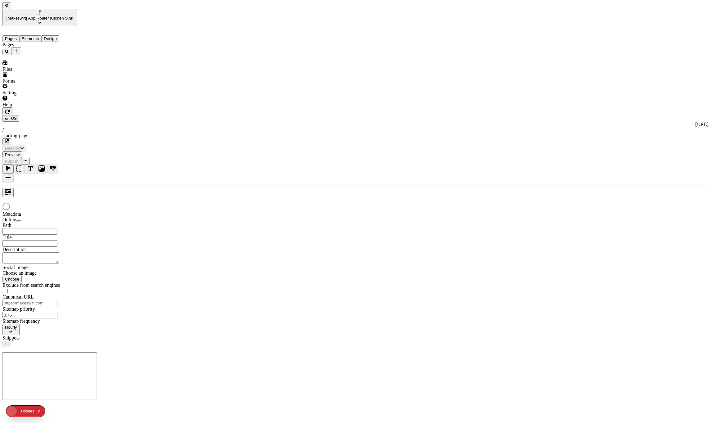
type input "/starting-page"
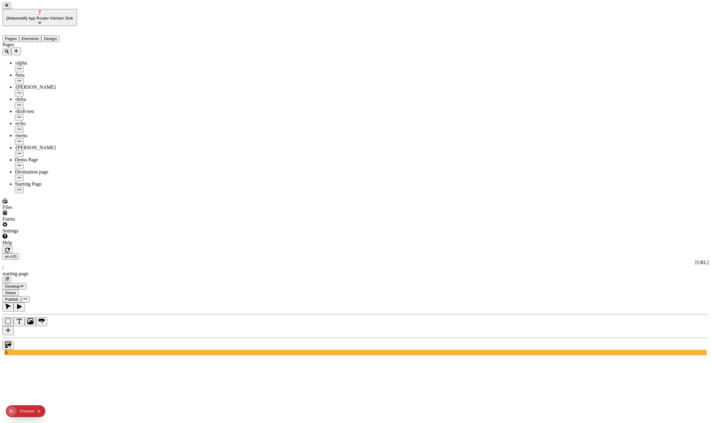
click at [56, 9] on button "[Makeswift] App Router Kitchen Sink" at bounding box center [39, 17] width 74 height 17
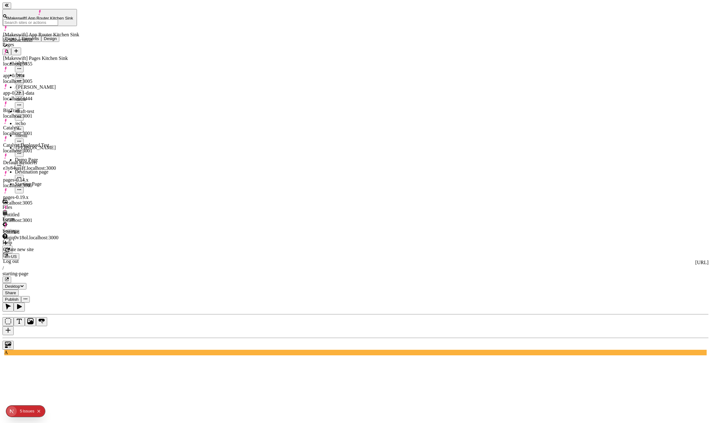
click at [47, 101] on div "BigTrail localhost:3001" at bounding box center [41, 109] width 76 height 17
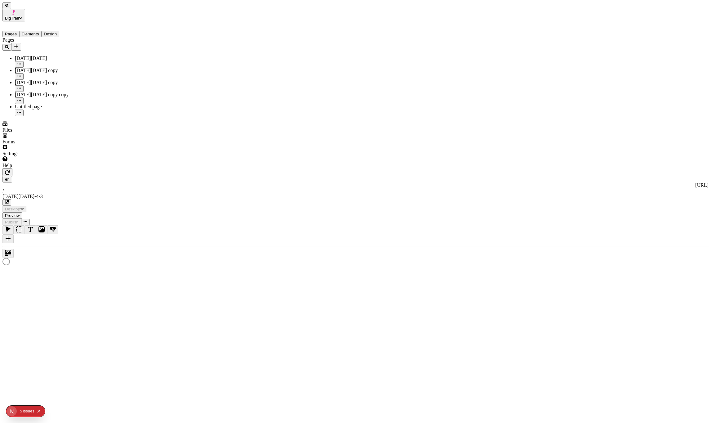
type input "/black-friday-4-3"
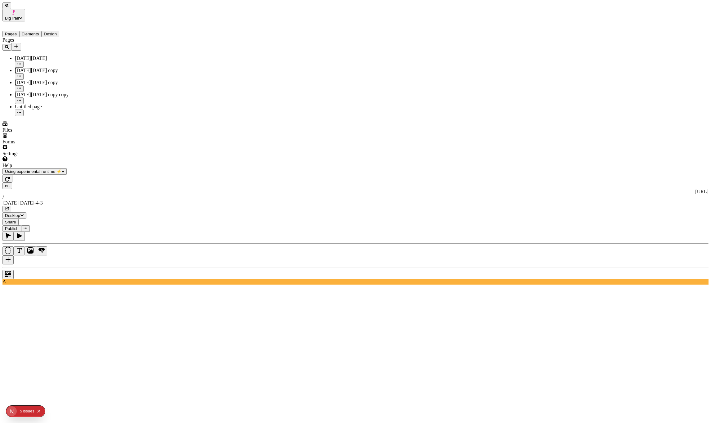
click at [10, 177] on icon "button" at bounding box center [7, 179] width 5 height 5
click at [59, 31] on button "Design" at bounding box center [50, 34] width 18 height 7
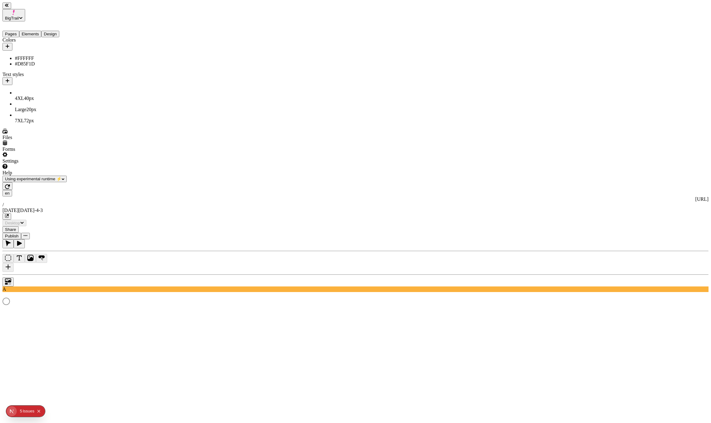
click at [10, 44] on icon "button" at bounding box center [7, 46] width 5 height 5
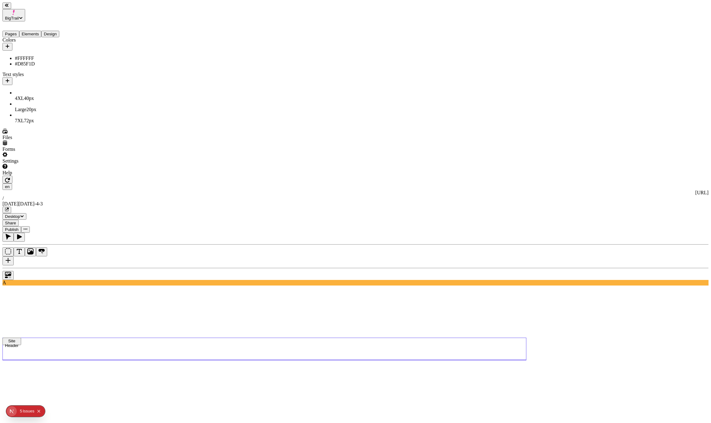
click at [403, 338] on use at bounding box center [264, 349] width 524 height 22
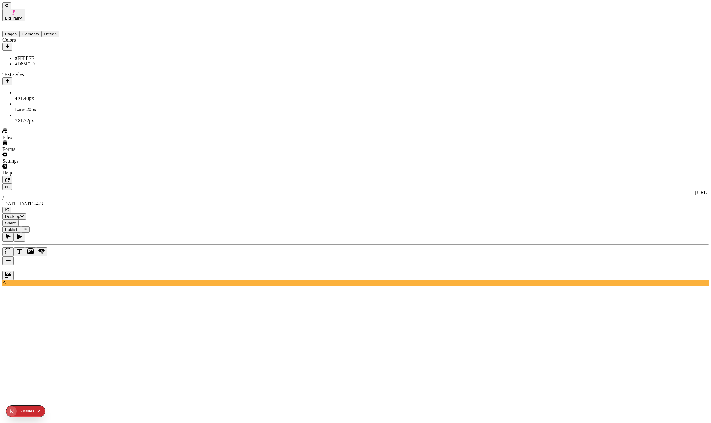
click at [96, 268] on div at bounding box center [355, 274] width 706 height 12
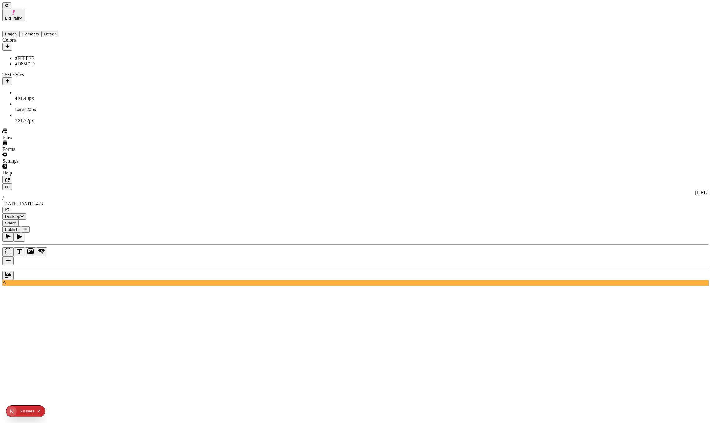
click at [14, 256] on button "button" at bounding box center [7, 260] width 11 height 9
click at [93, 268] on div at bounding box center [355, 274] width 706 height 12
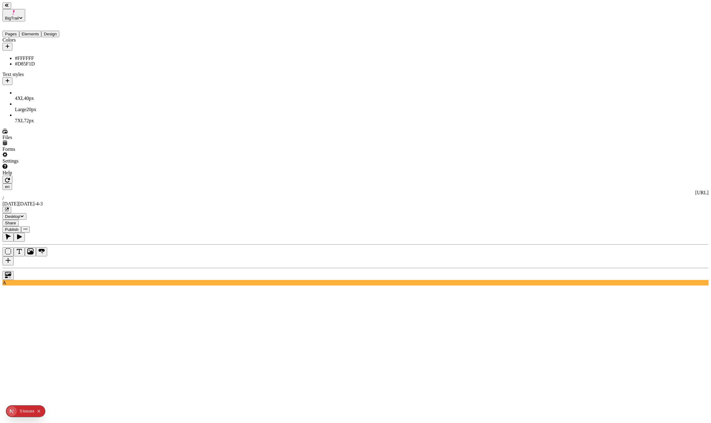
click at [42, 31] on button "Elements" at bounding box center [30, 34] width 22 height 7
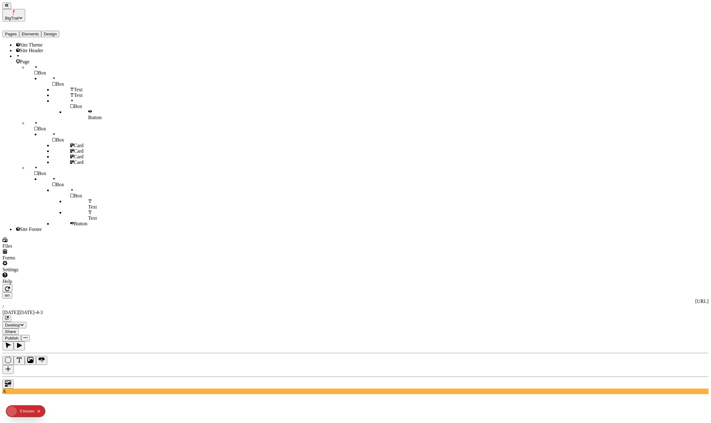
click at [39, 42] on div "Site Theme" at bounding box center [53, 45] width 77 height 6
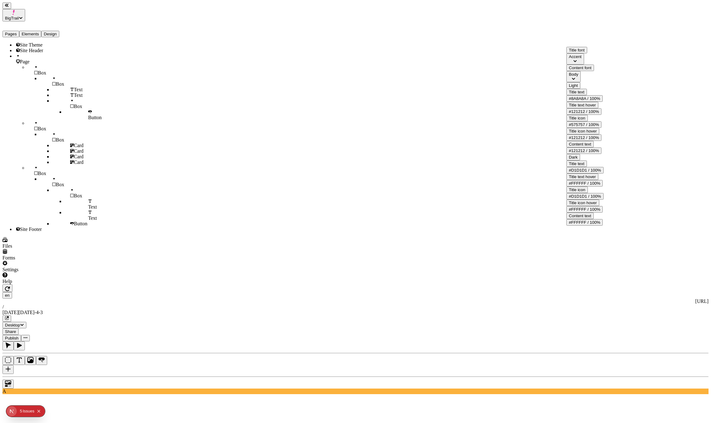
click at [602, 102] on button "#8A8A8A / 100%" at bounding box center [584, 98] width 36 height 7
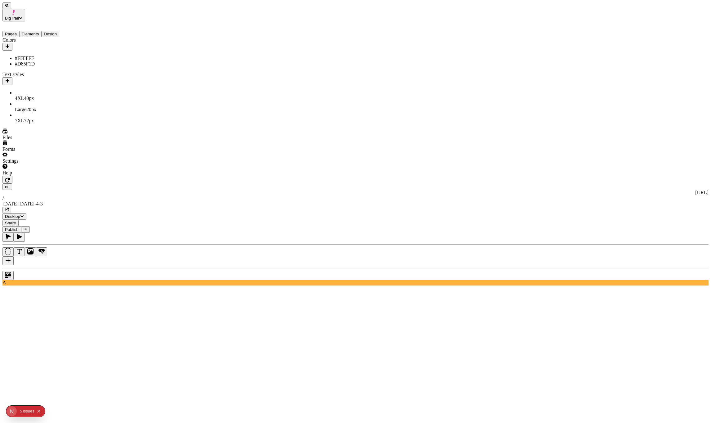
click at [59, 31] on button "Design" at bounding box center [50, 34] width 18 height 7
click at [23, 61] on div "#D85F1D" at bounding box center [53, 64] width 77 height 6
type input "Primary"
click at [17, 123] on div "Colors #FFFFFF #D85F1D Text styles 4XL 40 px Large 20 px 7XL 72 px" at bounding box center [47, 80] width 90 height 86
click at [25, 9] on button "BigTrail" at bounding box center [13, 15] width 23 height 12
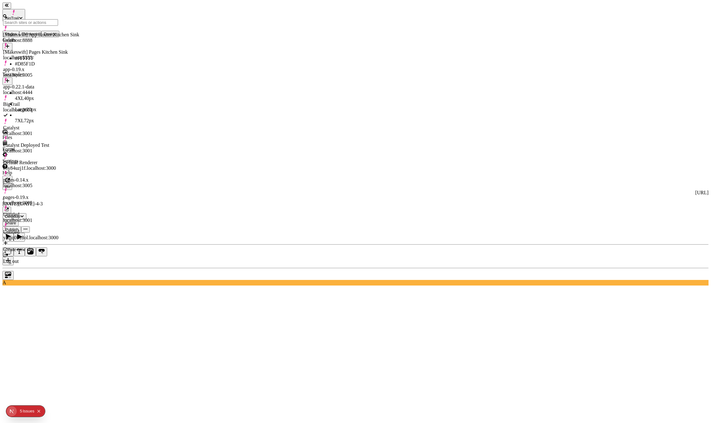
click at [42, 32] on div "[Makeswift] App Router Kitchen Sink" at bounding box center [41, 35] width 76 height 6
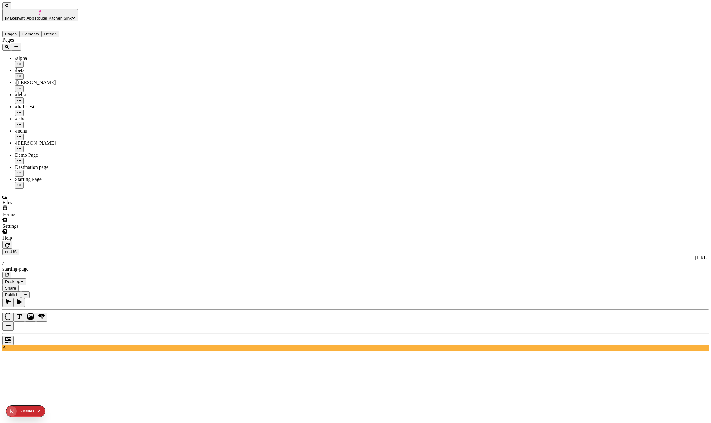
click at [54, 16] on span "[Makeswift] App Router Kitchen Sink" at bounding box center [38, 18] width 67 height 5
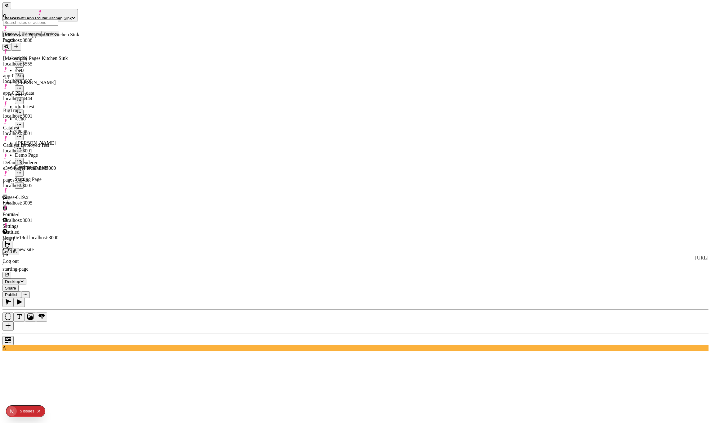
click at [45, 154] on div "Default Renderer e3y84uzj1f.localhost:3000" at bounding box center [41, 162] width 76 height 17
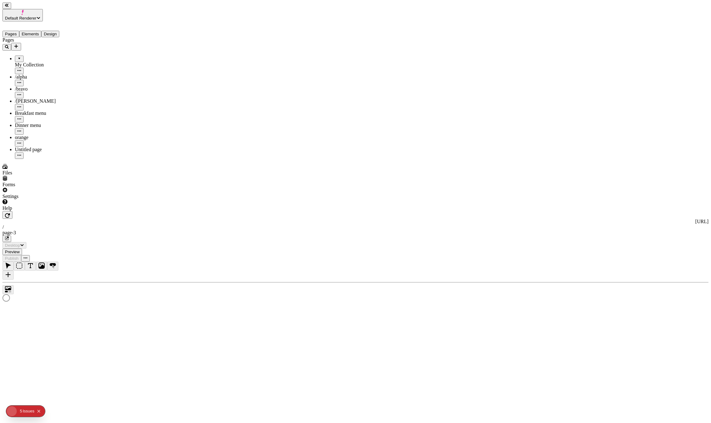
type input "/page-3"
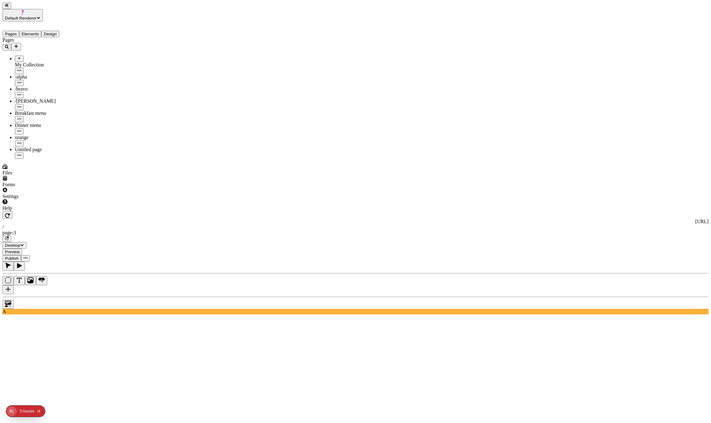
click at [17, 56] on div "My Collection" at bounding box center [53, 65] width 77 height 19
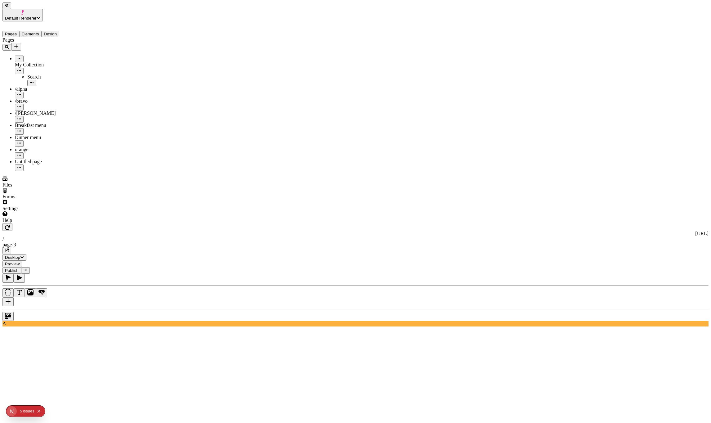
click at [17, 56] on div at bounding box center [19, 56] width 4 height 0
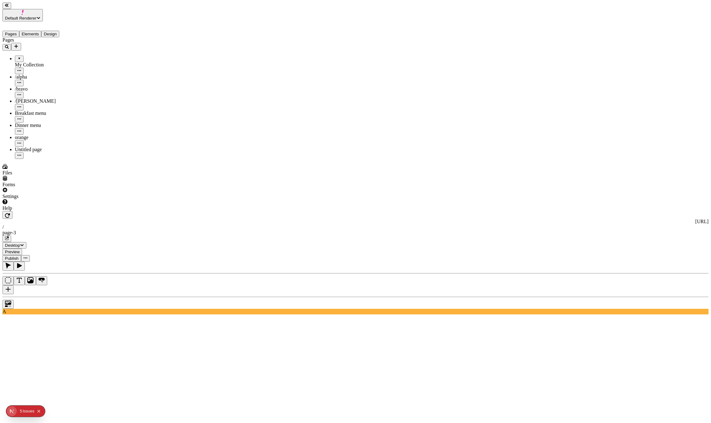
click at [37, 16] on span "Default Renderer" at bounding box center [21, 18] width 32 height 5
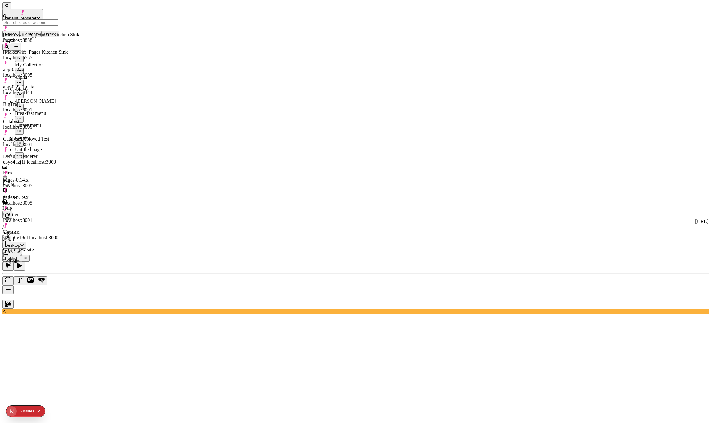
click at [49, 101] on div "BigTrail localhost:3001" at bounding box center [41, 106] width 76 height 11
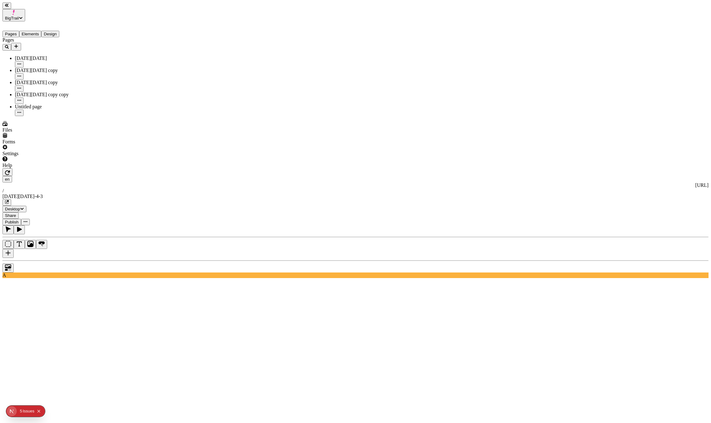
click at [21, 62] on icon "button" at bounding box center [19, 64] width 4 height 4
click at [58, 112] on div "Pages Black Friday Black Friday copy Black Friday copy Black Friday copy copy U…" at bounding box center [47, 76] width 90 height 79
click at [21, 74] on icon "button" at bounding box center [19, 76] width 4 height 4
click at [96, 130] on span "Delete" at bounding box center [90, 132] width 13 height 5
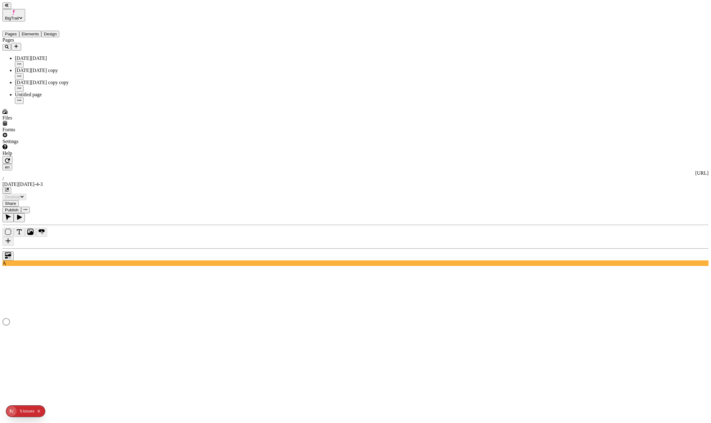
click at [38, 56] on div "Black Friday" at bounding box center [53, 59] width 77 height 6
drag, startPoint x: 645, startPoint y: 45, endPoint x: 713, endPoint y: 45, distance: 68.9
type input "/black-friday"
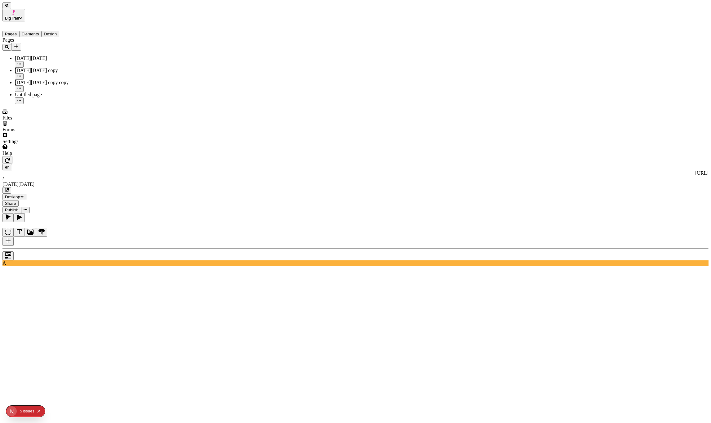
click at [21, 75] on icon "button" at bounding box center [19, 75] width 4 height 1
click at [97, 130] on span "Delete" at bounding box center [90, 132] width 13 height 5
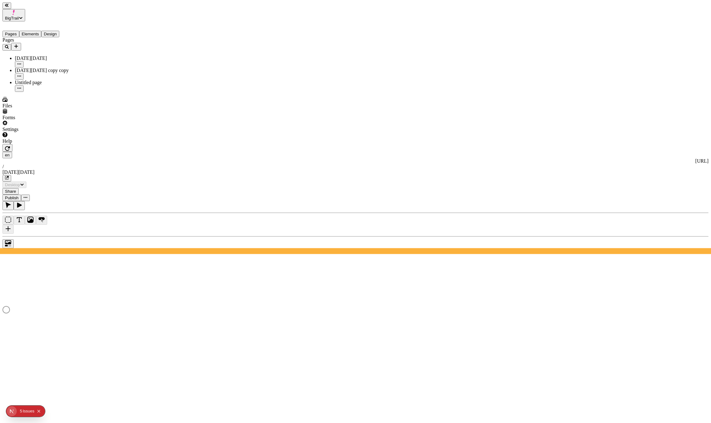
click at [21, 74] on icon "button" at bounding box center [19, 76] width 4 height 4
click at [97, 130] on span "Delete" at bounding box center [90, 132] width 13 height 5
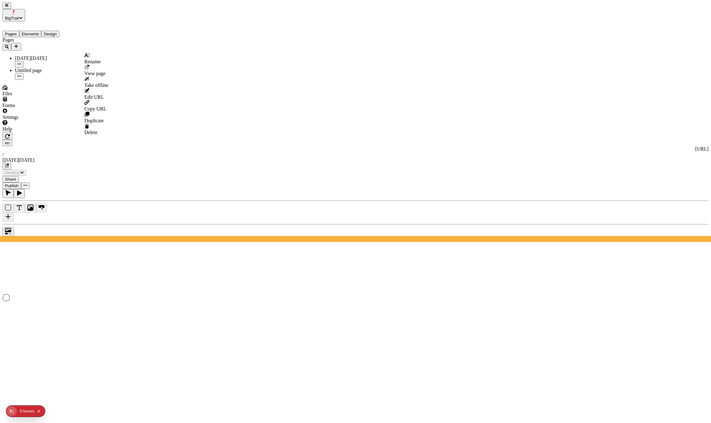
click at [21, 74] on icon "button" at bounding box center [19, 76] width 4 height 4
click at [97, 130] on span "Delete" at bounding box center [90, 132] width 13 height 5
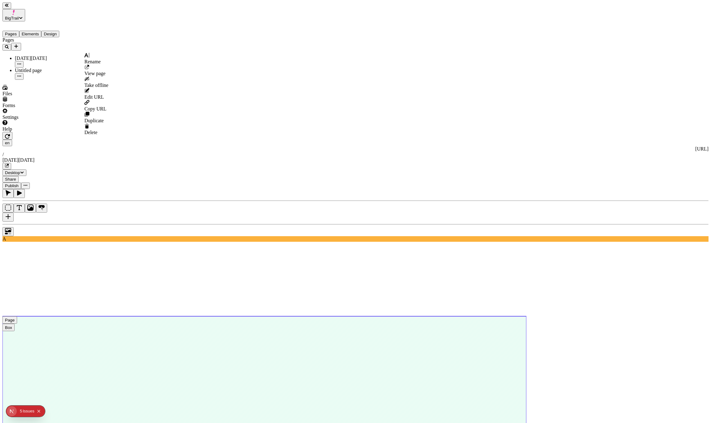
click at [21, 74] on icon "button" at bounding box center [19, 76] width 4 height 4
click at [88, 125] on icon at bounding box center [86, 126] width 3 height 3
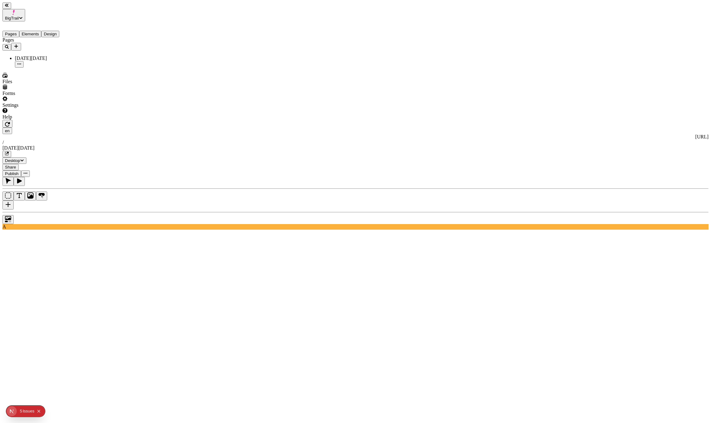
click at [19, 44] on icon "Add new" at bounding box center [16, 46] width 5 height 5
click at [65, 58] on div "Blank page" at bounding box center [75, 65] width 21 height 17
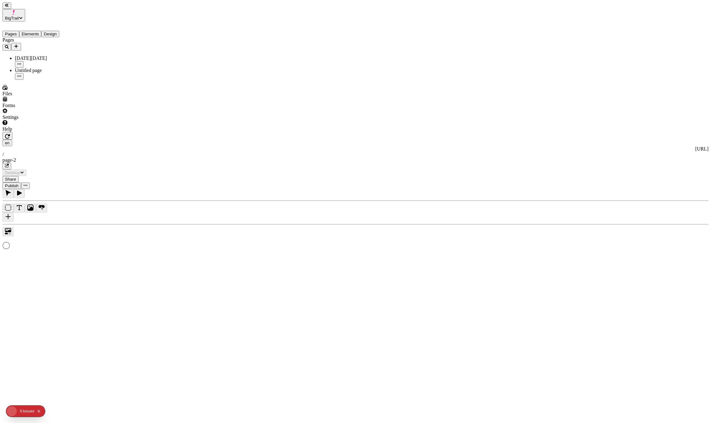
type input "/page-2"
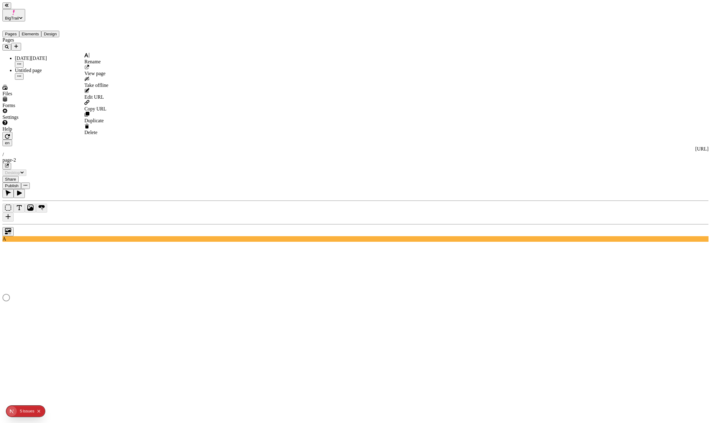
click at [21, 74] on icon "button" at bounding box center [19, 76] width 4 height 4
click at [89, 57] on icon at bounding box center [86, 55] width 5 height 5
type input "Backpack Category"
click at [34, 80] on div "Pages Backpack Category Black Friday" at bounding box center [47, 58] width 90 height 42
drag, startPoint x: 645, startPoint y: 46, endPoint x: 701, endPoint y: 46, distance: 56.5
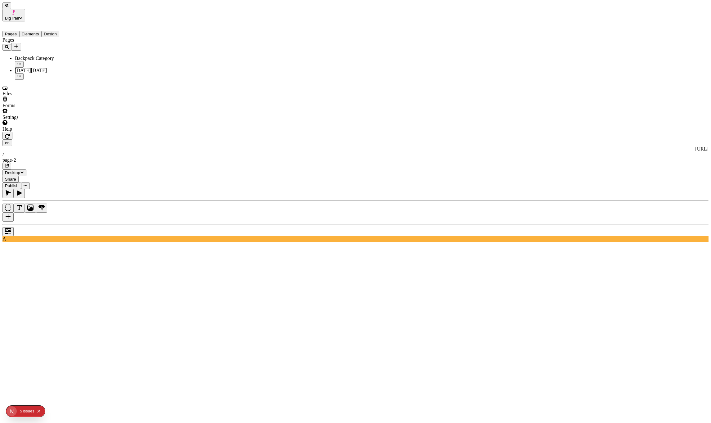
type input "/category/backpacks"
click at [52, 80] on div "Pages Backpack Category Black Friday" at bounding box center [47, 58] width 90 height 42
click at [21, 43] on button "Add new" at bounding box center [16, 47] width 10 height 8
click at [65, 57] on div "Blank page" at bounding box center [75, 65] width 21 height 17
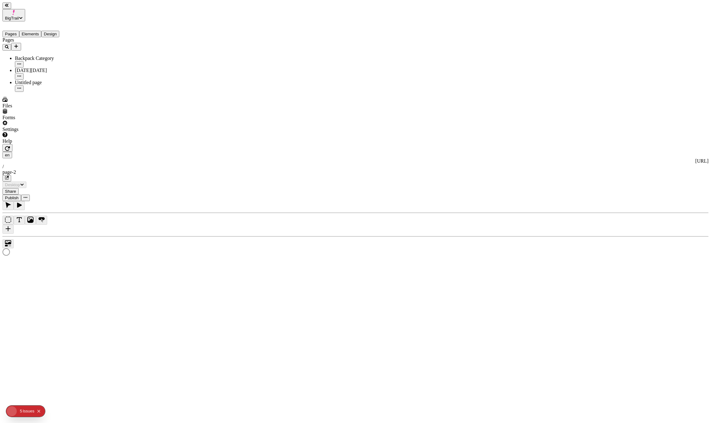
type input "/page-2"
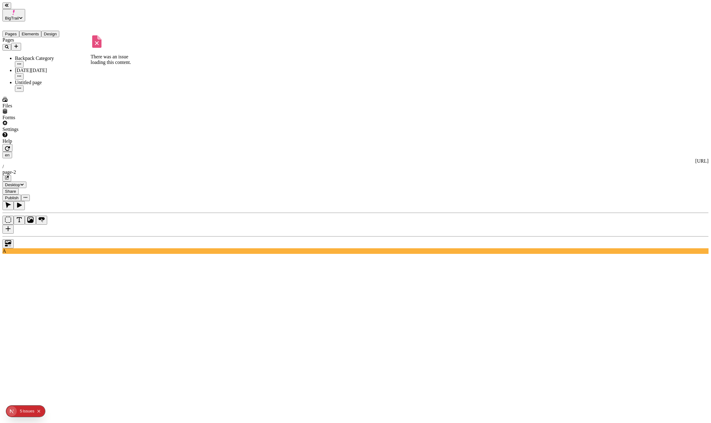
click at [21, 74] on icon "button" at bounding box center [19, 76] width 4 height 4
click at [87, 58] on div "Rename" at bounding box center [96, 59] width 24 height 12
type input "Camping Category"
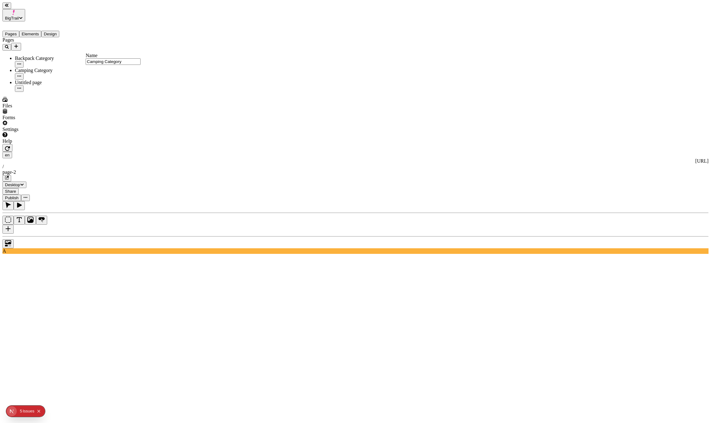
click at [54, 92] on div "Pages Backpack Category Camping Category Untitled page" at bounding box center [47, 64] width 90 height 55
click at [33, 80] on div "Untitled page" at bounding box center [53, 86] width 77 height 12
click at [21, 86] on icon "button" at bounding box center [19, 88] width 4 height 4
click at [52, 80] on div "Untitled page" at bounding box center [53, 83] width 77 height 6
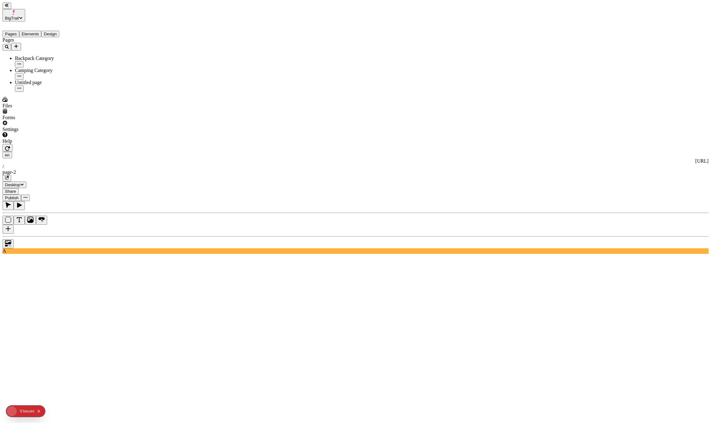
click at [45, 68] on div "Camping Category" at bounding box center [53, 71] width 77 height 6
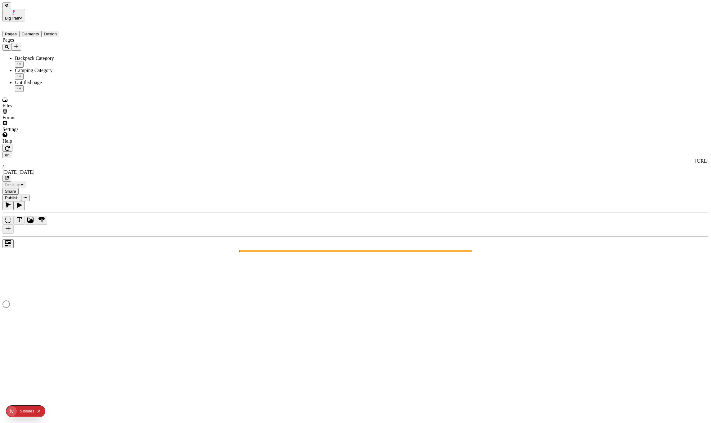
click at [40, 80] on div "Untitled page" at bounding box center [53, 83] width 77 height 6
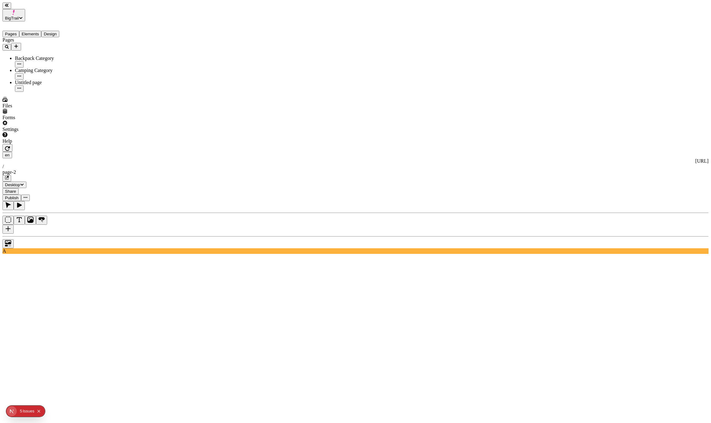
click at [36, 56] on div "Backpack Category" at bounding box center [53, 62] width 77 height 12
click at [21, 62] on icon "button" at bounding box center [19, 64] width 4 height 4
click at [97, 120] on span "Delete" at bounding box center [90, 122] width 13 height 5
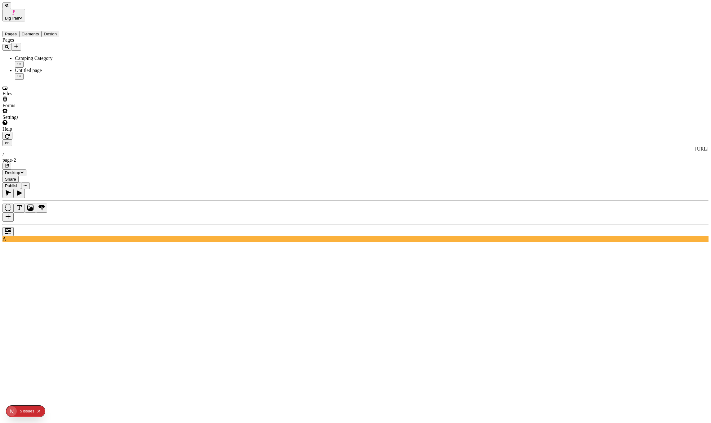
click at [42, 56] on div "Camping Category" at bounding box center [53, 59] width 77 height 6
click at [21, 74] on icon "button" at bounding box center [19, 76] width 4 height 4
click at [99, 118] on span "Duplicate" at bounding box center [93, 120] width 19 height 5
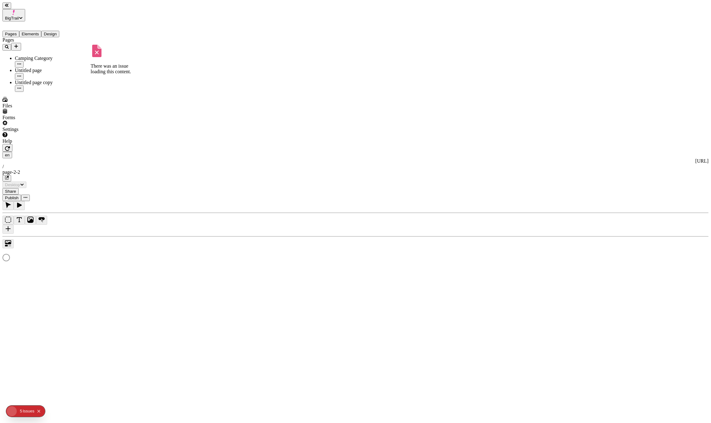
type input "/page-2-2"
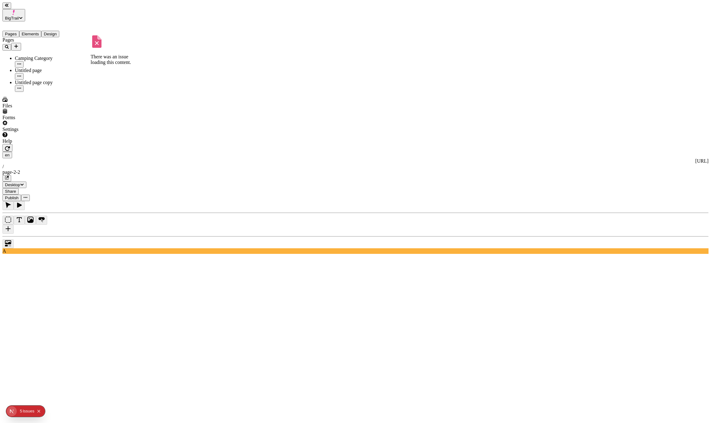
click at [21, 74] on icon "button" at bounding box center [19, 76] width 4 height 4
click at [100, 118] on span "Duplicate" at bounding box center [93, 120] width 19 height 5
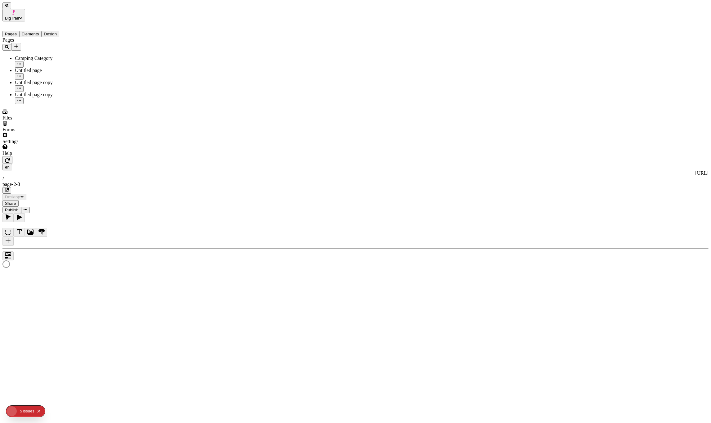
type input "/page-2-3"
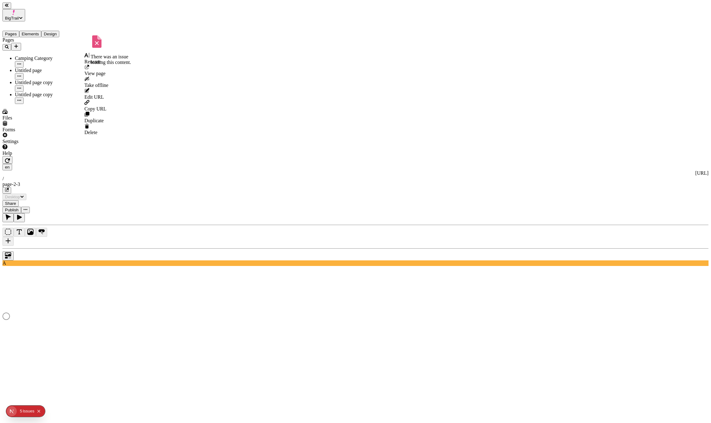
click at [21, 74] on icon "button" at bounding box center [19, 76] width 4 height 4
click at [96, 118] on span "Duplicate" at bounding box center [93, 120] width 19 height 5
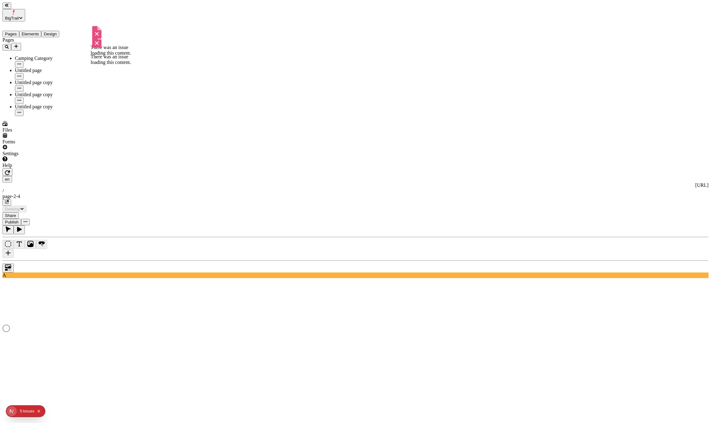
click at [32, 56] on div "Camping Category" at bounding box center [53, 59] width 77 height 6
click at [24, 73] on button "button" at bounding box center [19, 76] width 9 height 7
click at [98, 61] on span "Rename" at bounding box center [92, 61] width 16 height 5
type input "Backpacks Category"
click at [54, 107] on div "Pages Backpacks Category Camping Category Untitled page copy Untitled page copy…" at bounding box center [47, 76] width 90 height 79
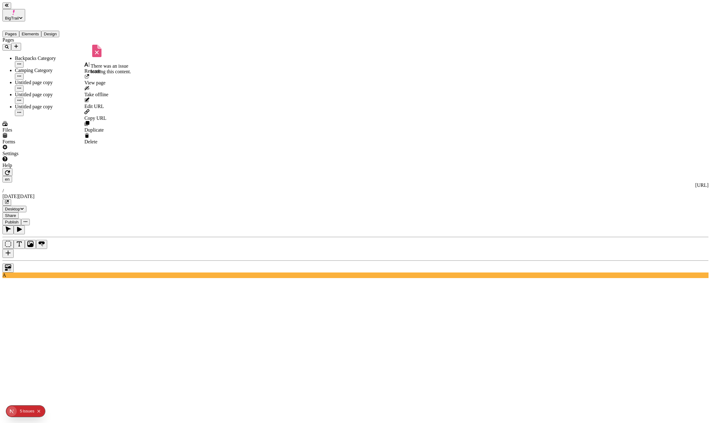
click at [21, 86] on icon "button" at bounding box center [19, 88] width 4 height 4
click at [106, 72] on div "Rename" at bounding box center [96, 68] width 24 height 12
type input "Climbing Category"
click at [69, 110] on div "Pages Backpacks Category Camping Category Climbing Category Untitled page copy …" at bounding box center [47, 76] width 90 height 79
click at [21, 98] on icon "button" at bounding box center [19, 100] width 4 height 4
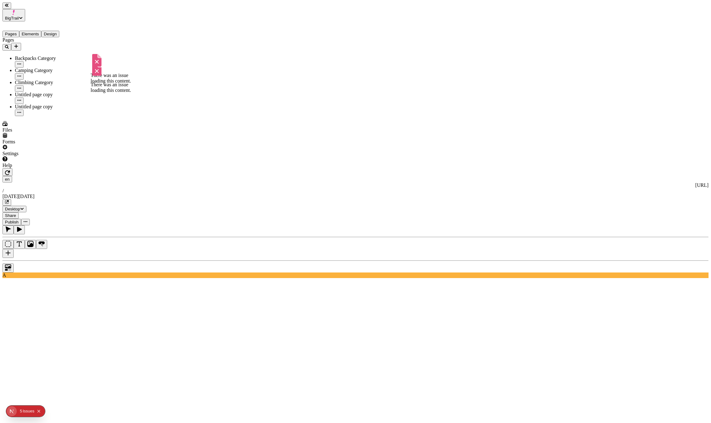
click at [81, 92] on div "Untitled page copy" at bounding box center [53, 98] width 77 height 12
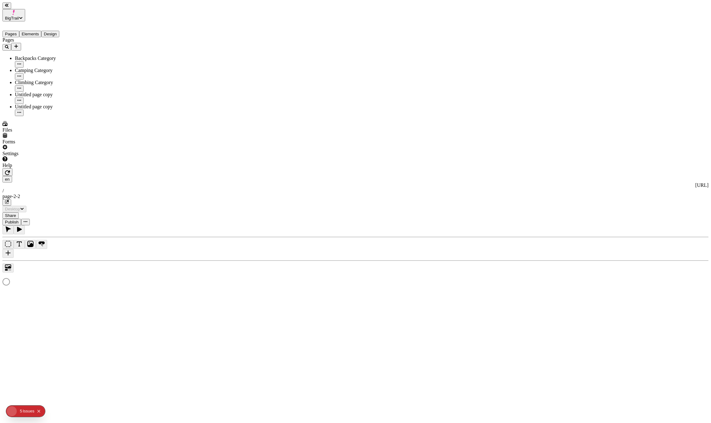
click at [21, 100] on icon "button" at bounding box center [19, 100] width 4 height 1
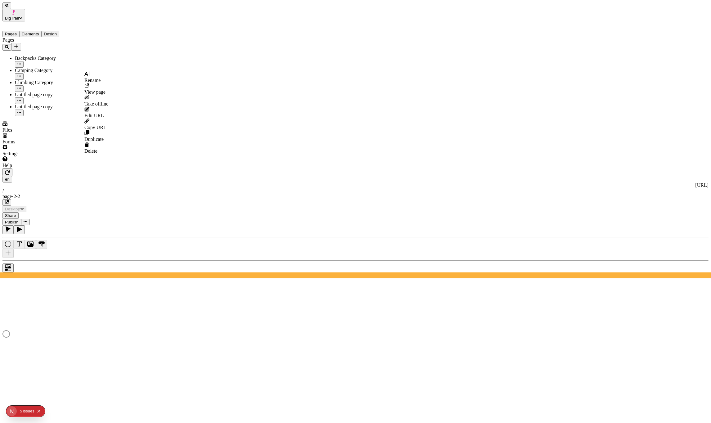
click at [95, 80] on div "Rename" at bounding box center [96, 77] width 24 height 12
type input "Camping Category"
click at [54, 116] on div "Pages Backpacks Category Camping Category Camping Category Climbing Category Un…" at bounding box center [47, 76] width 90 height 79
click at [49, 56] on div "Backpacks Category" at bounding box center [53, 62] width 77 height 12
click at [41, 92] on div "Climbing Category" at bounding box center [53, 95] width 77 height 6
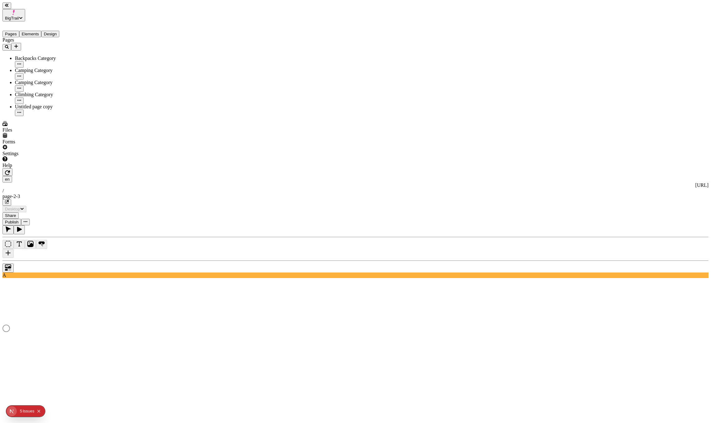
click at [42, 80] on div "Camping Category" at bounding box center [53, 83] width 77 height 6
click at [42, 68] on div "Camping Category" at bounding box center [53, 71] width 77 height 6
click at [21, 75] on icon "button" at bounding box center [19, 75] width 4 height 1
click at [99, 56] on div "Rename" at bounding box center [96, 59] width 24 height 12
type input "Home Page"
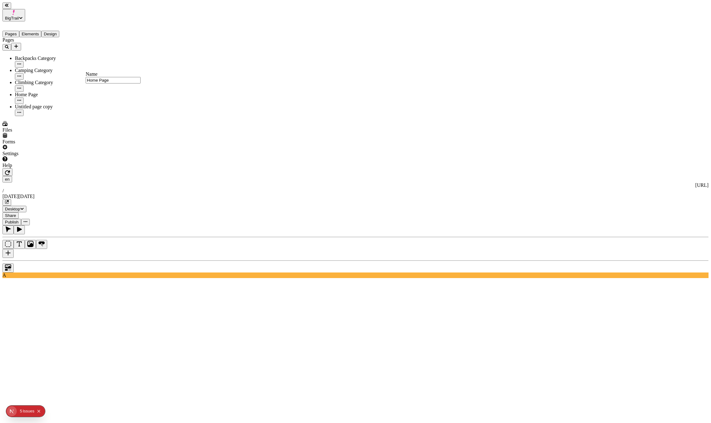
click at [54, 110] on div "Pages Backpacks Category Camping Category Climbing Category Home Page Untitled …" at bounding box center [47, 76] width 90 height 79
click at [21, 110] on icon "button" at bounding box center [19, 112] width 4 height 4
click at [100, 90] on span "Rename" at bounding box center [92, 89] width 16 height 5
type input "Biking Category"
click at [46, 116] on div "Pages Backpacks Category Biking Category Camping Category Climbing Category Hom…" at bounding box center [47, 76] width 90 height 79
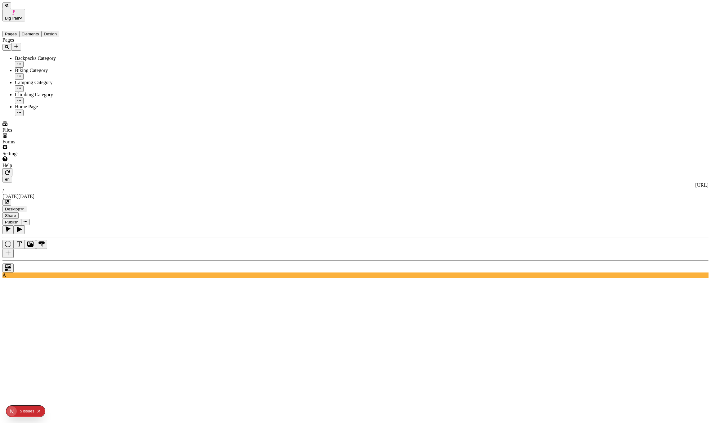
click at [46, 56] on div "Backpacks Category" at bounding box center [53, 59] width 77 height 6
drag, startPoint x: 644, startPoint y: 44, endPoint x: 713, endPoint y: 44, distance: 69.5
type input "/category/backpacks"
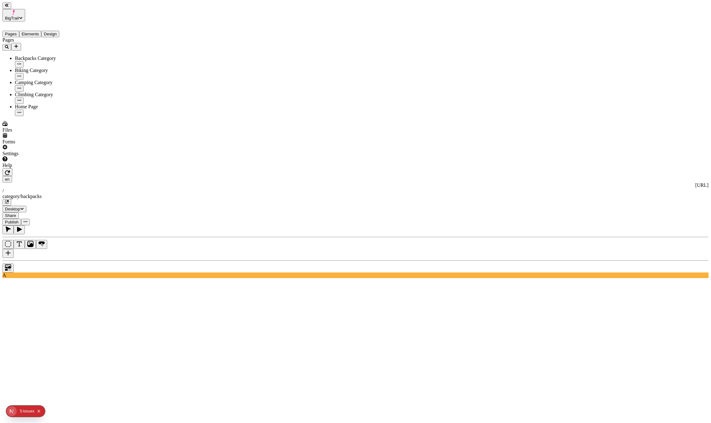
click at [27, 80] on div "Camping Category" at bounding box center [53, 83] width 77 height 6
drag, startPoint x: 645, startPoint y: 46, endPoint x: 706, endPoint y: 47, distance: 61.4
type input "/category/camping"
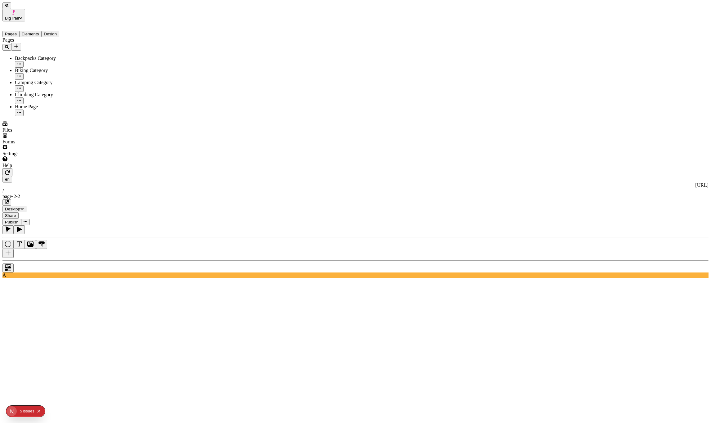
click at [62, 92] on div "Climbing Category" at bounding box center [53, 95] width 77 height 6
drag, startPoint x: 644, startPoint y: 46, endPoint x: 713, endPoint y: 46, distance: 69.2
type input "/category/climbing"
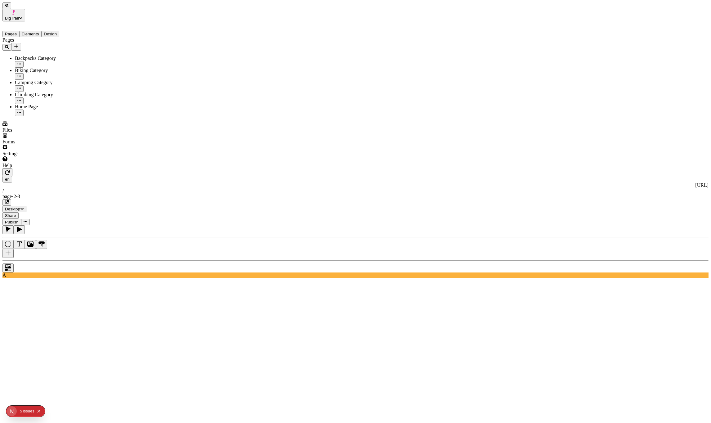
click at [36, 104] on div "Home Page" at bounding box center [53, 107] width 77 height 6
click at [41, 68] on div "Biking Category" at bounding box center [53, 71] width 77 height 6
drag, startPoint x: 644, startPoint y: 46, endPoint x: 713, endPoint y: 46, distance: 69.5
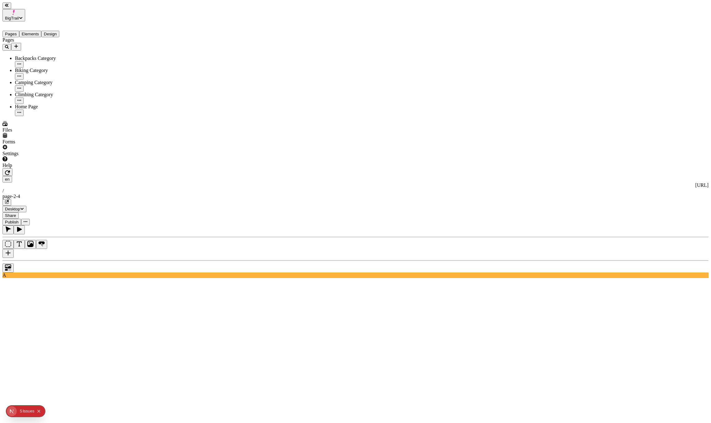
type input "/category/biking"
click at [38, 89] on ul "Backpacks Category Biking Category Camping Category Climbing Category Home Page" at bounding box center [47, 86] width 90 height 60
click at [33, 104] on div "Home Page" at bounding box center [53, 110] width 77 height 12
click at [19, 44] on icon "Add new" at bounding box center [16, 46] width 5 height 5
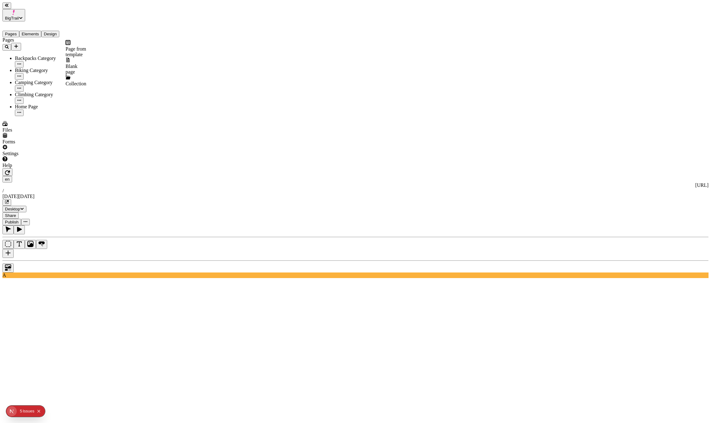
click at [70, 57] on div "Blank page" at bounding box center [75, 65] width 21 height 17
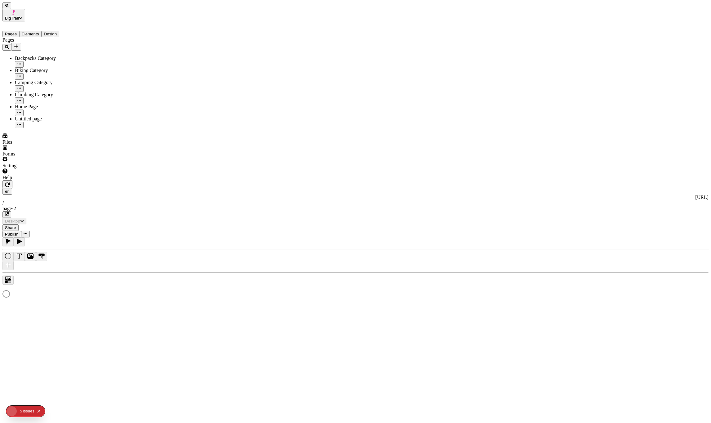
type input "/page-2"
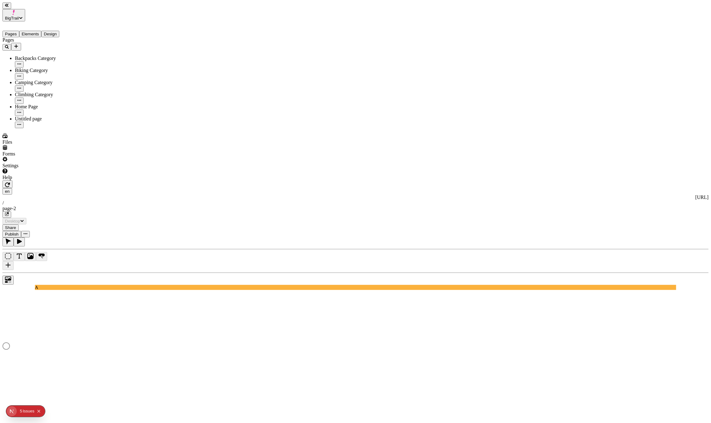
click at [21, 123] on icon "button" at bounding box center [19, 125] width 4 height 4
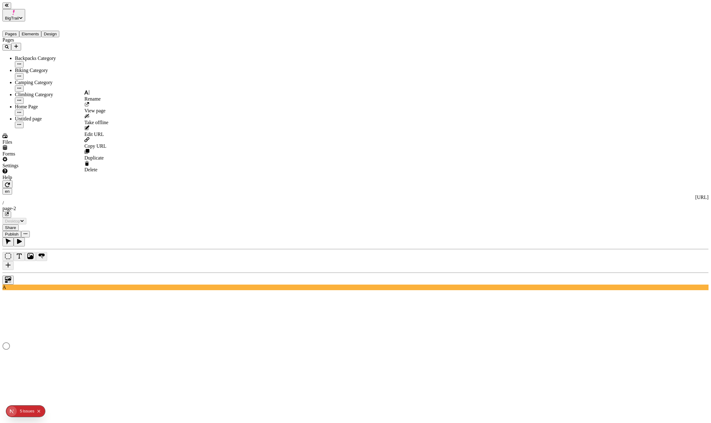
click at [89, 95] on icon at bounding box center [86, 92] width 5 height 5
type input "Blog"
click at [50, 125] on div "Pages Backpacks Category Biking Category Blog Camping Category Climbing Categor…" at bounding box center [47, 82] width 90 height 91
click at [21, 86] on icon "button" at bounding box center [19, 88] width 4 height 4
click at [97, 104] on span "Edit URL" at bounding box center [94, 106] width 20 height 5
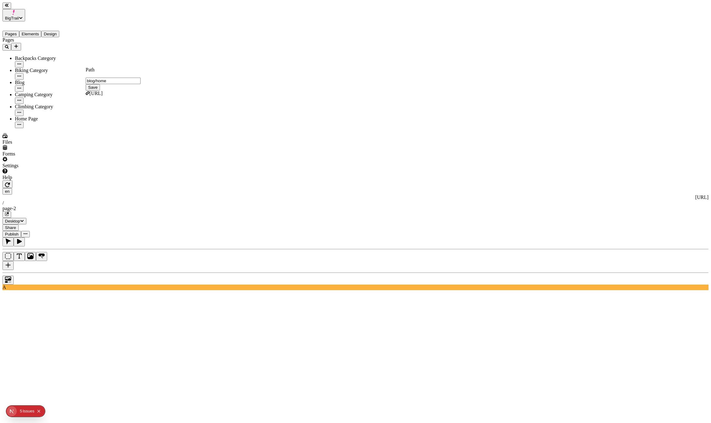
type input "blog/home"
click at [141, 71] on div "Path blog/home Save http://localhost:3001/blog/home" at bounding box center [113, 81] width 55 height 29
click at [97, 85] on span "Save" at bounding box center [92, 87] width 9 height 5
type input "/blog/home"
click at [21, 86] on icon "button" at bounding box center [19, 88] width 4 height 4
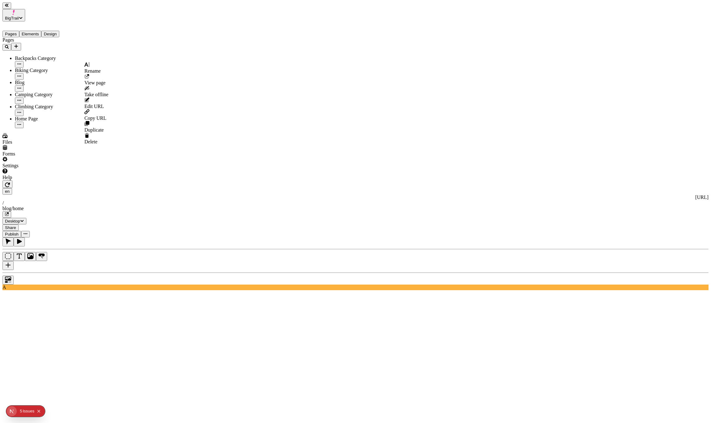
click at [95, 97] on div "Edit URL" at bounding box center [96, 103] width 24 height 12
click at [108, 78] on input "blog/home" at bounding box center [113, 81] width 55 height 7
type input "blog"
click at [97, 85] on span "Save" at bounding box center [92, 87] width 9 height 5
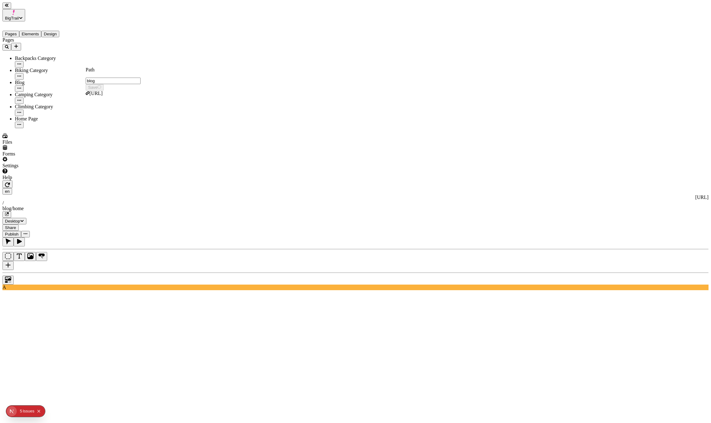
type input "/blog"
click at [27, 124] on div "Pages Backpacks Category Biking Category Blog Camping Category Climbing Categor…" at bounding box center [47, 82] width 90 height 91
click at [18, 44] on icon "Add new" at bounding box center [16, 46] width 4 height 4
click at [65, 75] on div "Collection" at bounding box center [75, 81] width 21 height 12
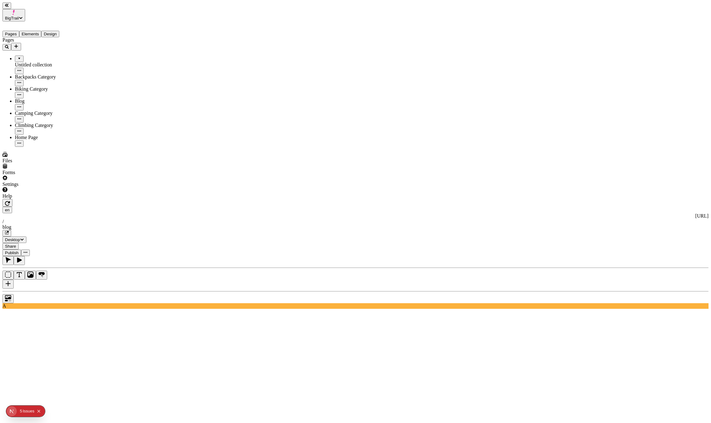
click at [21, 69] on icon "button" at bounding box center [19, 71] width 4 height 4
click at [89, 48] on icon at bounding box center [86, 45] width 5 height 5
type input "Blog Posts"
click at [29, 140] on div "Pages Blog Posts Backpacks Category Biking Category Blog Camping Category Climb…" at bounding box center [47, 92] width 90 height 110
drag, startPoint x: 28, startPoint y: 73, endPoint x: 45, endPoint y: 44, distance: 33.7
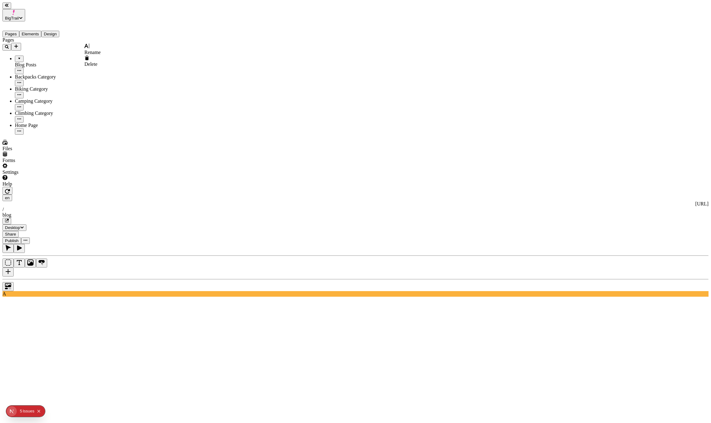
click at [21, 70] on icon "button" at bounding box center [19, 70] width 4 height 1
click at [17, 56] on div at bounding box center [19, 56] width 4 height 0
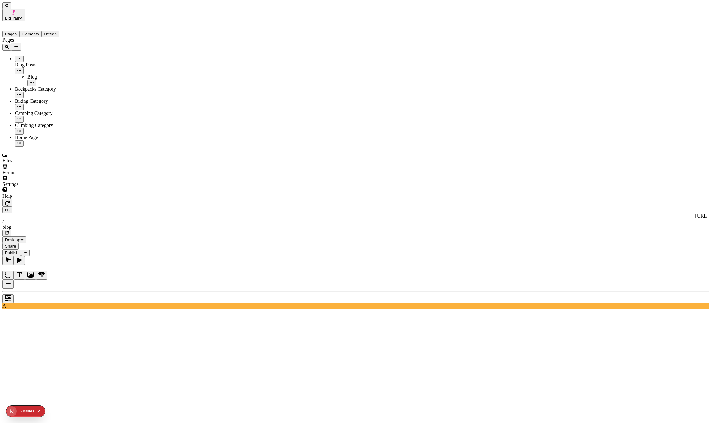
drag, startPoint x: 45, startPoint y: 56, endPoint x: 14, endPoint y: 36, distance: 36.8
click at [21, 69] on icon "button" at bounding box center [19, 71] width 4 height 4
click at [94, 56] on div "Delete" at bounding box center [92, 61] width 16 height 12
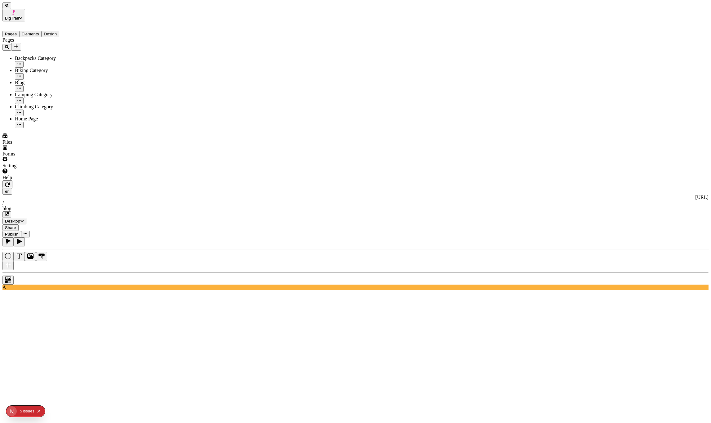
click at [57, 128] on div "Pages Backpacks Category Biking Category Blog Camping Category Climbing Categor…" at bounding box center [47, 82] width 90 height 91
click at [19, 44] on icon "Add new" at bounding box center [16, 46] width 5 height 5
click at [65, 57] on div "Blank page" at bounding box center [75, 65] width 21 height 17
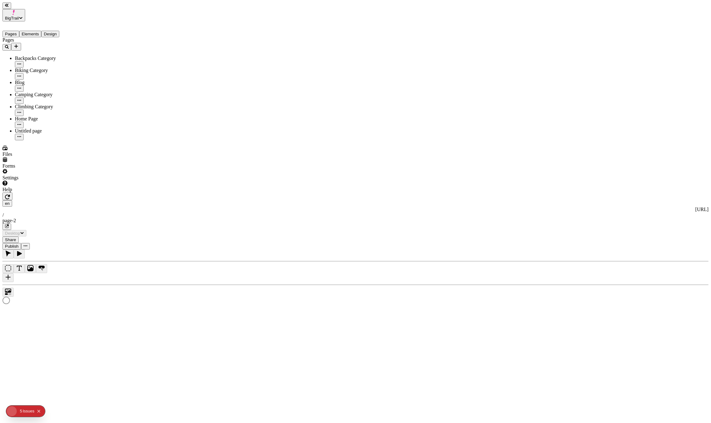
type input "/page-2"
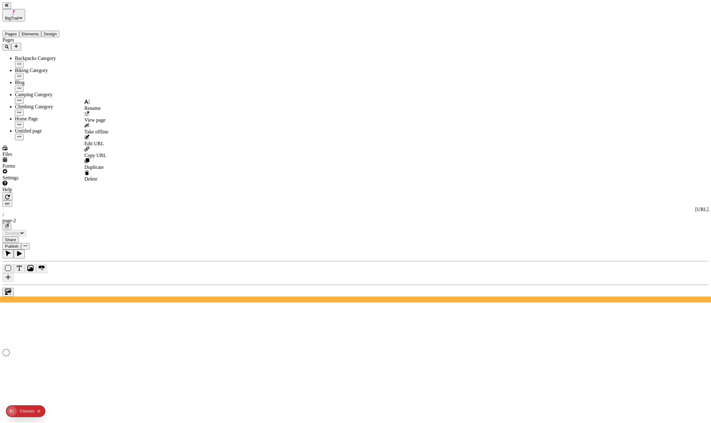
click at [21, 135] on icon "button" at bounding box center [19, 137] width 4 height 4
click at [89, 104] on icon at bounding box center [86, 101] width 5 height 5
type input "B"
type input "Camping Tips Blog"
click at [49, 140] on div "Pages Backpacks Category Biking Category Blog Camping Category Camping Tips Blo…" at bounding box center [47, 88] width 90 height 103
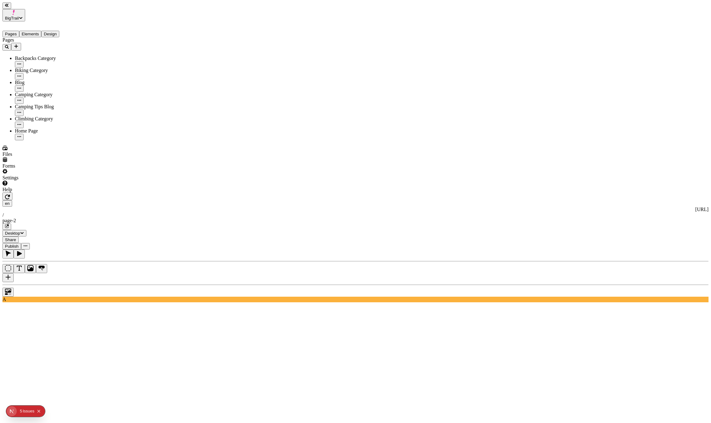
click at [21, 110] on icon "button" at bounding box center [19, 112] width 4 height 4
click at [89, 86] on icon at bounding box center [86, 83] width 5 height 5
click at [21, 112] on icon "button" at bounding box center [19, 112] width 4 height 1
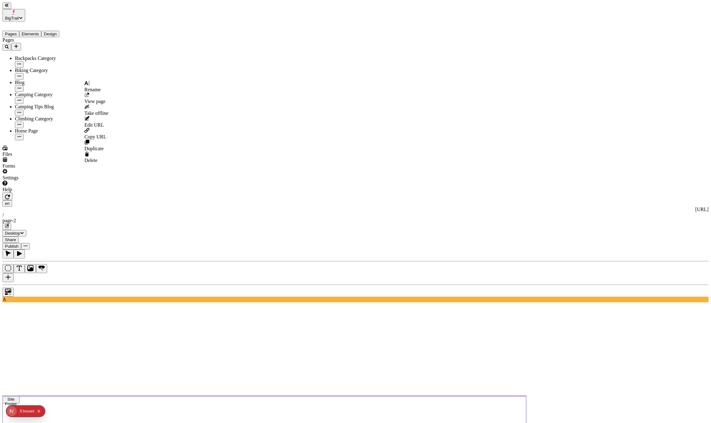
click at [104, 122] on span "Edit URL" at bounding box center [94, 124] width 20 height 5
type input "c"
type input "blog/camping-tips"
click at [97, 104] on span "Save" at bounding box center [92, 106] width 9 height 5
type input "/blog/camping-tips"
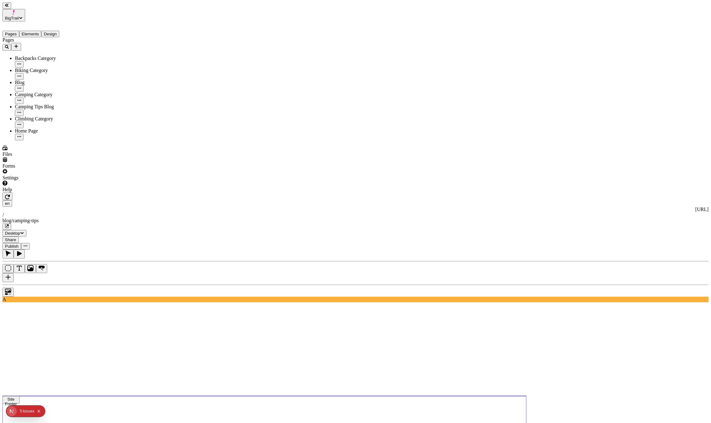
click at [45, 130] on div "Pages Backpacks Category Biking Category Blog Camping Category Camping Tips Blo…" at bounding box center [47, 88] width 90 height 103
click at [19, 44] on icon "Add new" at bounding box center [16, 46] width 5 height 5
click at [65, 57] on div "Blank page" at bounding box center [75, 65] width 21 height 17
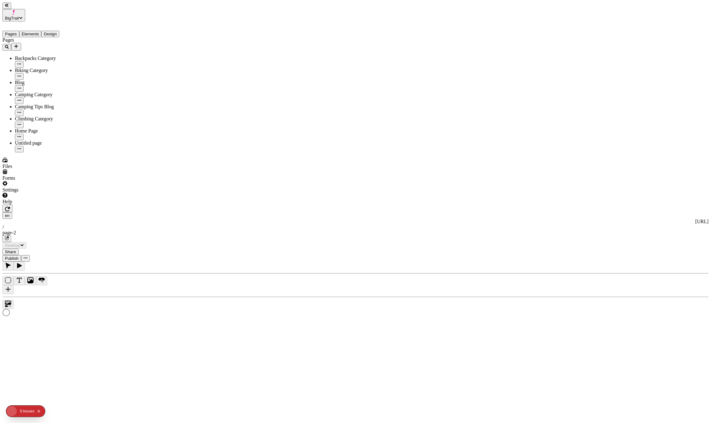
type input "/page-2"
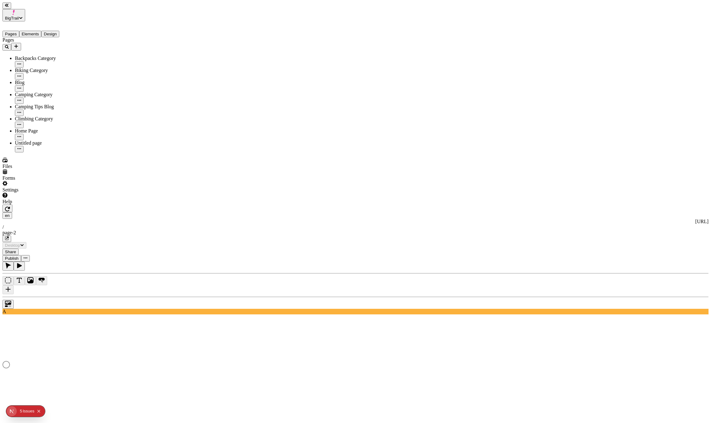
click at [21, 147] on icon "button" at bounding box center [19, 149] width 4 height 4
click at [94, 116] on div "Rename" at bounding box center [96, 115] width 24 height 12
type input "s"
type input "Sales"
click at [66, 130] on div "Pages Backpacks Category Biking Category Blog Camping Category Camping Tips Blo…" at bounding box center [47, 94] width 90 height 115
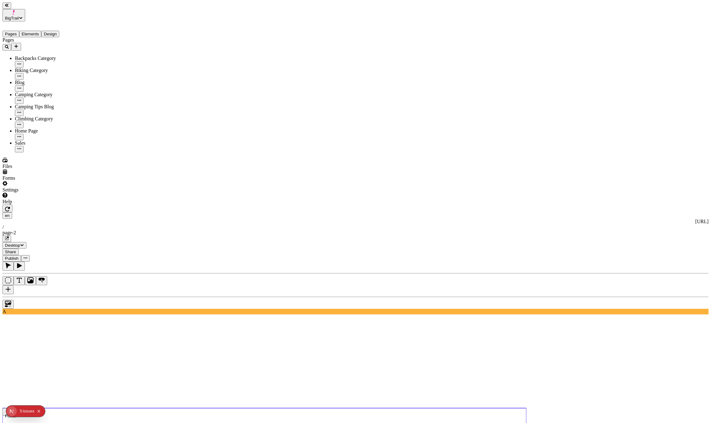
click at [21, 147] on icon "button" at bounding box center [19, 149] width 4 height 4
click at [100, 115] on span "Rename" at bounding box center [92, 117] width 16 height 5
click at [21, 148] on icon "button" at bounding box center [19, 148] width 4 height 1
click at [103, 150] on span "Edit URL" at bounding box center [94, 152] width 20 height 5
type input "sales"
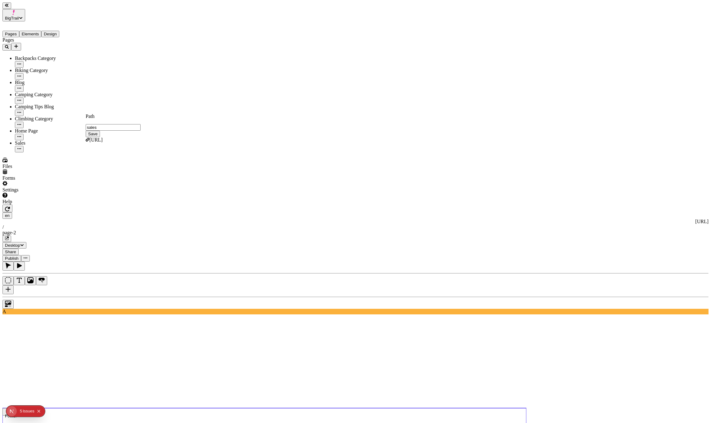
click at [97, 132] on span "Save" at bounding box center [92, 134] width 9 height 5
type input "/sales"
click at [25, 262] on button "button" at bounding box center [19, 266] width 11 height 9
click at [11, 262] on icon "button" at bounding box center [9, 265] width 6 height 6
click at [42, 128] on div "Home Page" at bounding box center [53, 131] width 77 height 6
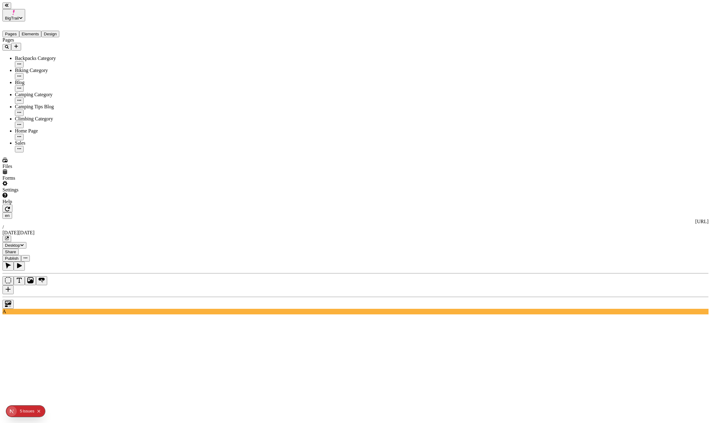
click at [40, 412] on icon "Collapse issues badge" at bounding box center [39, 411] width 4 height 4
click at [27, 193] on div "Settings" at bounding box center [47, 190] width 90 height 6
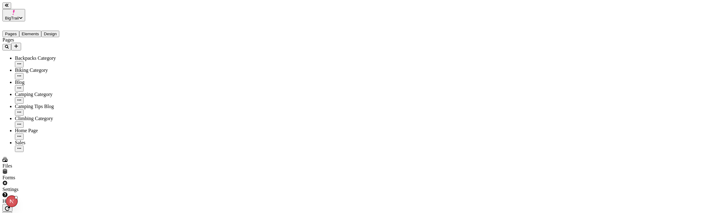
click at [67, 138] on div "Pages Backpacks Category Biking Category Blog Camping Category Camping Tips Blo…" at bounding box center [47, 94] width 90 height 115
click at [18, 44] on icon "Add new" at bounding box center [16, 46] width 4 height 4
click at [68, 57] on div "Blank page" at bounding box center [75, 65] width 21 height 17
type input "/page-2"
click at [24, 158] on button "button" at bounding box center [19, 161] width 9 height 7
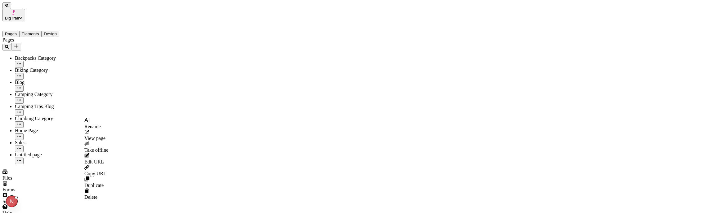
click at [101, 159] on span "Edit URL" at bounding box center [94, 161] width 20 height 5
type input "about"
click at [97, 141] on span "Save" at bounding box center [92, 143] width 9 height 5
type input "/about"
click at [21, 159] on icon "button" at bounding box center [19, 161] width 4 height 4
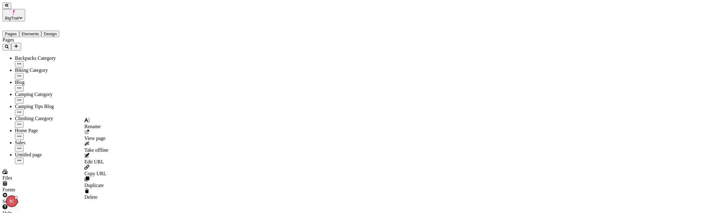
click at [97, 125] on span "Rename" at bounding box center [92, 126] width 16 height 5
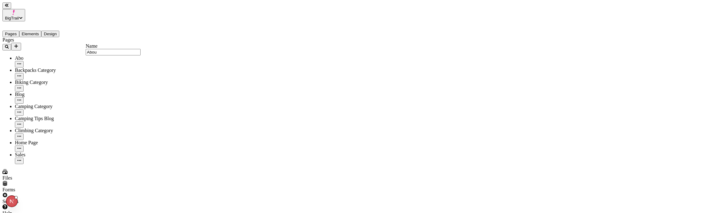
type input "About"
click at [50, 162] on div "Pages About Backpacks Category Biking Category Blog Camping Category Camping Ti…" at bounding box center [47, 100] width 90 height 127
click at [57, 139] on div "Pages About Backpacks Category Biking Category Blog Camping Category Camping Ti…" at bounding box center [47, 100] width 90 height 127
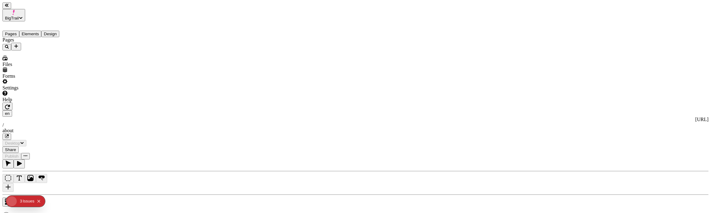
type input "/about"
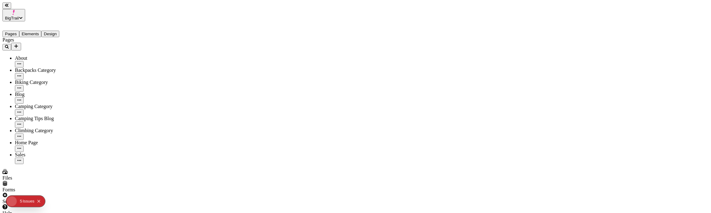
click at [60, 194] on div "Settings" at bounding box center [39, 199] width 74 height 12
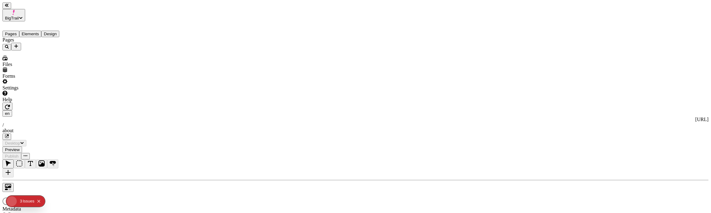
type input "/about"
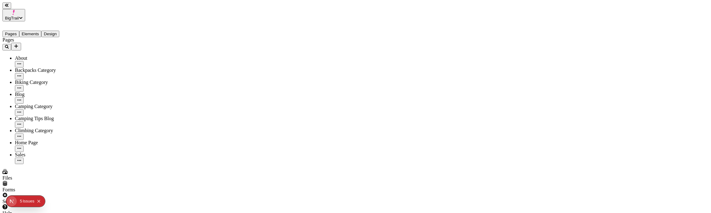
click at [40, 201] on icon "Collapse issues badge" at bounding box center [38, 201] width 3 height 3
click at [41, 199] on div "Settings" at bounding box center [39, 199] width 74 height 12
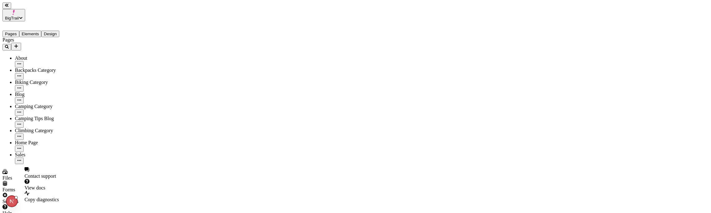
click at [39, 205] on div "Help" at bounding box center [39, 211] width 74 height 12
click at [41, 199] on div "Settings" at bounding box center [39, 199] width 74 height 12
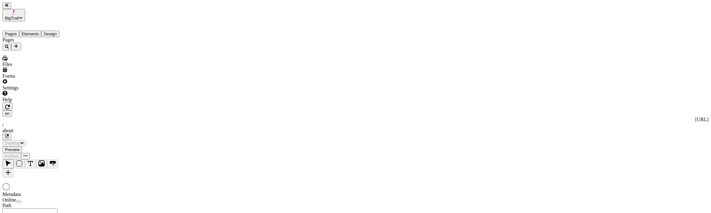
type input "/about"
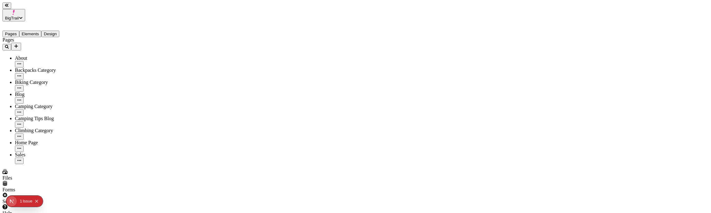
click at [38, 202] on icon "Collapse issues badge" at bounding box center [37, 202] width 4 height 4
click at [48, 198] on div "Settings" at bounding box center [39, 199] width 74 height 12
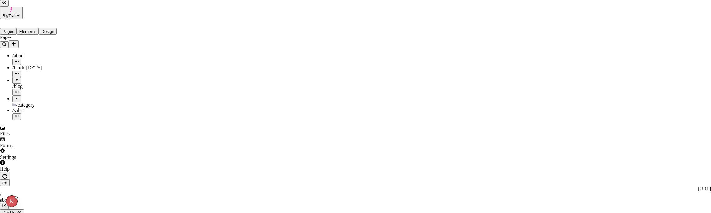
click at [17, 99] on div at bounding box center [19, 99] width 4 height 0
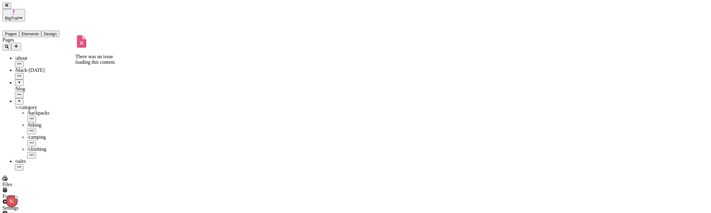
click at [45, 68] on div "/black-friday" at bounding box center [46, 71] width 62 height 6
drag, startPoint x: 645, startPoint y: 46, endPoint x: 693, endPoint y: 46, distance: 48.1
type input "/"
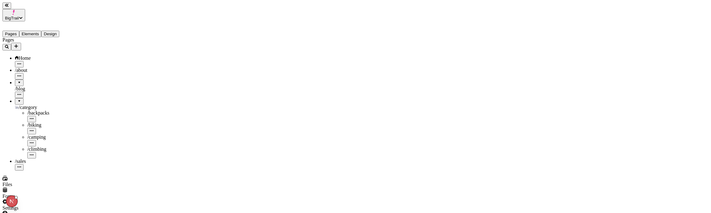
click at [17, 99] on div at bounding box center [19, 99] width 4 height 0
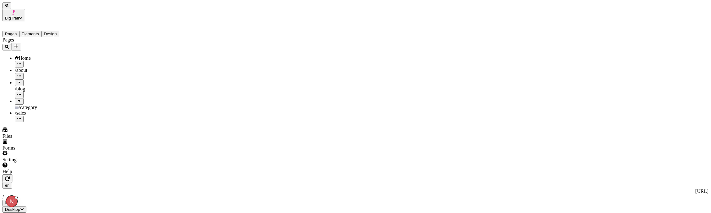
click at [17, 99] on div at bounding box center [19, 99] width 4 height 0
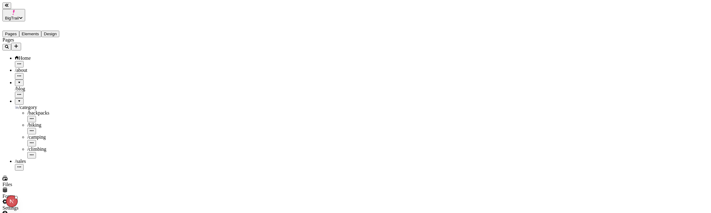
click at [17, 99] on div at bounding box center [19, 99] width 4 height 0
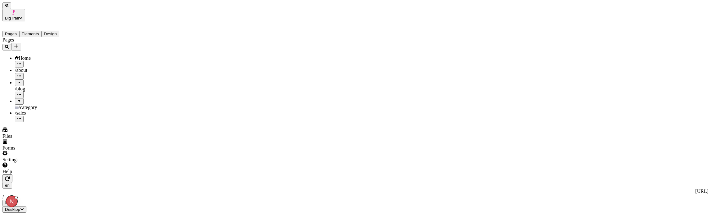
click at [17, 99] on div at bounding box center [19, 99] width 4 height 0
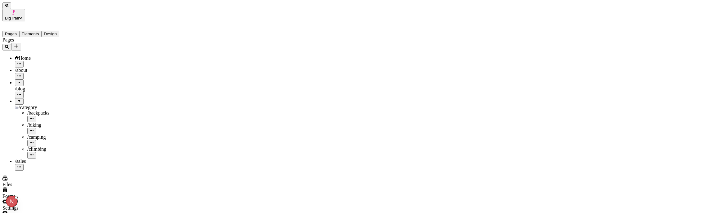
click at [17, 99] on div at bounding box center [19, 99] width 4 height 0
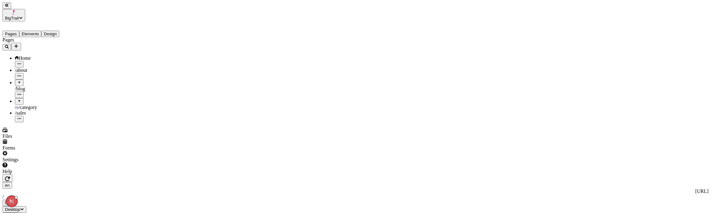
click at [25, 118] on div "Pages Home /about /blog /category /backpacks /biking /camping /climbing /sales" at bounding box center [39, 79] width 74 height 85
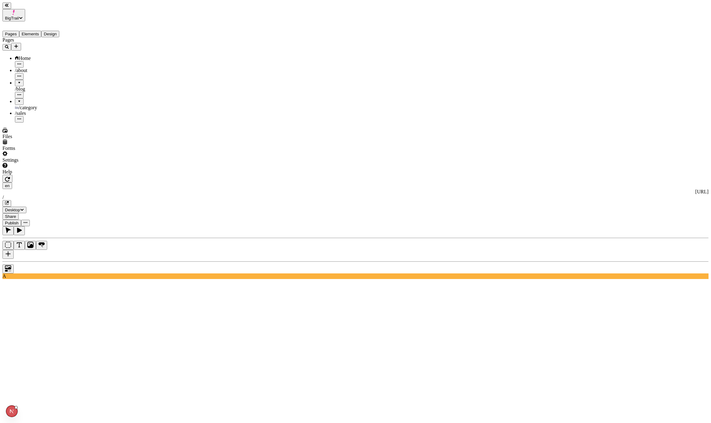
click at [17, 99] on div at bounding box center [19, 99] width 4 height 0
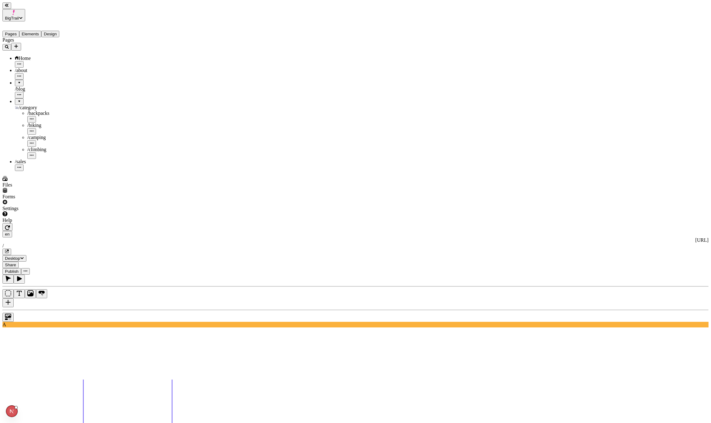
click at [17, 99] on div at bounding box center [19, 99] width 4 height 0
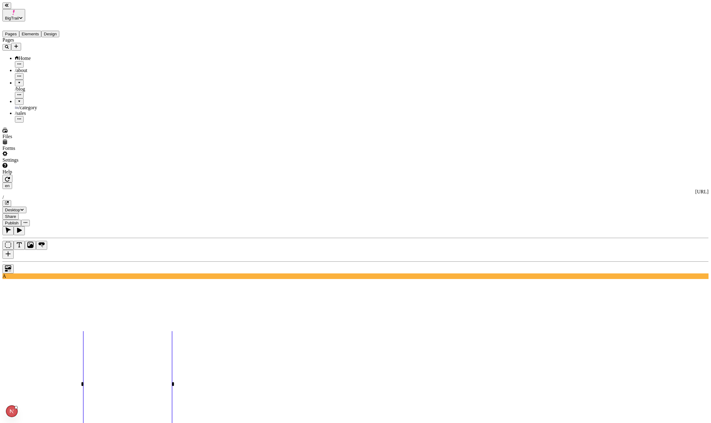
click at [17, 99] on div at bounding box center [19, 99] width 4 height 0
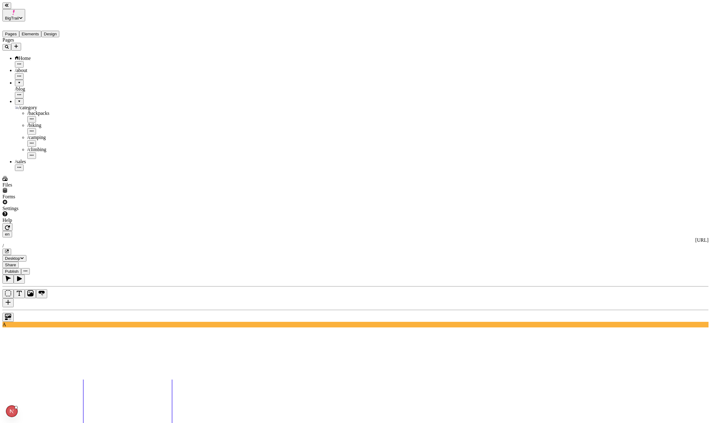
click at [23, 211] on div "Settings" at bounding box center [39, 209] width 74 height 6
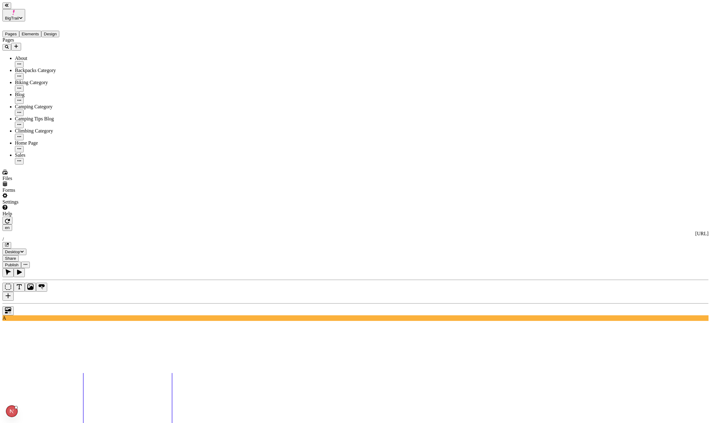
click at [24, 97] on button "button" at bounding box center [19, 100] width 9 height 7
click at [77, 78] on div at bounding box center [81, 74] width 24 height 6
type input "Blog Home"
click at [45, 138] on div "Pages About Backpacks Category Biking Category Blog Home Camping Category Campi…" at bounding box center [39, 100] width 74 height 127
click at [46, 132] on div "Pages About Backpacks Category Biking Category Blog Home Camping Category Campi…" at bounding box center [39, 100] width 74 height 127
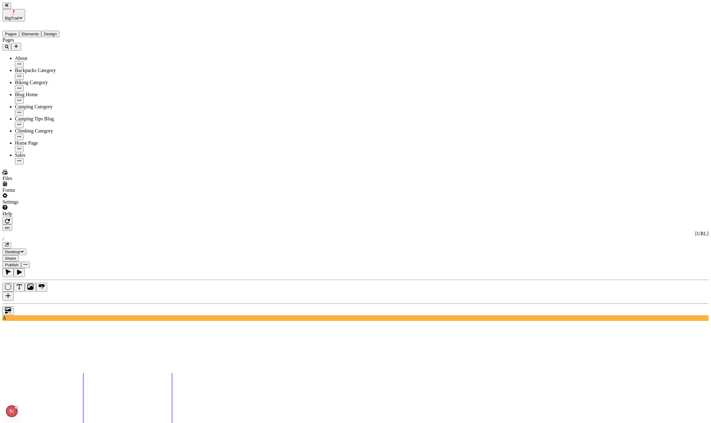
click at [19, 44] on icon "Add new" at bounding box center [16, 46] width 5 height 5
click at [53, 57] on div "Blank page" at bounding box center [60, 65] width 21 height 17
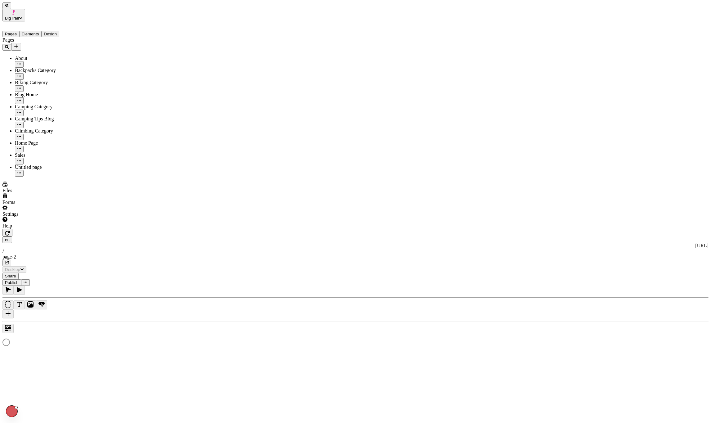
type input "/page-2"
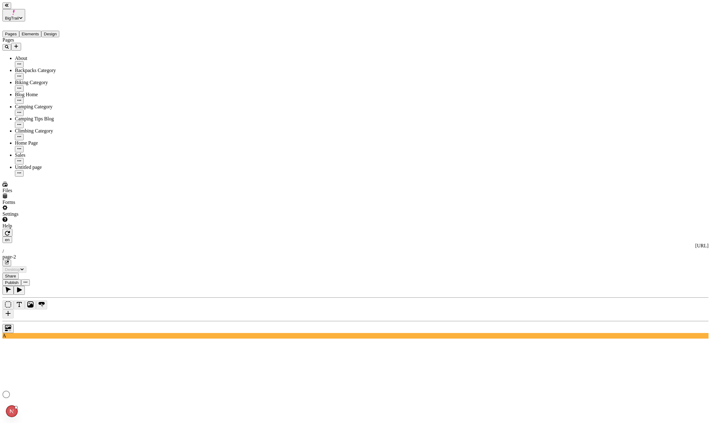
click at [21, 171] on icon "button" at bounding box center [19, 173] width 4 height 4
click at [85, 133] on span "Rename" at bounding box center [77, 135] width 16 height 5
type input "Camping Tips Blog"
click at [38, 177] on div "Pages About Backpacks Category Biking Category Blog Home Camping Category Campi…" at bounding box center [39, 106] width 74 height 139
click at [24, 134] on button "button" at bounding box center [19, 137] width 9 height 7
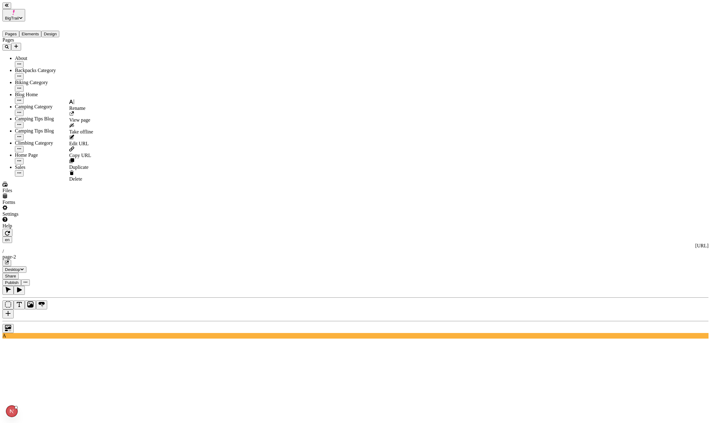
click at [82, 176] on span "Delete" at bounding box center [75, 178] width 13 height 5
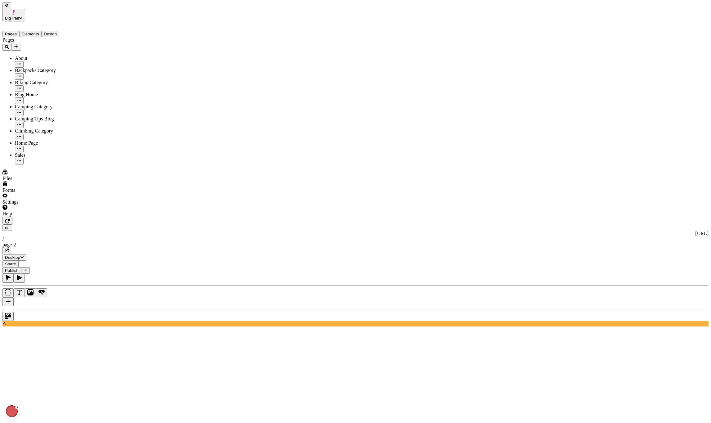
click at [34, 116] on div "Camping Tips Blog" at bounding box center [46, 122] width 62 height 12
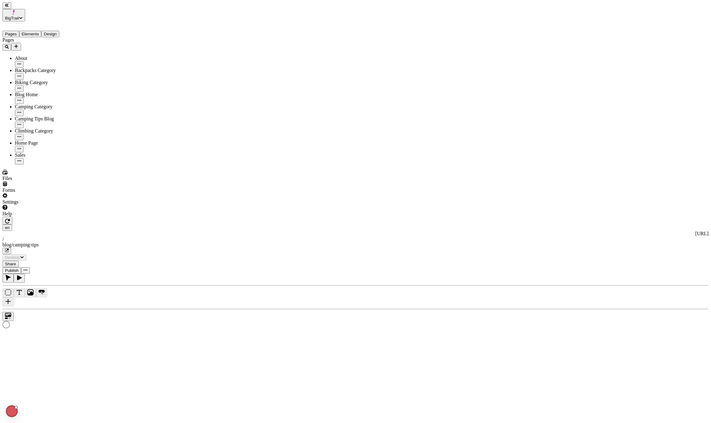
type input "/blog/camping-tips"
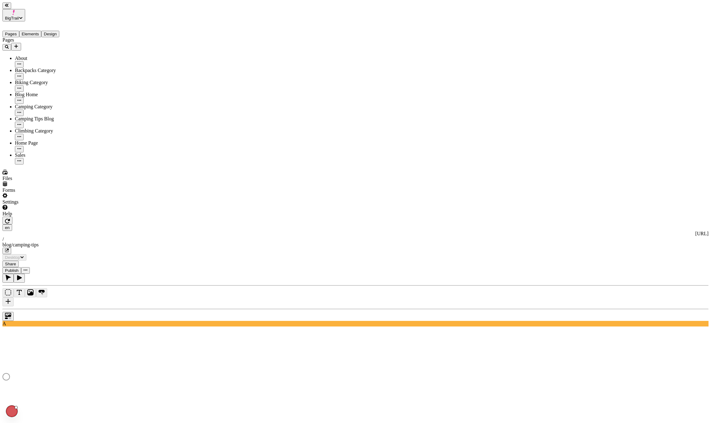
click at [34, 92] on div "Blog Home" at bounding box center [46, 98] width 62 height 12
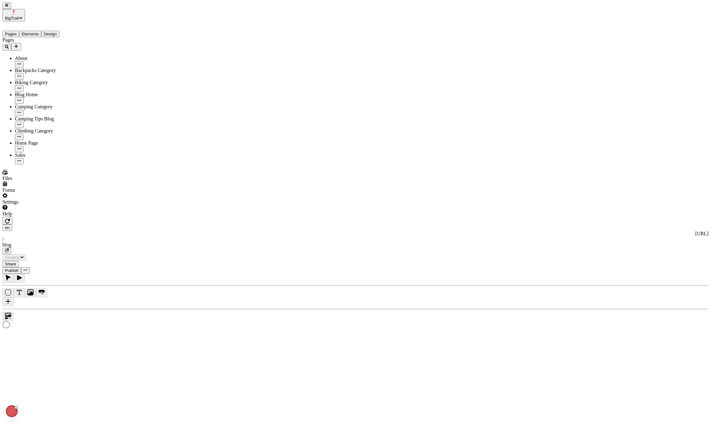
type input "/blog"
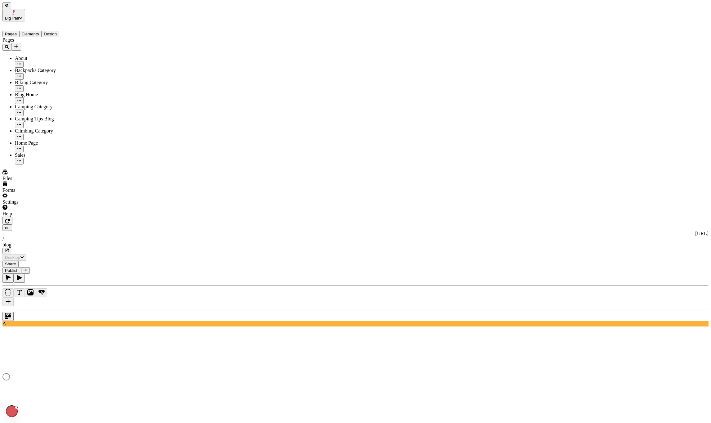
click at [44, 205] on div "Settings" at bounding box center [39, 199] width 74 height 12
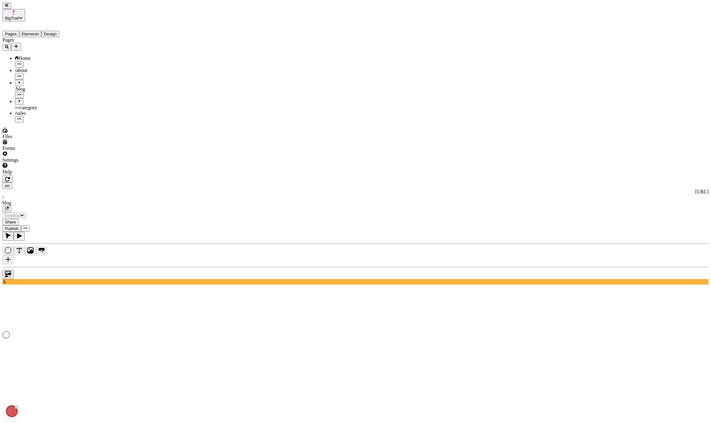
click at [17, 99] on div at bounding box center [19, 99] width 4 height 0
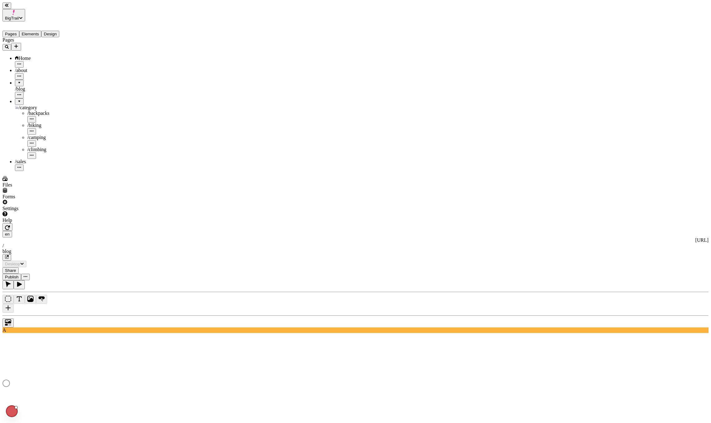
click at [17, 99] on div at bounding box center [19, 99] width 4 height 0
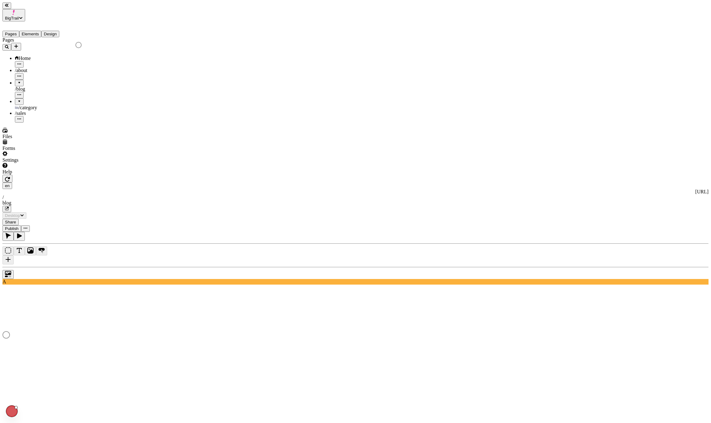
click at [17, 81] on div at bounding box center [19, 81] width 4 height 0
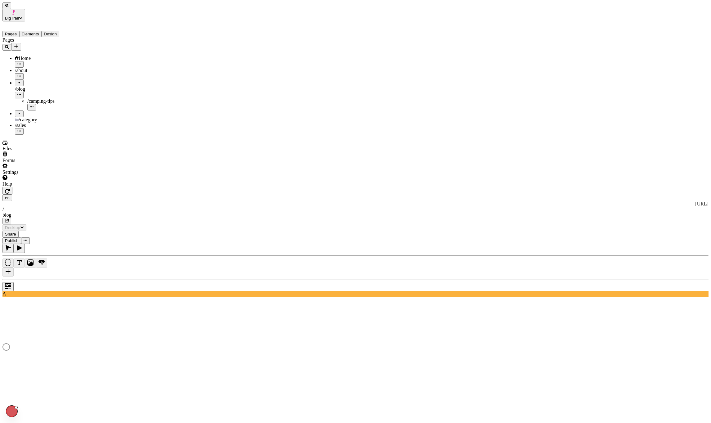
click at [17, 81] on div at bounding box center [19, 81] width 4 height 0
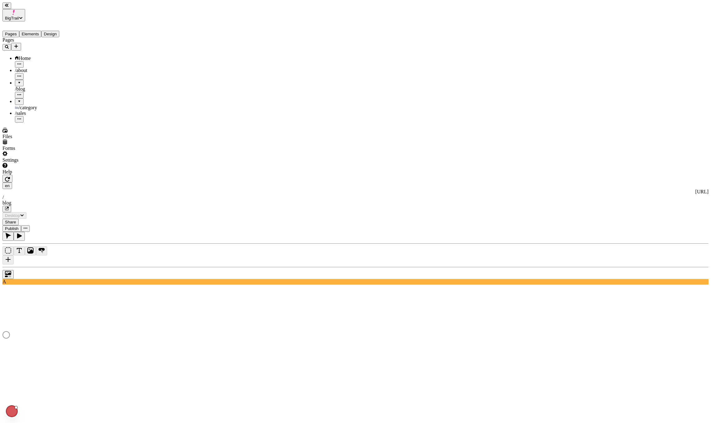
click at [19, 44] on icon "Add new" at bounding box center [16, 46] width 5 height 5
click at [81, 46] on div at bounding box center [91, 47] width 39 height 6
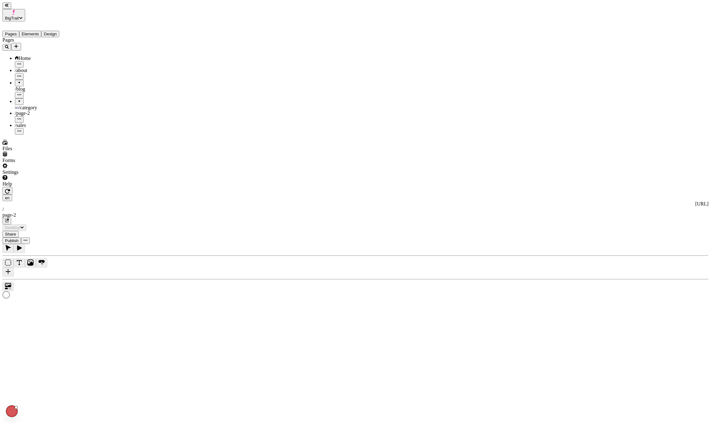
type input "/page-2"
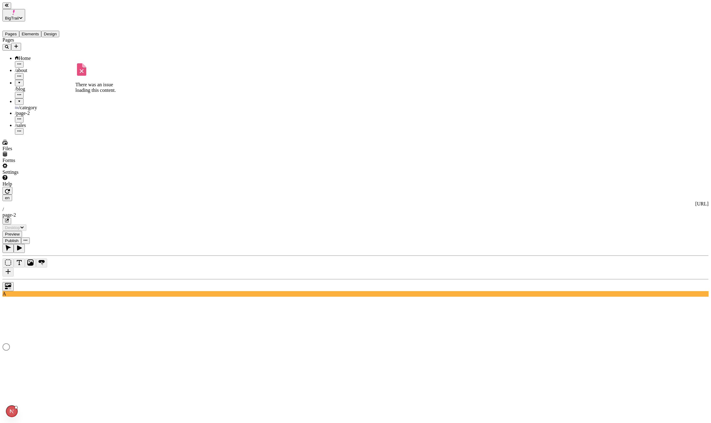
click at [21, 117] on icon "button" at bounding box center [19, 119] width 4 height 4
click at [79, 99] on div at bounding box center [81, 95] width 24 height 6
type input "blog/best-national-parks"
click at [81, 104] on span "Save" at bounding box center [76, 106] width 9 height 5
type input "/blog/best-national-parks"
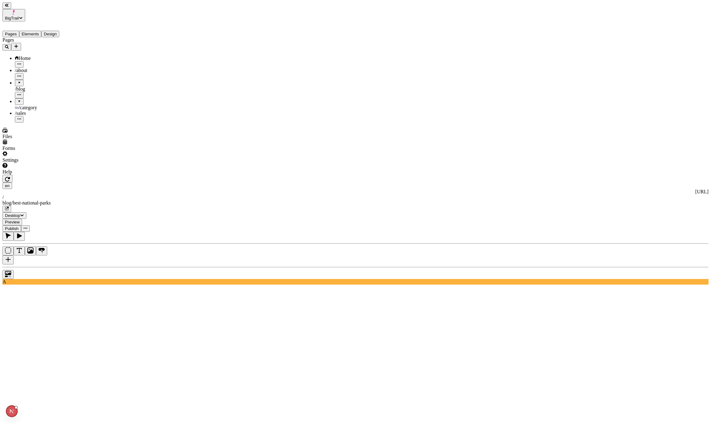
click at [17, 81] on div at bounding box center [19, 81] width 4 height 0
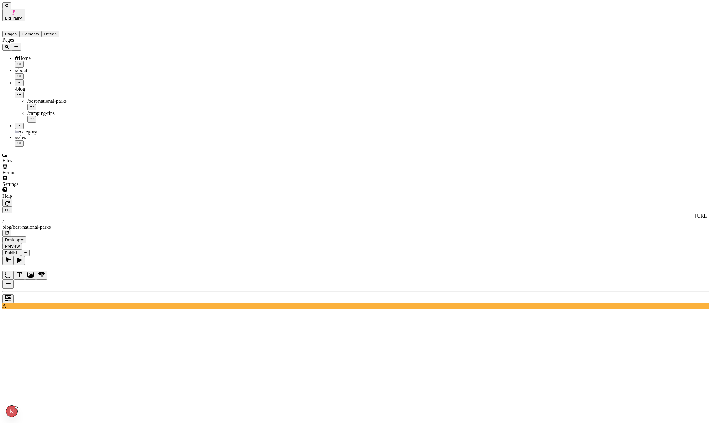
click at [15, 131] on icon at bounding box center [17, 132] width 4 height 2
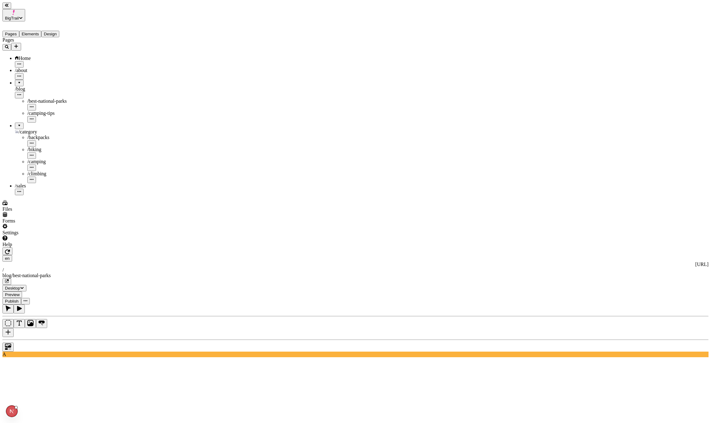
click at [42, 129] on div "/category" at bounding box center [46, 132] width 62 height 6
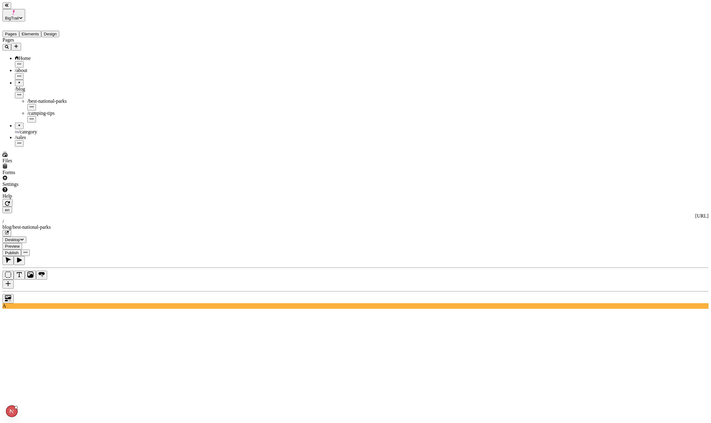
click at [34, 86] on div "/blog" at bounding box center [46, 89] width 62 height 6
click at [17, 81] on div at bounding box center [19, 81] width 4 height 0
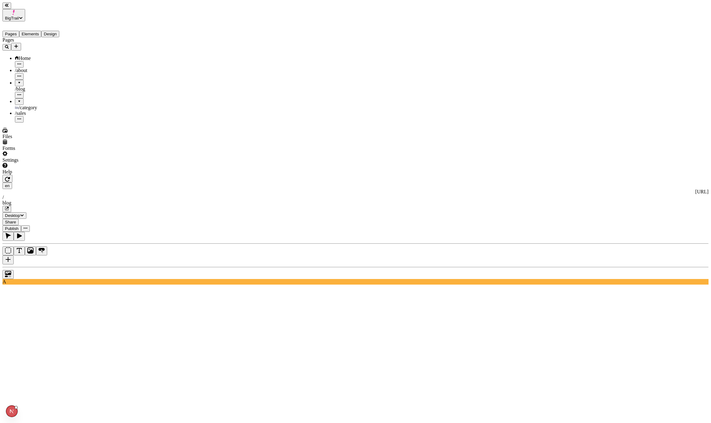
click at [17, 99] on div at bounding box center [19, 99] width 4 height 0
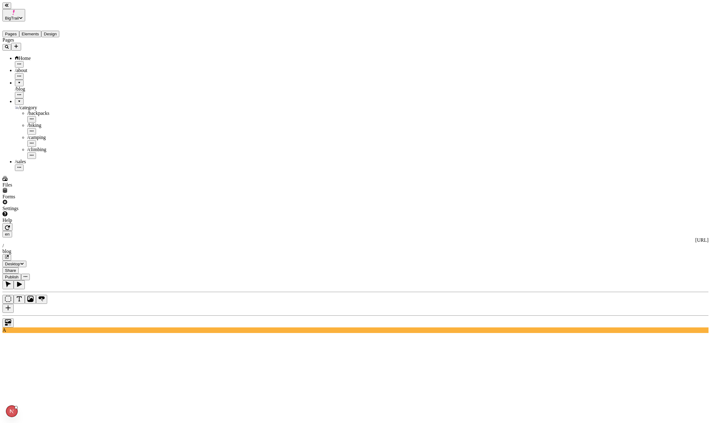
click at [17, 99] on div at bounding box center [19, 99] width 4 height 0
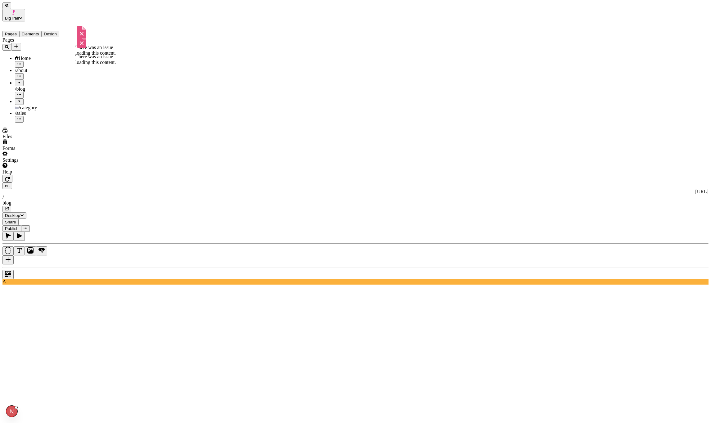
click at [24, 56] on span "Home" at bounding box center [25, 58] width 12 height 5
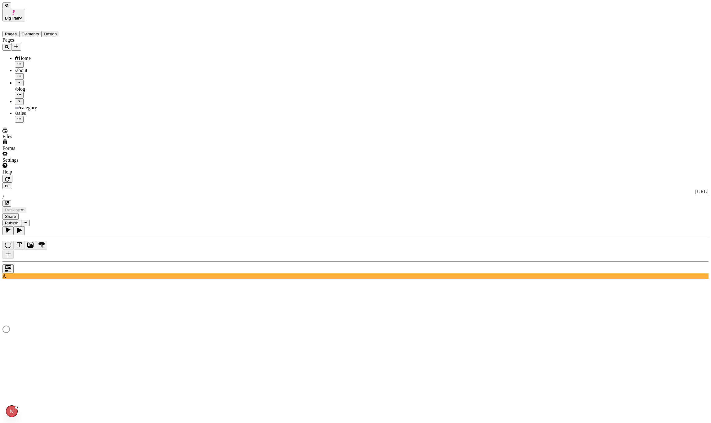
click at [38, 163] on div "Settings" at bounding box center [39, 157] width 74 height 12
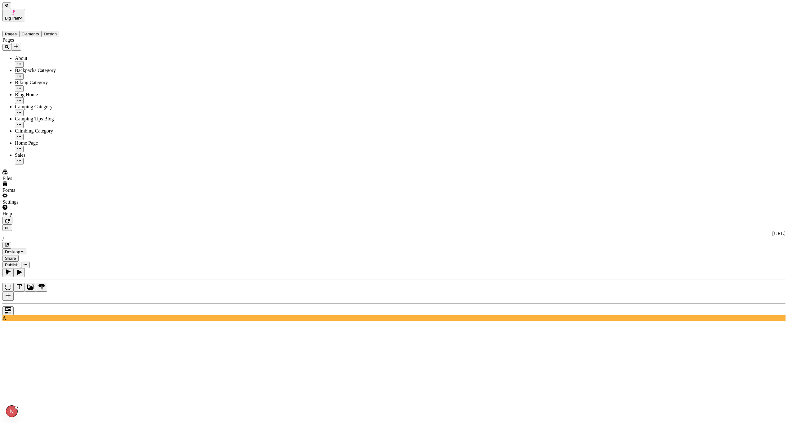
click at [34, 164] on div "Pages About Backpacks Category Biking Category Blog Home Camping Category Campi…" at bounding box center [39, 100] width 74 height 127
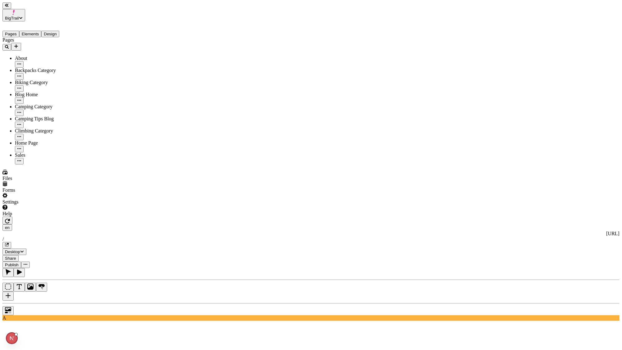
click at [54, 164] on div "Pages About Backpacks Category Biking Category Blog Home Camping Category Campi…" at bounding box center [39, 100] width 74 height 127
click at [77, 213] on div at bounding box center [310, 309] width 617 height 12
click at [50, 164] on div "Pages About Backpacks Category Biking Category Blog Home Camping Category Campi…" at bounding box center [39, 100] width 74 height 127
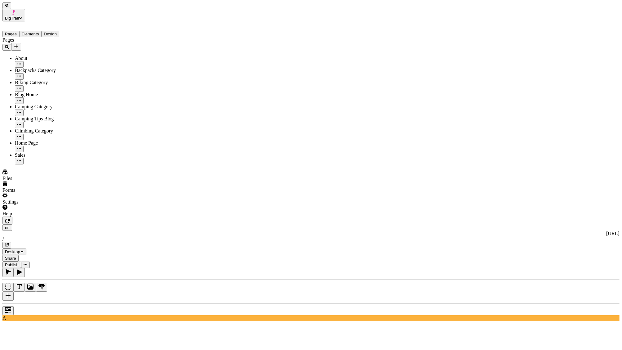
click at [29, 164] on div "Pages About Backpacks Category Biking Category Blog Home Camping Category Campi…" at bounding box center [39, 100] width 74 height 127
click at [82, 213] on div at bounding box center [310, 309] width 617 height 12
click at [47, 205] on div "Settings" at bounding box center [39, 199] width 74 height 12
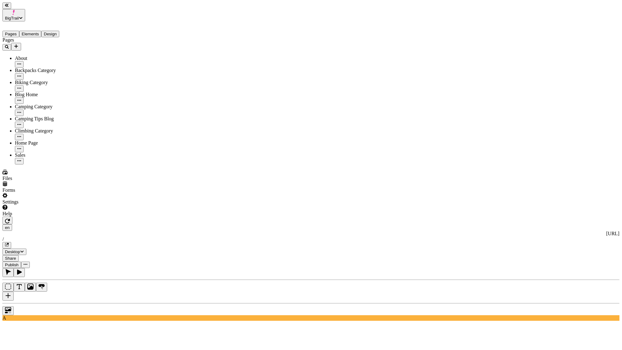
click at [40, 205] on div "Settings" at bounding box center [39, 199] width 74 height 12
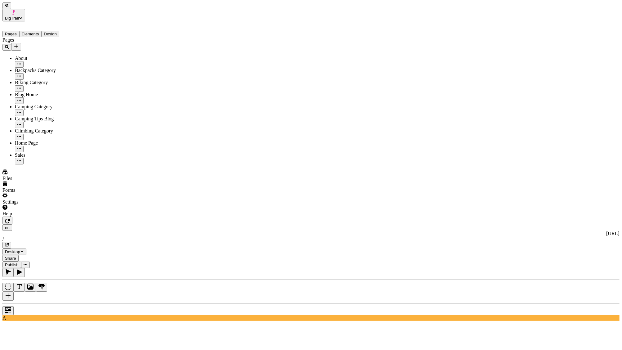
click at [46, 205] on div "Settings" at bounding box center [39, 199] width 74 height 12
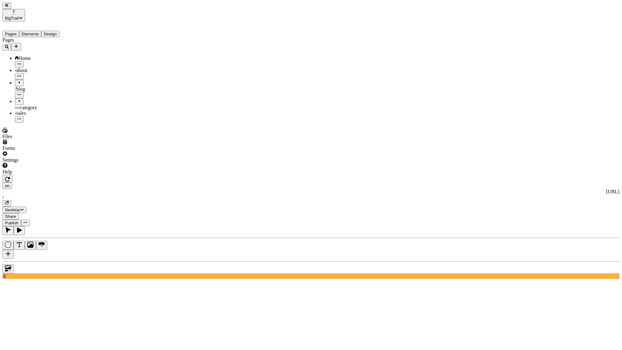
click at [17, 99] on div at bounding box center [19, 99] width 4 height 0
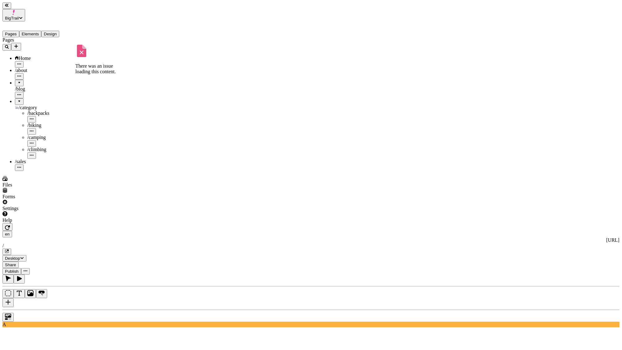
click at [17, 81] on div at bounding box center [19, 81] width 4 height 0
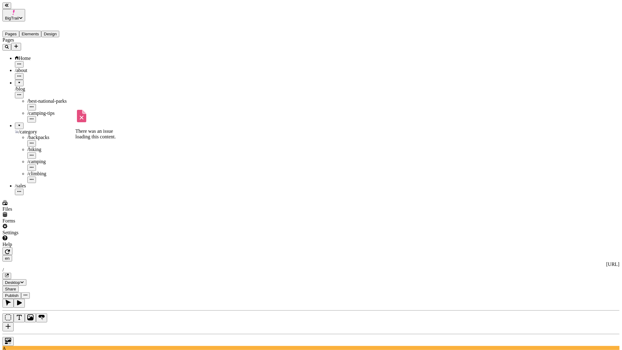
click at [40, 167] on div "Pages Home /about /blog /best-national-parks /camping-tips /category /backpacks…" at bounding box center [39, 116] width 74 height 158
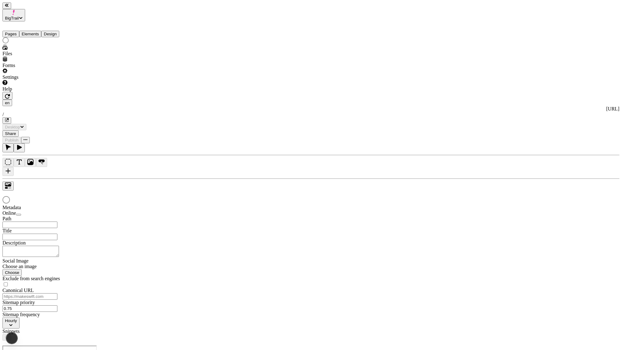
type input "/"
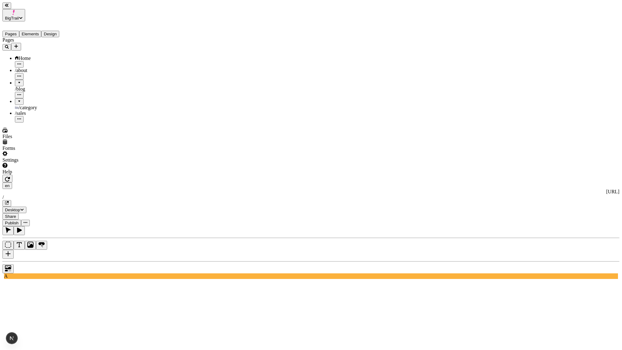
click at [38, 123] on div "Pages Home /about /blog /category /sales" at bounding box center [39, 79] width 74 height 85
click at [36, 101] on div "Pages Home /about /blog /category /sales" at bounding box center [39, 79] width 74 height 85
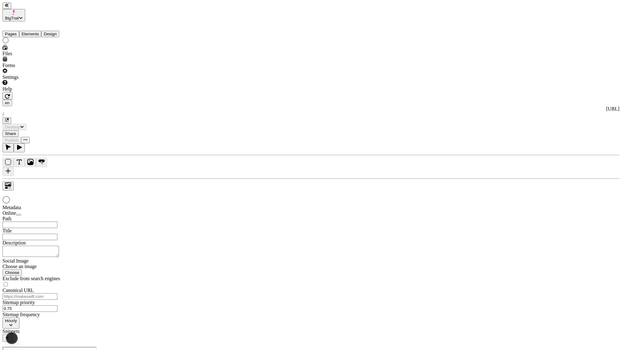
type input "/"
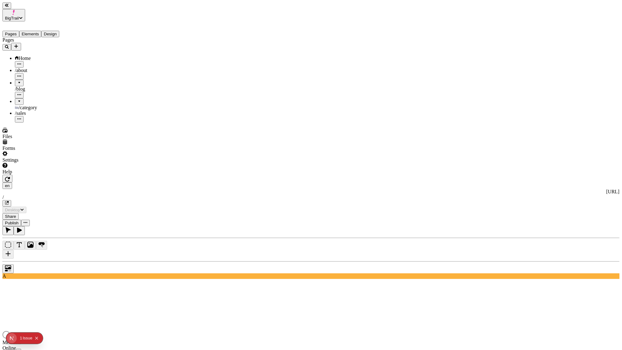
click at [45, 115] on div "Pages Home /about /blog /category /sales" at bounding box center [39, 79] width 74 height 85
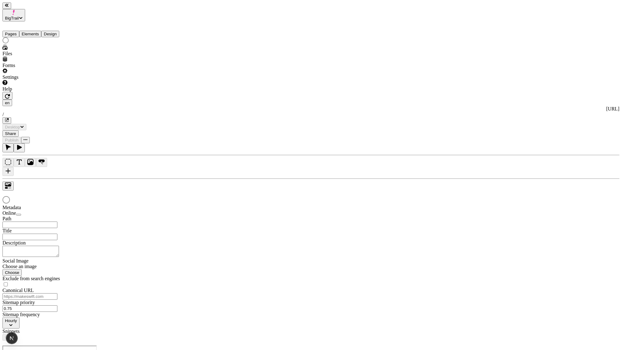
type input "/"
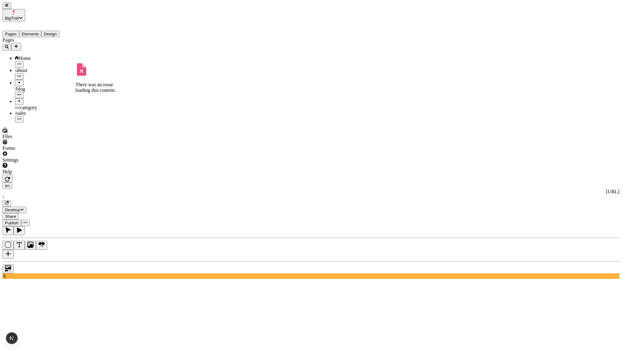
click at [34, 123] on div "Pages Home /about /blog /category /sales There was an issue loading this conten…" at bounding box center [39, 79] width 74 height 85
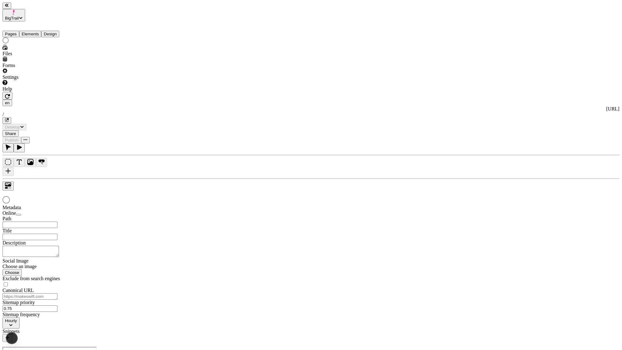
type input "/"
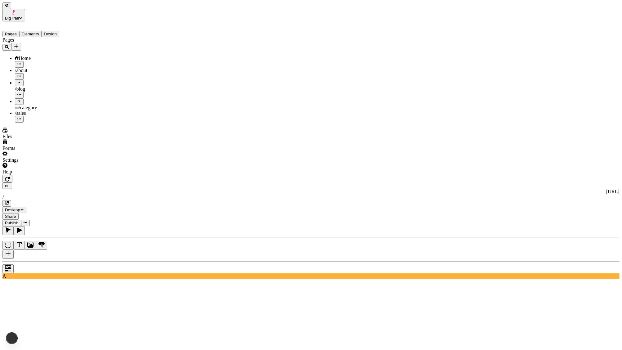
click at [28, 163] on div "Settings" at bounding box center [39, 157] width 74 height 12
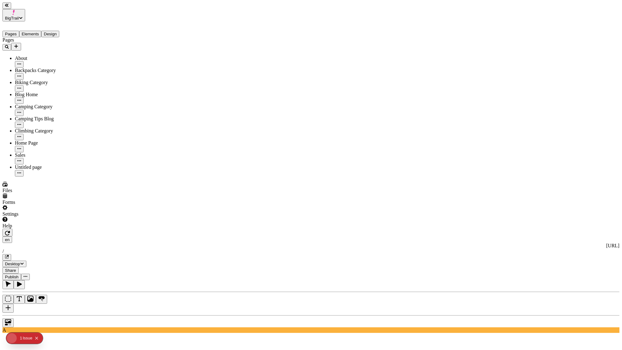
click at [38, 340] on icon "Collapse issues badge" at bounding box center [37, 338] width 4 height 4
click at [77, 315] on div at bounding box center [310, 321] width 617 height 12
click at [26, 217] on div "Settings" at bounding box center [39, 214] width 74 height 6
click at [41, 217] on div "Settings" at bounding box center [39, 211] width 74 height 12
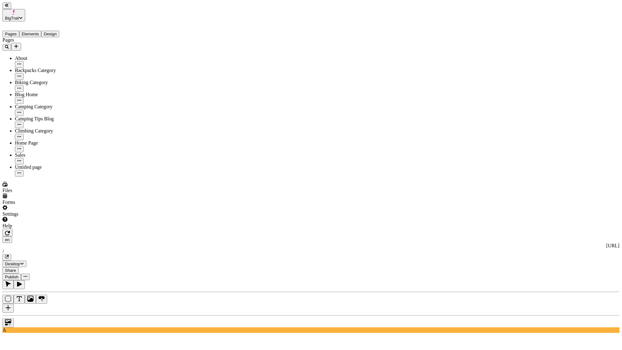
click at [39, 217] on div "Settings" at bounding box center [39, 211] width 74 height 12
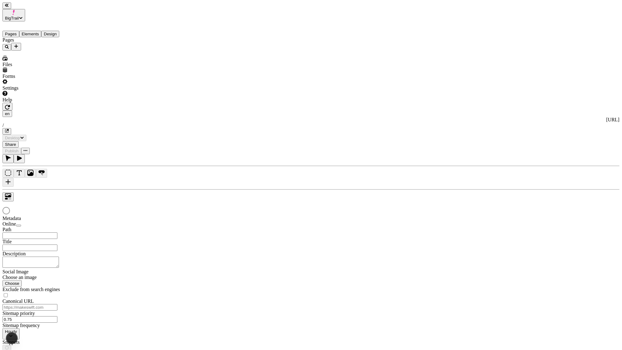
type input "/"
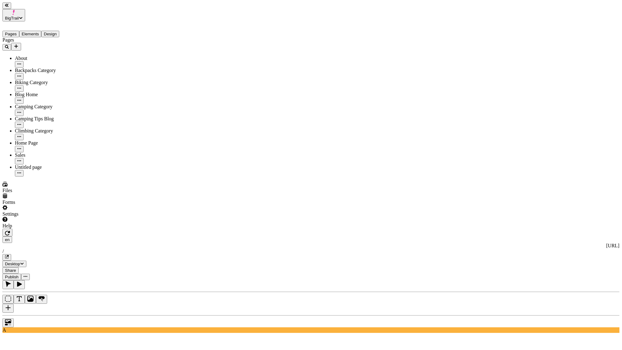
type input "72"
click at [37, 217] on div "Settings" at bounding box center [39, 211] width 74 height 12
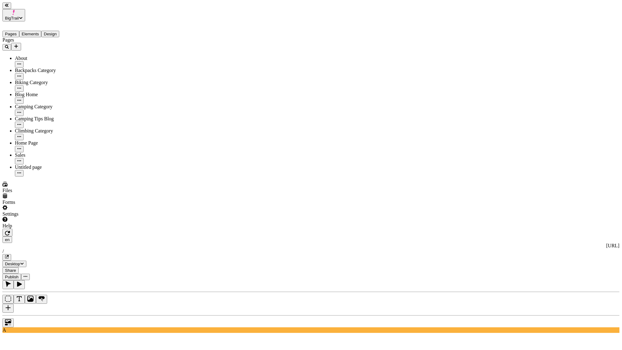
click at [82, 315] on div at bounding box center [310, 321] width 617 height 12
click at [56, 217] on div "Settings" at bounding box center [39, 211] width 74 height 12
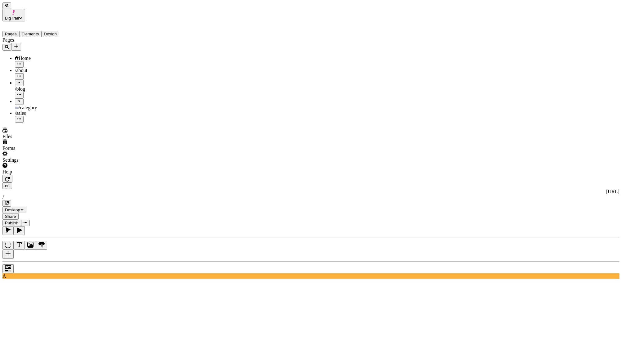
click at [17, 99] on div at bounding box center [19, 99] width 4 height 0
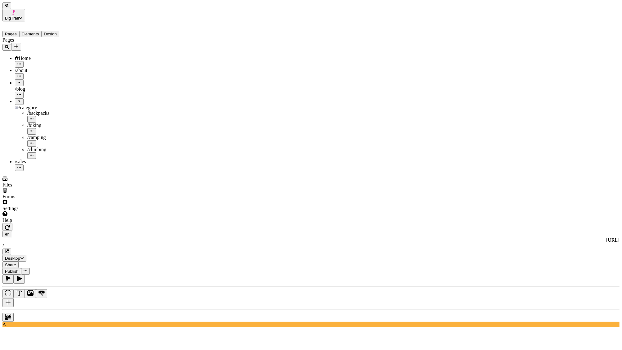
click at [17, 81] on div at bounding box center [19, 81] width 4 height 0
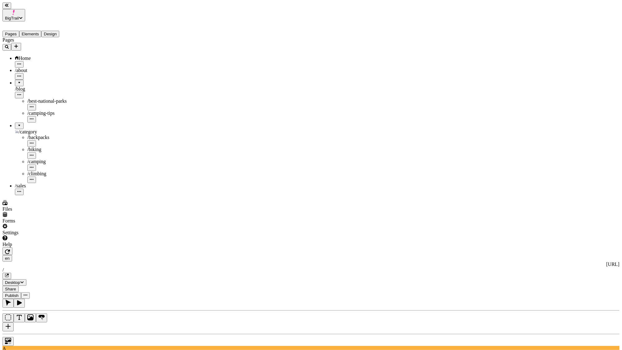
click at [24, 167] on div "Pages Home /about /blog /best-national-parks /camping-tips /category /backpacks…" at bounding box center [39, 116] width 74 height 158
click at [30, 235] on div "Settings" at bounding box center [39, 230] width 74 height 12
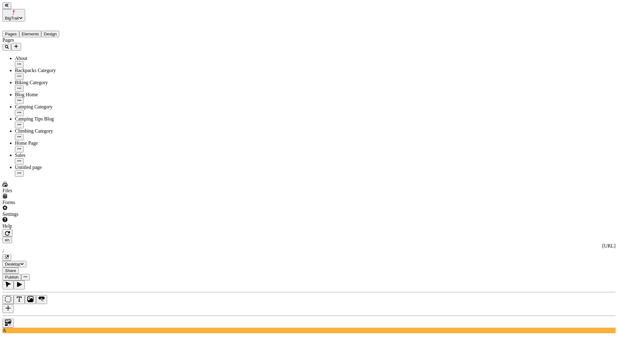
click at [19, 275] on span "Publish" at bounding box center [12, 277] width 14 height 5
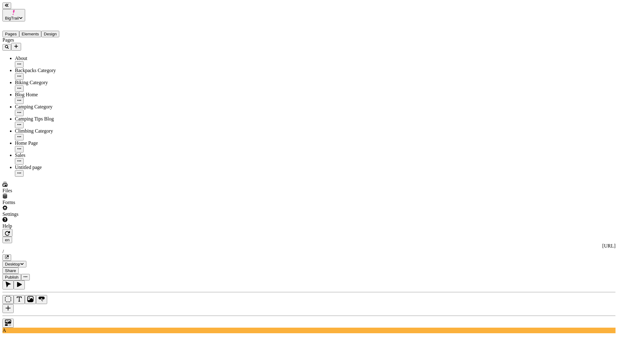
click at [84, 315] on div at bounding box center [308, 321] width 613 height 12
click at [592, 37] on div "Color" at bounding box center [596, 37] width 37 height 6
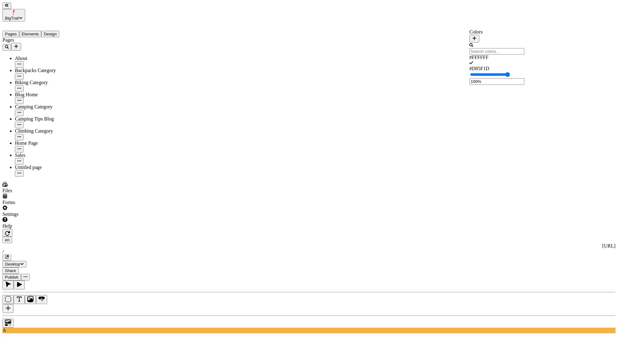
click at [493, 66] on div "#D85F1D" at bounding box center [496, 69] width 55 height 6
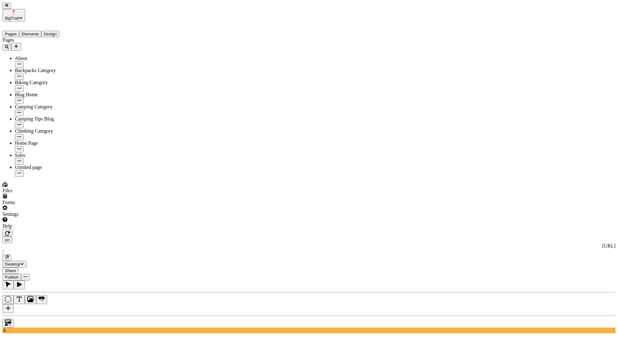
type textarea "50% Sale on all"
type textarea "50% off on all camping items"
click at [561, 133] on div "4XL 40 px" at bounding box center [586, 136] width 55 height 6
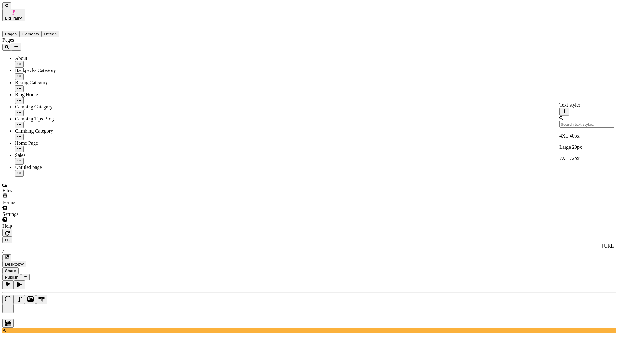
type input "40"
type input "0"
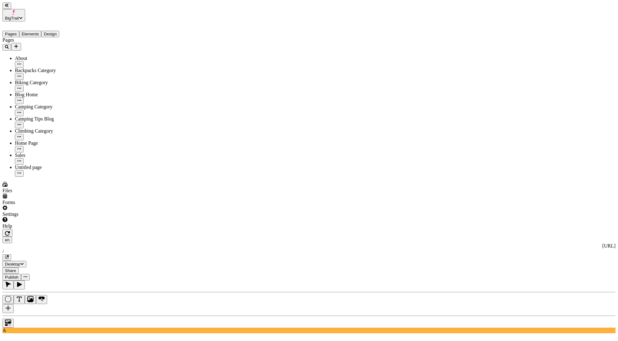
click at [63, 163] on div "Pages About Backpacks Category Biking Category Blog Home Camping Category Campi…" at bounding box center [39, 106] width 74 height 139
click at [79, 315] on div at bounding box center [308, 321] width 613 height 12
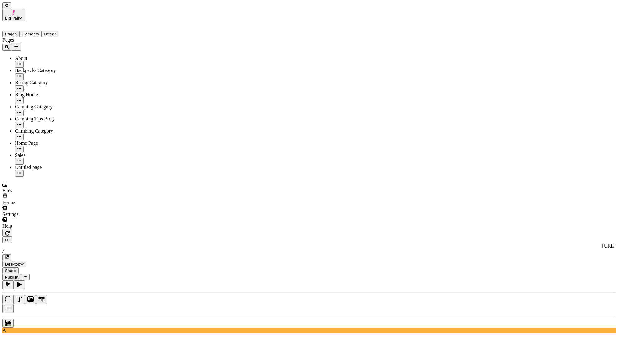
type textarea "50% off on all camping items until 9/18"
click at [82, 315] on div at bounding box center [308, 321] width 613 height 12
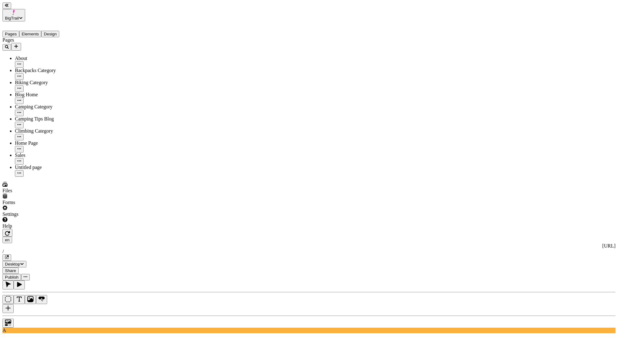
type textarea "50% off on all camping items until 9/20"
click at [85, 315] on div at bounding box center [308, 321] width 613 height 12
click at [83, 315] on div at bounding box center [308, 321] width 613 height 12
click at [19, 275] on span "Publish" at bounding box center [12, 277] width 14 height 5
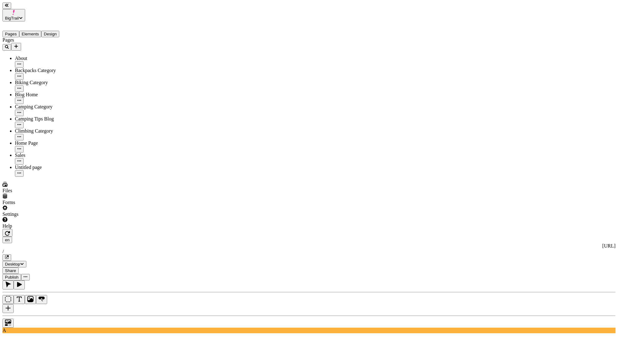
click at [21, 274] on button "Publish" at bounding box center [11, 277] width 19 height 7
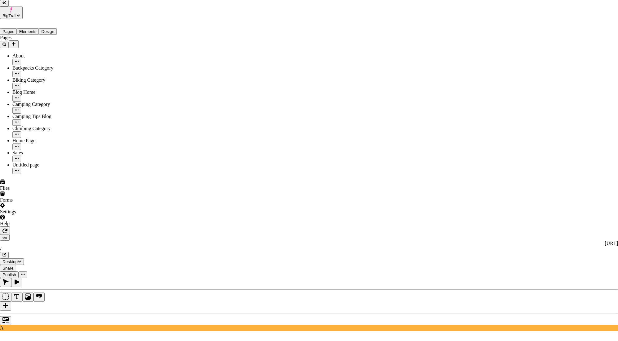
checkbox input "true"
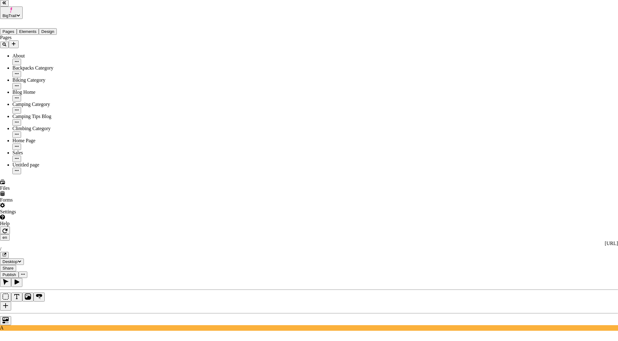
checkbox input "true"
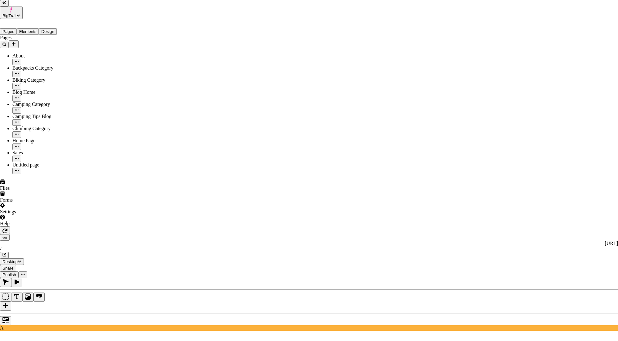
checkbox input "true"
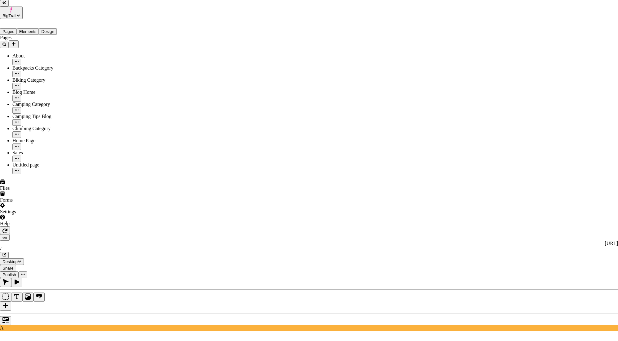
checkbox input "true"
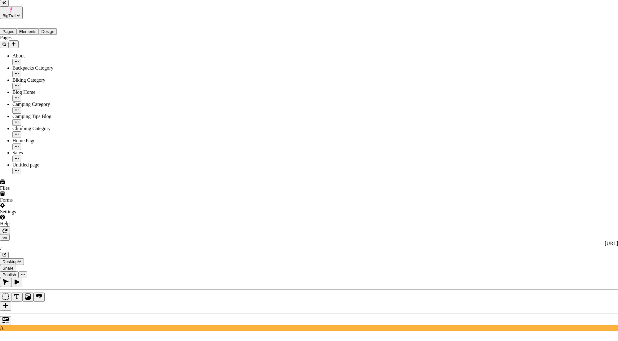
checkbox input "true"
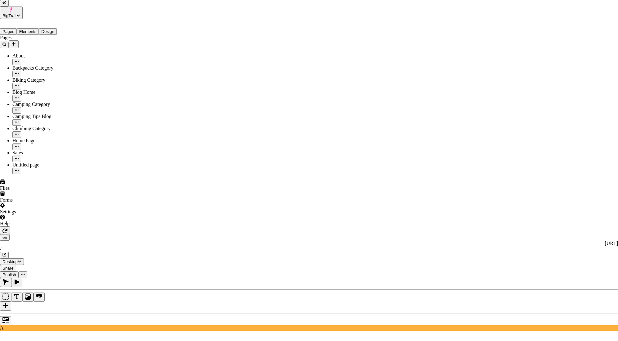
checkbox input "true"
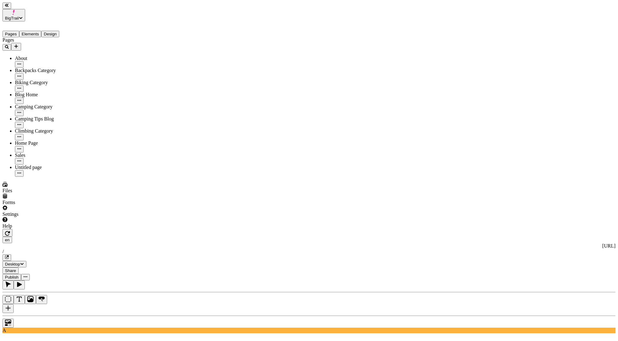
click at [19, 275] on span "Publish" at bounding box center [12, 277] width 14 height 5
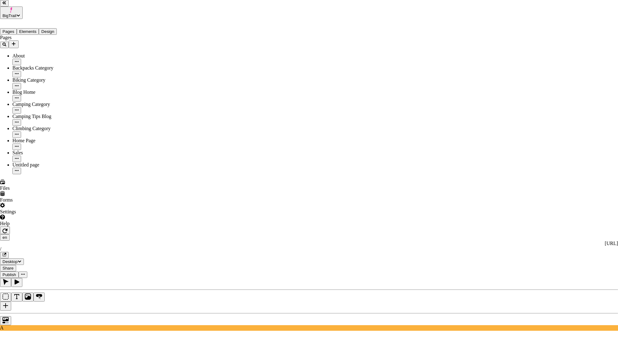
checkbox input "true"
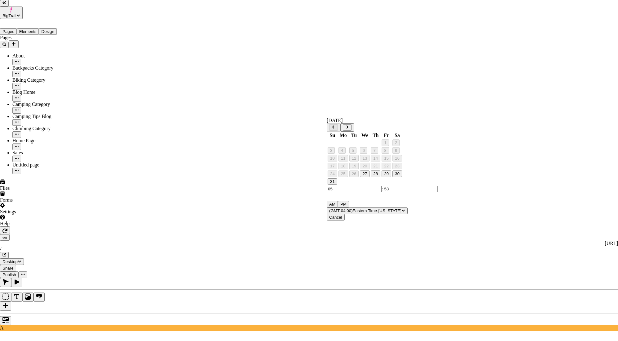
click at [348, 126] on icon "Go to next month" at bounding box center [347, 126] width 2 height 3
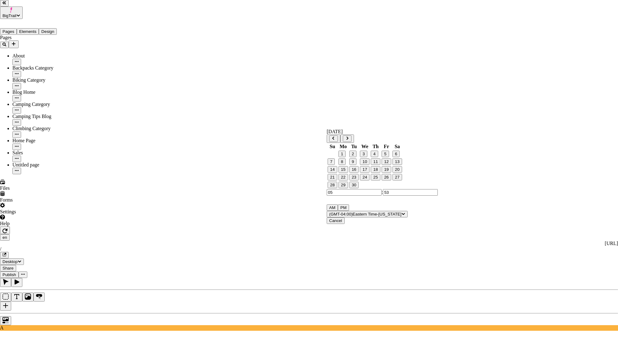
click at [355, 172] on button "16" at bounding box center [354, 169] width 10 height 7
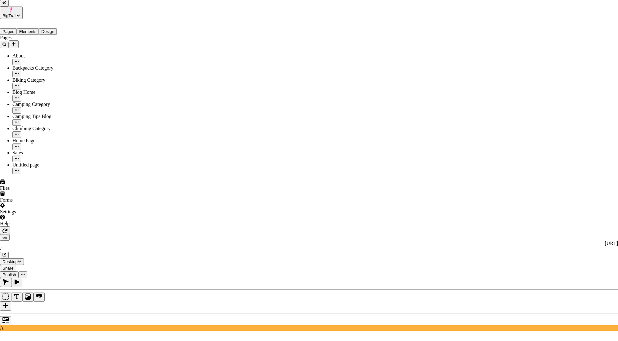
click at [367, 131] on div "Cancel" at bounding box center [376, 128] width 55 height 12
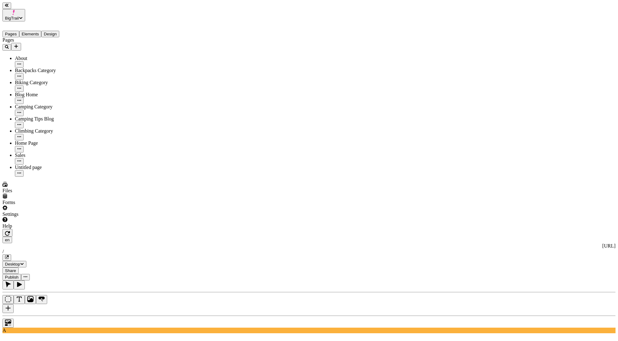
click at [85, 315] on div at bounding box center [308, 321] width 613 height 12
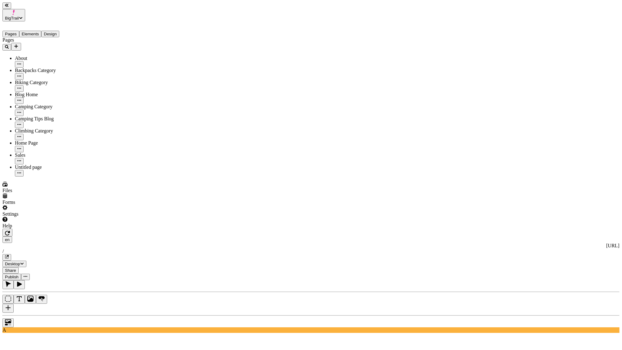
click at [80, 315] on div at bounding box center [310, 321] width 617 height 12
click at [543, 229] on div "en http://localhost:3001 / Desktop Share Publish" at bounding box center [310, 254] width 617 height 51
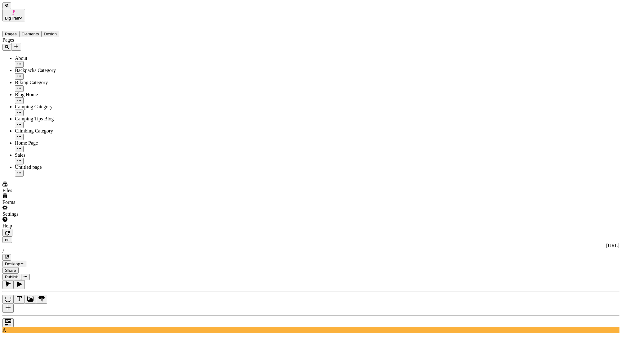
click at [21, 274] on button "Publish" at bounding box center [11, 277] width 19 height 7
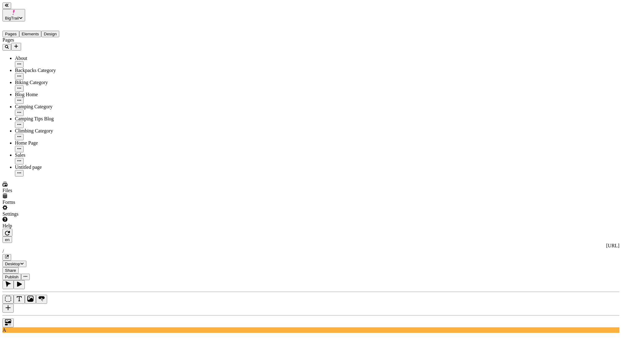
click at [21, 274] on button "Publish" at bounding box center [11, 277] width 19 height 7
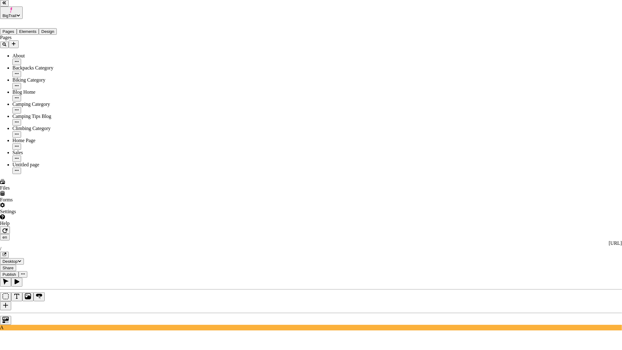
checkbox input "true"
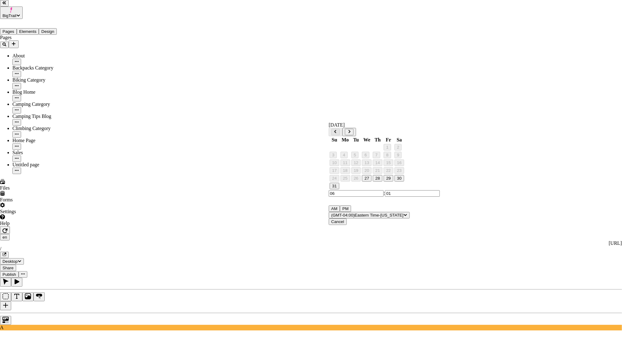
click at [354, 129] on button "Go to next month" at bounding box center [349, 132] width 9 height 7
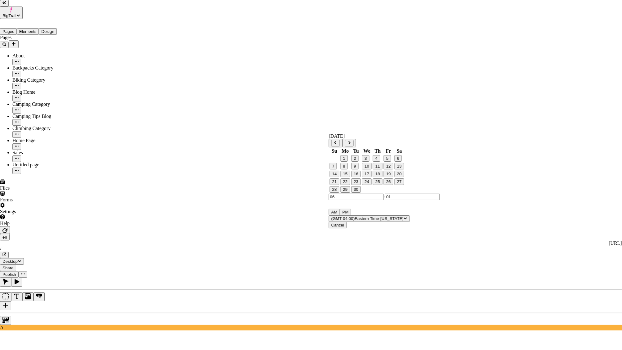
click at [358, 177] on button "16" at bounding box center [356, 174] width 10 height 7
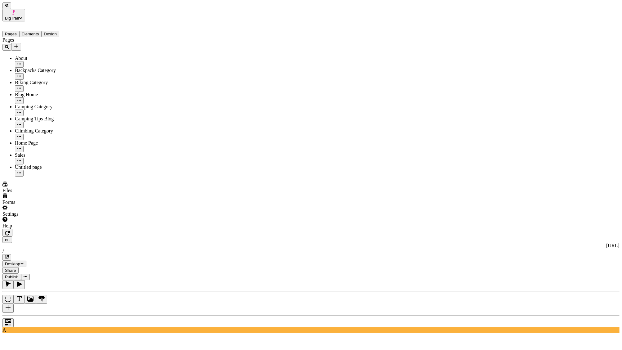
click at [21, 274] on button "Publish" at bounding box center [11, 277] width 19 height 7
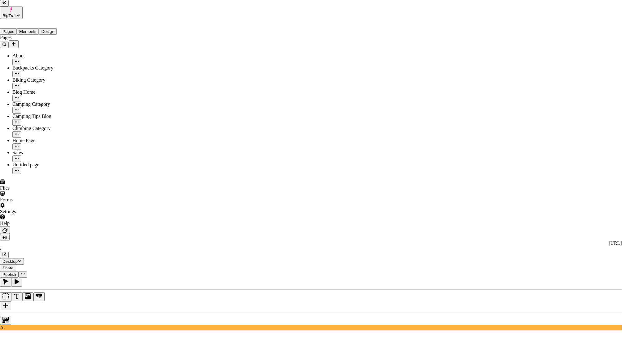
click at [377, 126] on div "Preview" at bounding box center [378, 121] width 55 height 12
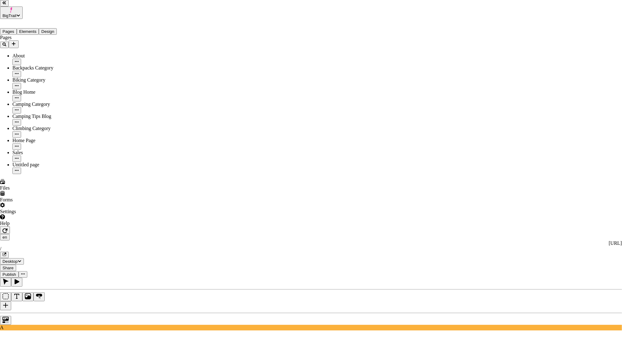
click at [360, 149] on div "Cancel" at bounding box center [378, 148] width 55 height 6
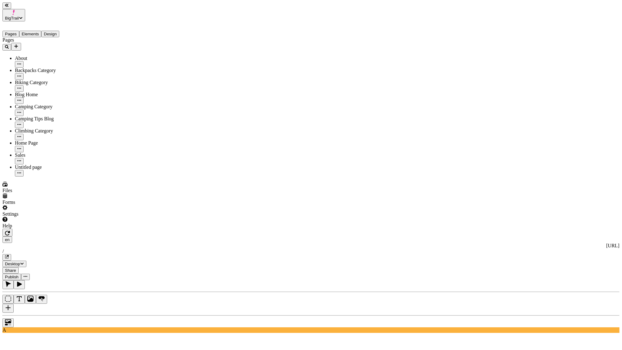
click at [21, 274] on button "Publish" at bounding box center [11, 277] width 19 height 7
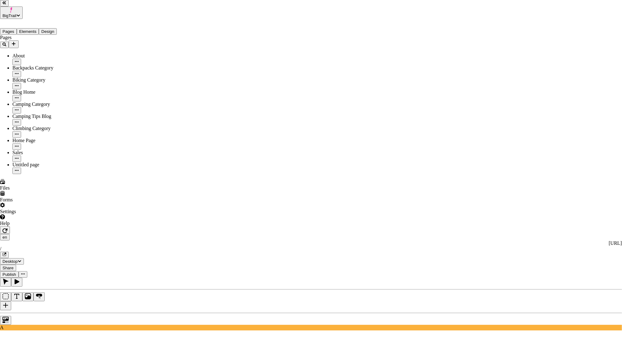
checkbox input "true"
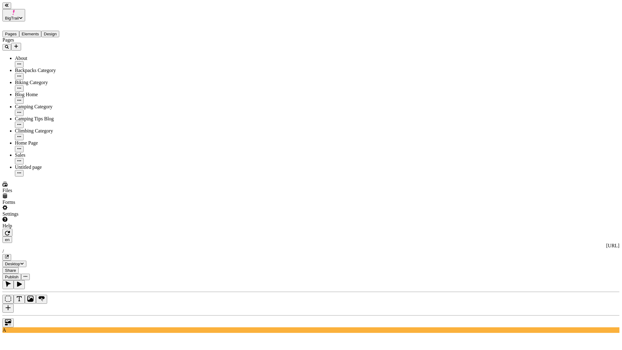
click at [21, 274] on button "Publish" at bounding box center [11, 277] width 19 height 7
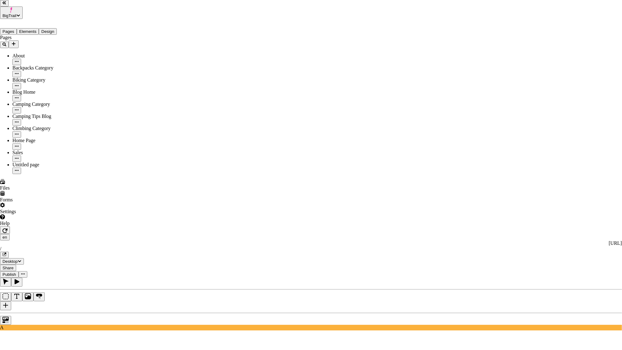
checkbox input "true"
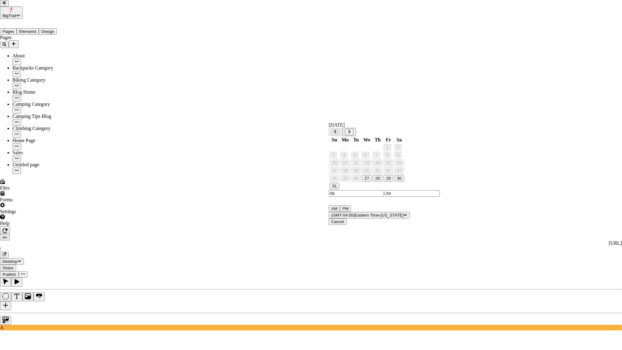
click at [351, 130] on icon "Go to next month" at bounding box center [349, 132] width 4 height 4
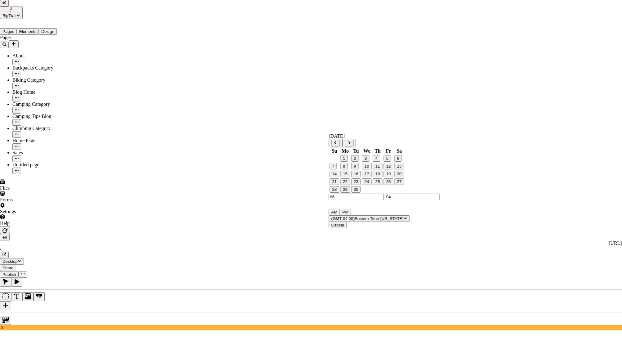
click at [359, 177] on button "16" at bounding box center [356, 174] width 10 height 7
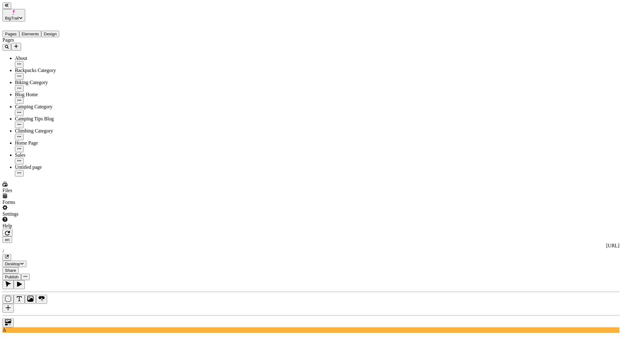
click at [21, 274] on button "Publish" at bounding box center [11, 277] width 19 height 7
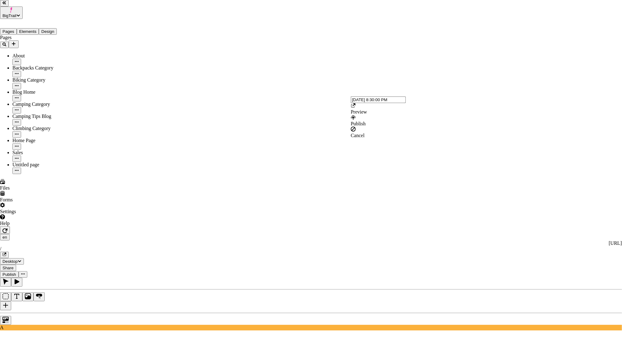
click at [351, 103] on input "9/15/2025 8:30:00 PM" at bounding box center [378, 99] width 55 height 7
type input "9/12/2025 8:30:00 PM"
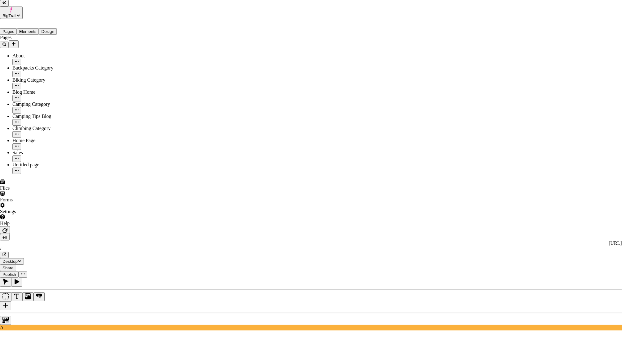
click at [361, 161] on div "Cancel" at bounding box center [378, 161] width 55 height 6
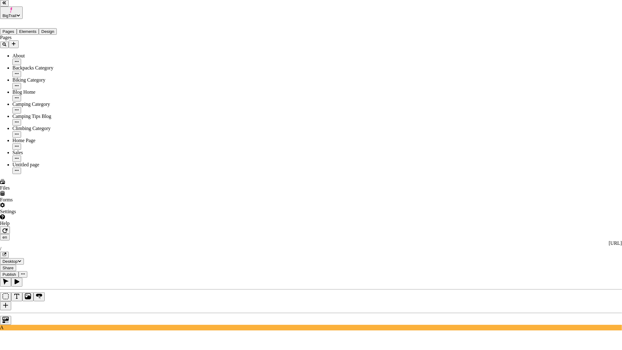
click at [384, 136] on div "Cancel" at bounding box center [378, 133] width 55 height 12
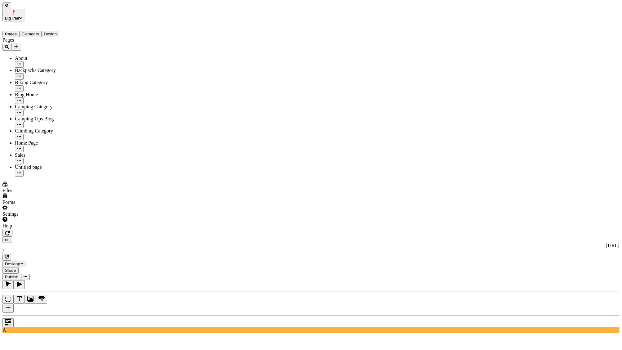
click at [19, 275] on span "Publish" at bounding box center [12, 277] width 14 height 5
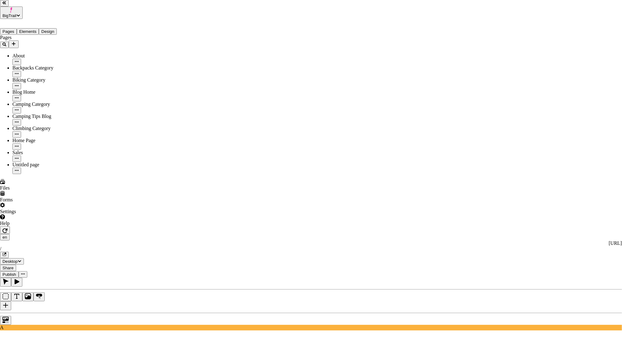
click at [370, 133] on div "Cancel" at bounding box center [378, 133] width 55 height 12
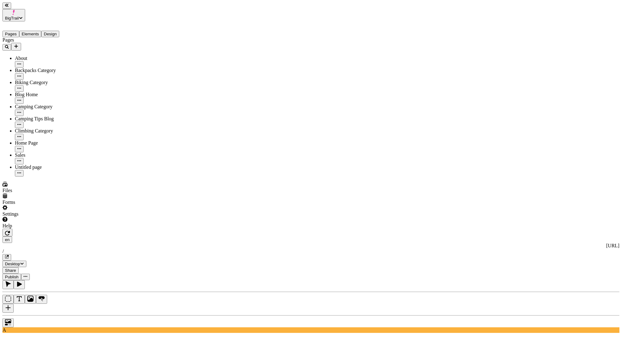
click at [21, 274] on button "Publish" at bounding box center [11, 277] width 19 height 7
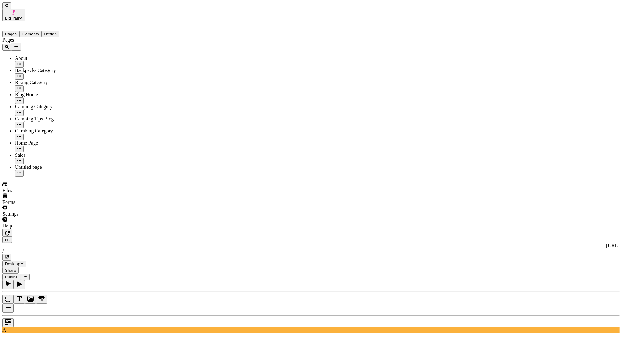
click at [21, 274] on button "Publish" at bounding box center [11, 277] width 19 height 7
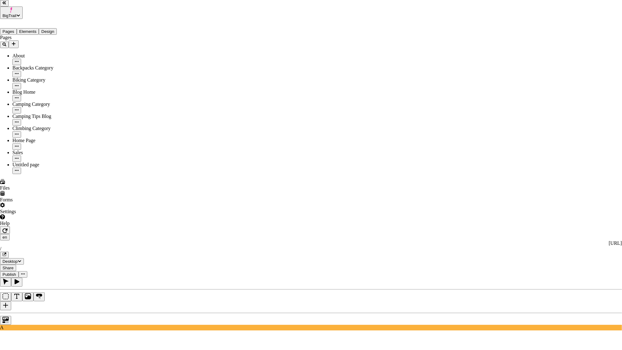
checkbox input "true"
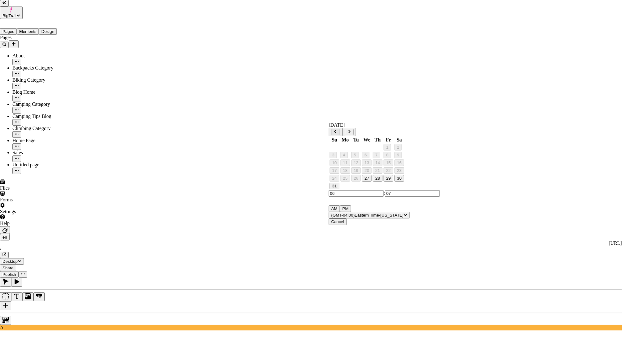
click at [354, 133] on button "Go to next month" at bounding box center [349, 132] width 9 height 7
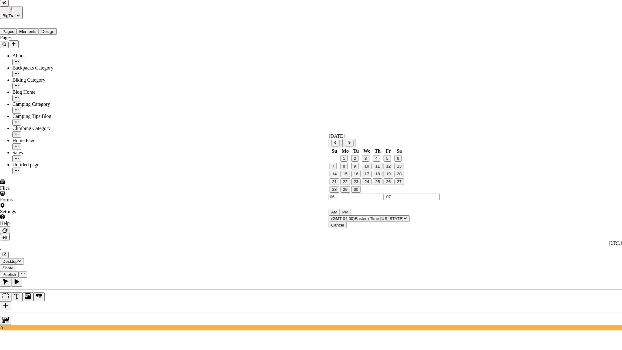
click at [356, 177] on button "16" at bounding box center [356, 174] width 10 height 7
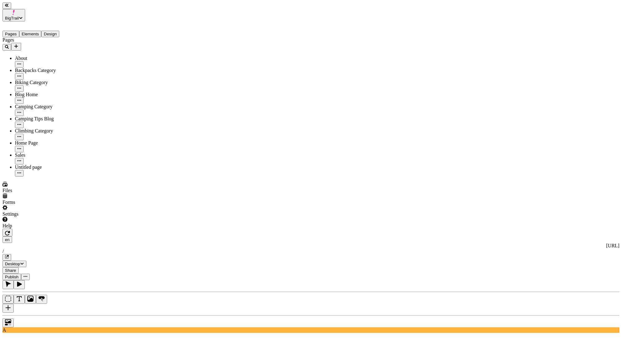
click at [19, 275] on span "Publish" at bounding box center [12, 277] width 14 height 5
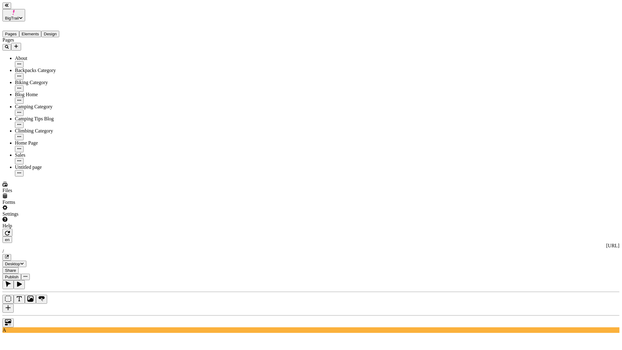
click at [16, 268] on span "Share" at bounding box center [10, 270] width 11 height 5
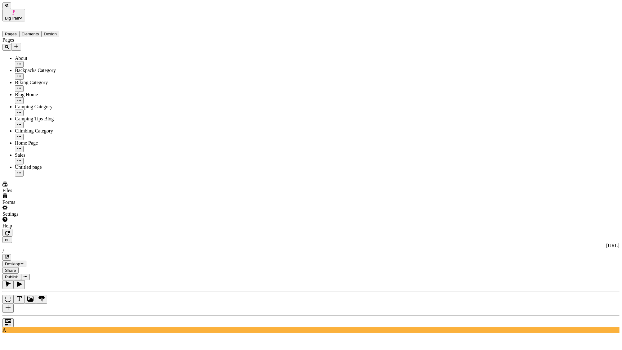
click at [19, 275] on span "Publish" at bounding box center [12, 277] width 14 height 5
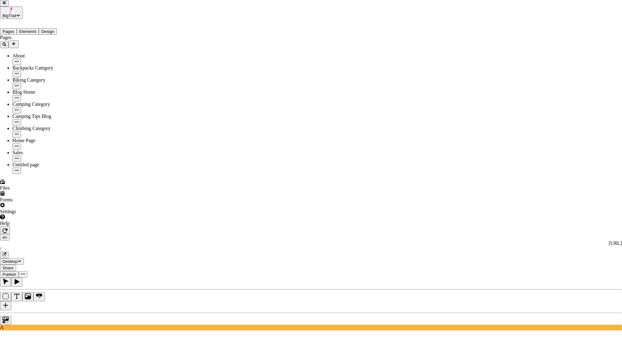
click at [360, 138] on div "Cancel" at bounding box center [378, 136] width 55 height 6
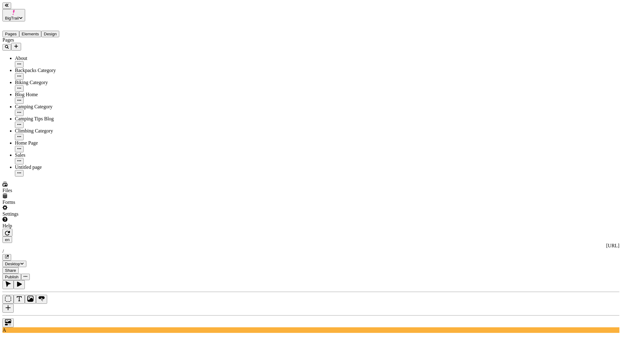
click at [21, 274] on button "Publish" at bounding box center [11, 277] width 19 height 7
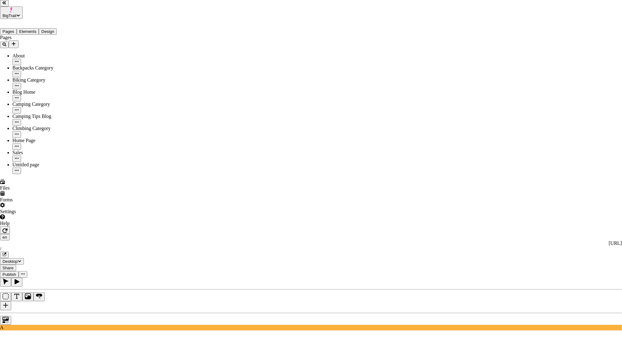
checkbox input "true"
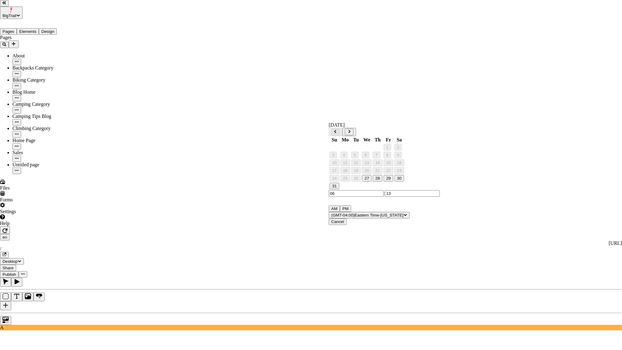
click at [347, 225] on button "Cancel" at bounding box center [338, 221] width 18 height 7
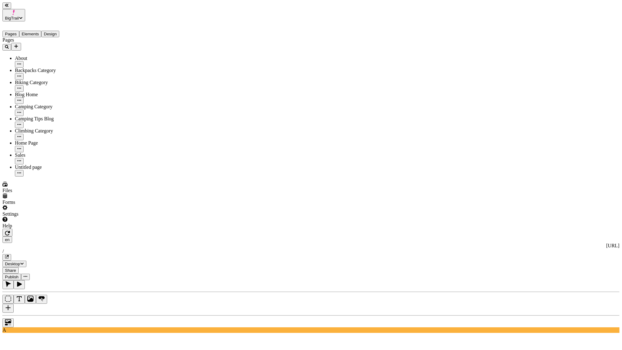
click at [19, 275] on span "Publish" at bounding box center [12, 277] width 14 height 5
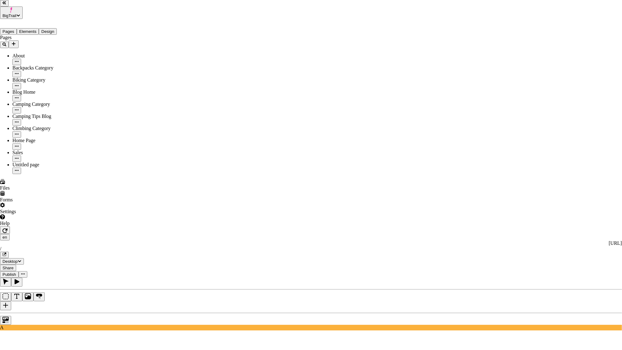
checkbox input "true"
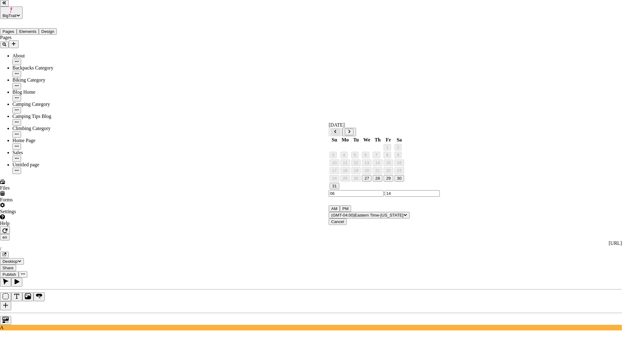
click at [354, 129] on button "Go to next month" at bounding box center [349, 132] width 9 height 7
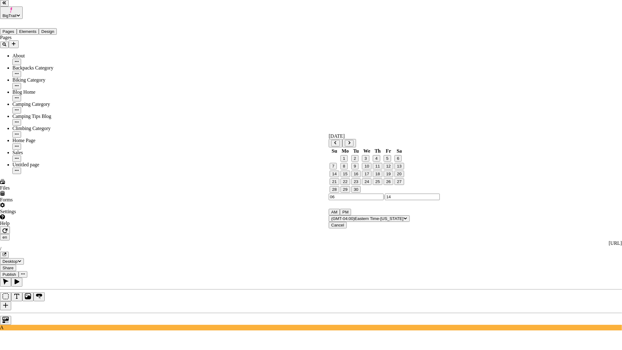
click at [355, 177] on button "16" at bounding box center [356, 174] width 10 height 7
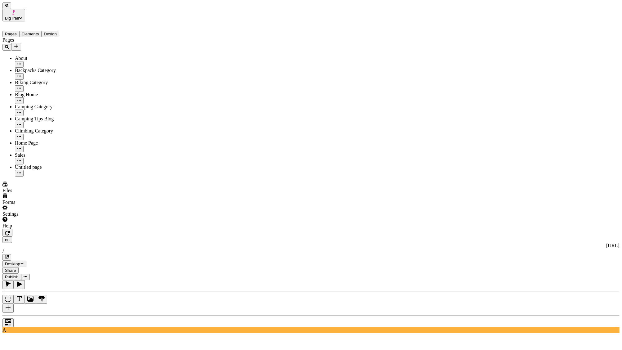
click at [19, 275] on span "Publish" at bounding box center [12, 277] width 14 height 5
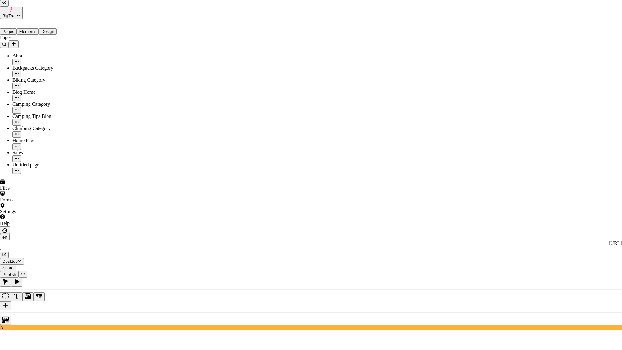
checkbox input "true"
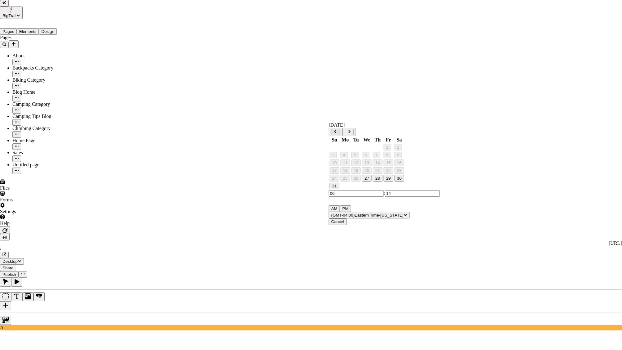
click at [344, 224] on span "Cancel" at bounding box center [337, 221] width 13 height 5
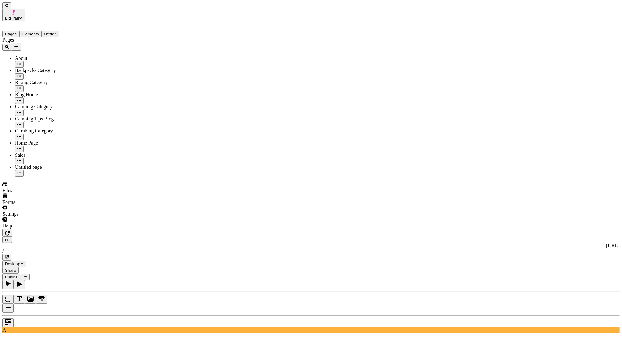
click at [21, 274] on button "Publish" at bounding box center [11, 277] width 19 height 7
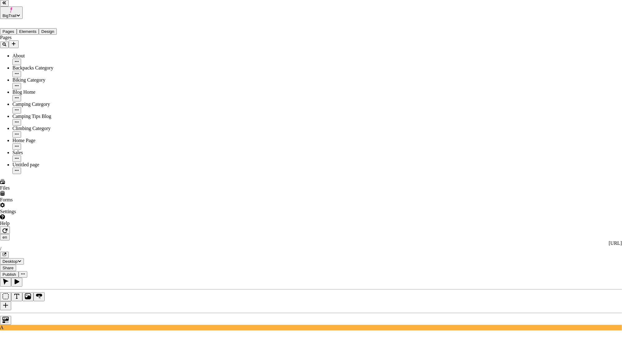
checkbox input "true"
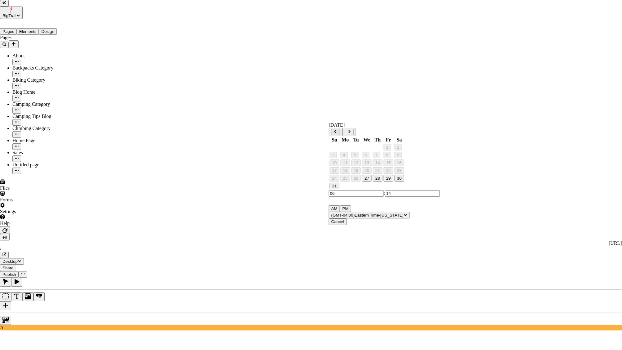
click at [354, 129] on button "Go to next month" at bounding box center [349, 132] width 9 height 7
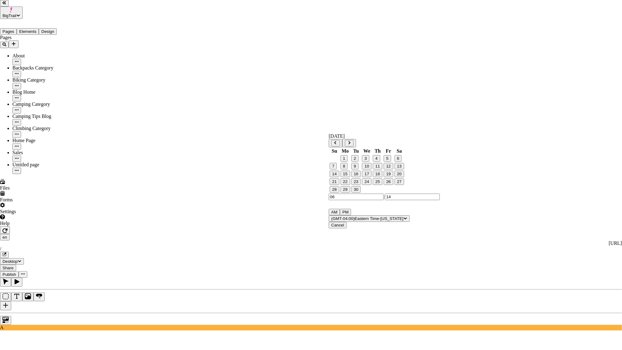
click at [361, 177] on button "16" at bounding box center [356, 174] width 10 height 7
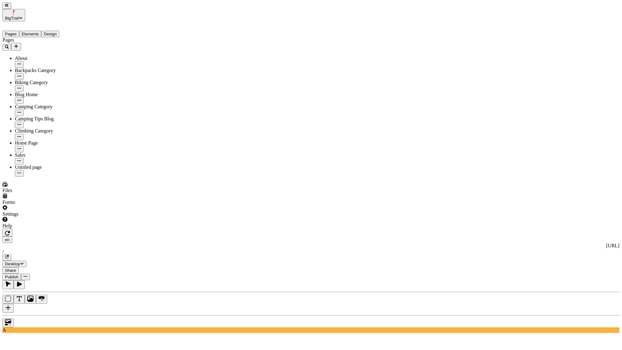
click at [19, 275] on span "Publish" at bounding box center [12, 277] width 14 height 5
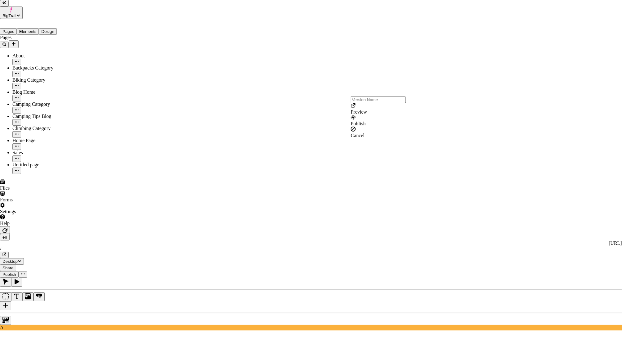
click at [375, 138] on div "Cancel" at bounding box center [378, 133] width 55 height 12
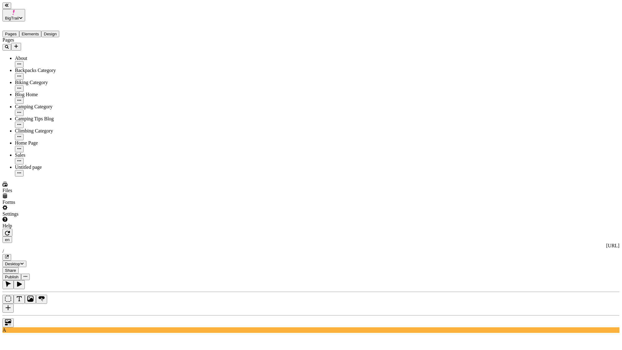
click at [19, 275] on span "Publish" at bounding box center [12, 277] width 14 height 5
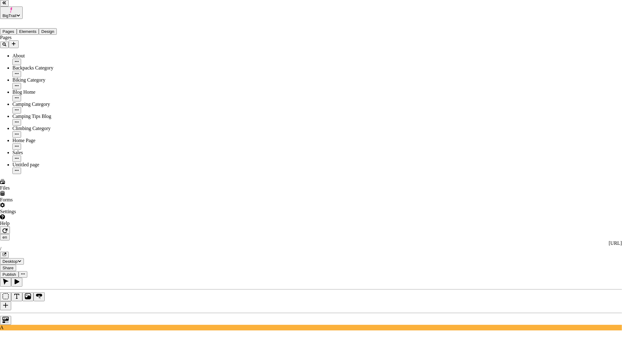
checkbox input "true"
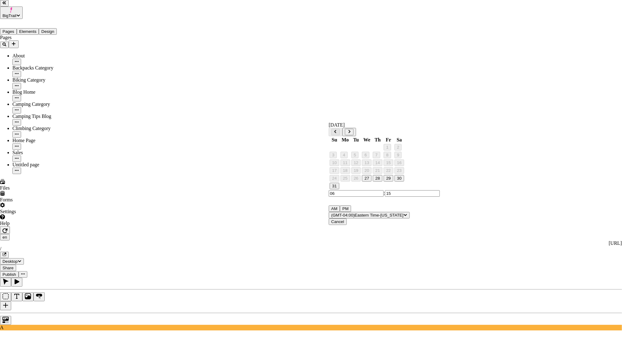
click at [354, 132] on button "Go to next month" at bounding box center [349, 132] width 9 height 7
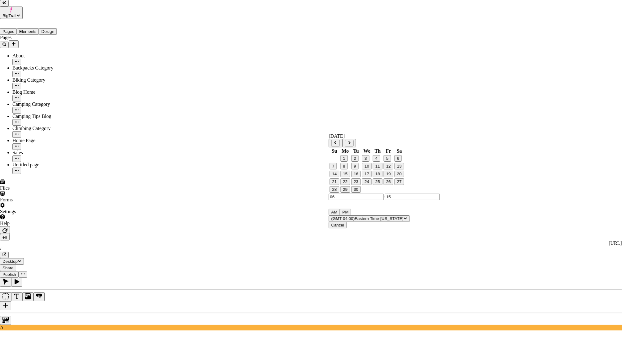
click at [360, 177] on button "16" at bounding box center [356, 174] width 10 height 7
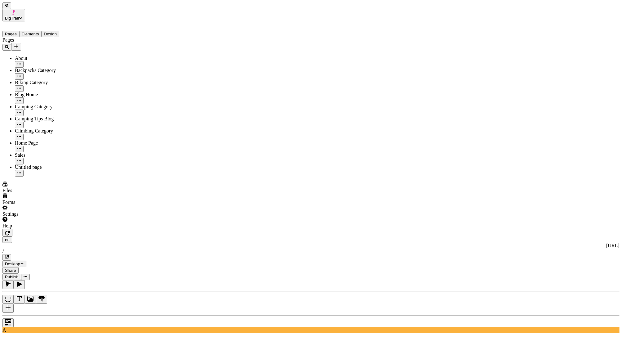
click at [21, 274] on button "Publish" at bounding box center [11, 277] width 19 height 7
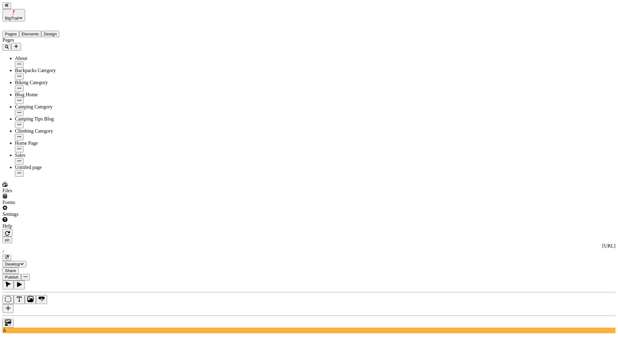
click at [53, 159] on div "Pages About Backpacks Category Biking Category Blog Home Camping Category Campi…" at bounding box center [39, 106] width 74 height 139
click at [34, 31] on button "Elements" at bounding box center [30, 34] width 22 height 7
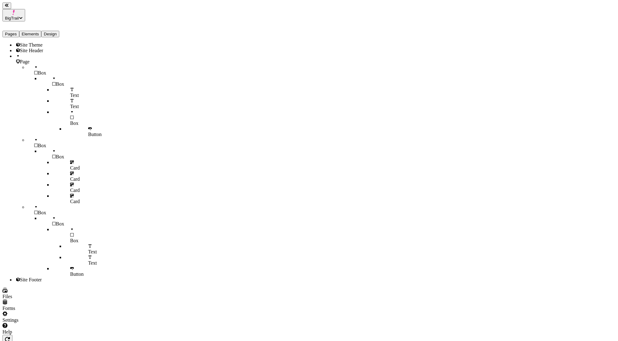
click at [59, 31] on button "Design" at bounding box center [50, 34] width 18 height 7
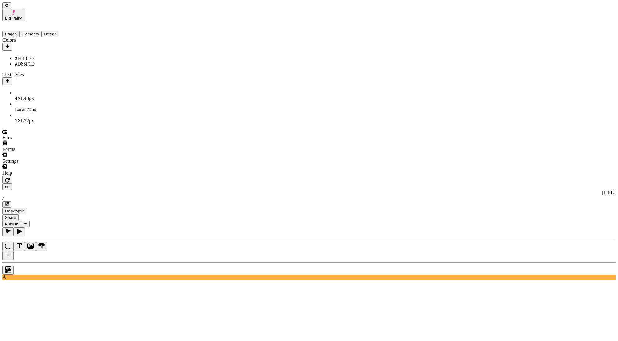
click at [61, 123] on div "Colors #FFFFFF #D85F1D Text styles 4XL 40 px Large 20 px 7XL 72 px" at bounding box center [39, 80] width 74 height 86
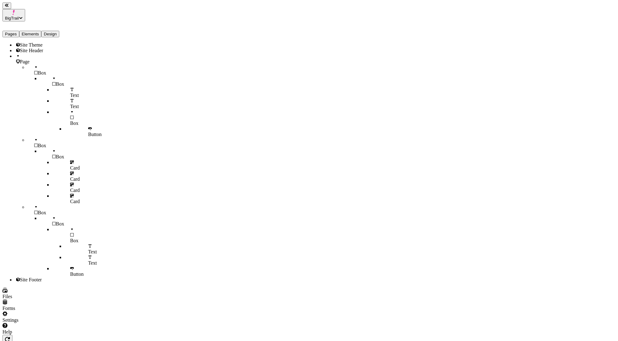
click at [31, 31] on button "Elements" at bounding box center [30, 34] width 22 height 7
click at [33, 42] on span "Site Theme" at bounding box center [31, 44] width 23 height 5
click at [59, 31] on button "Design" at bounding box center [50, 34] width 18 height 7
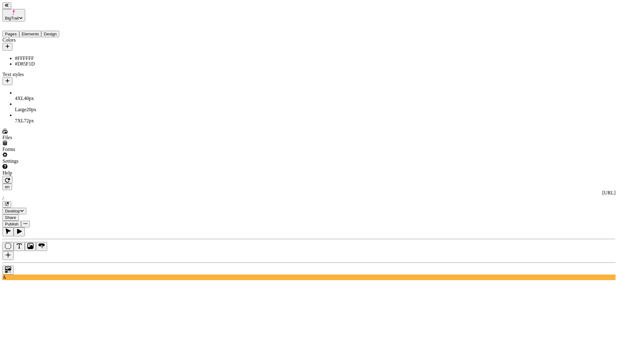
click at [10, 44] on icon "button" at bounding box center [7, 46] width 5 height 5
type input "#040882"
click at [105, 86] on button "Save" at bounding box center [97, 82] width 14 height 7
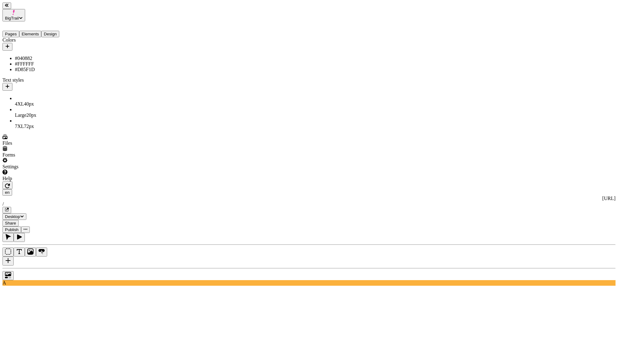
click at [10, 44] on icon "button" at bounding box center [7, 46] width 5 height 5
type input "u"
type input "Button / Midnight"
click at [90, 79] on button "Save" at bounding box center [97, 82] width 14 height 7
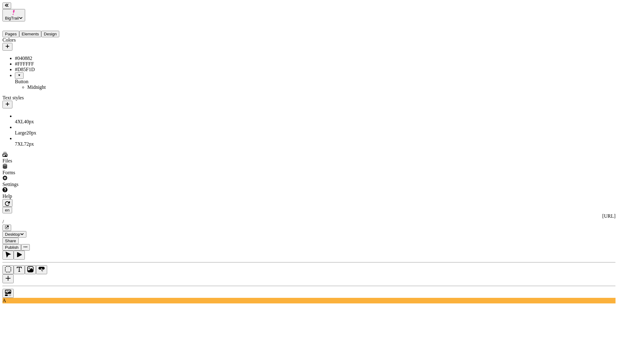
drag, startPoint x: 22, startPoint y: 65, endPoint x: 48, endPoint y: 85, distance: 32.5
drag, startPoint x: 48, startPoint y: 85, endPoint x: 35, endPoint y: 60, distance: 28.0
click at [54, 84] on div "Midnight" at bounding box center [52, 87] width 50 height 6
click at [10, 44] on icon "button" at bounding box center [7, 46] width 5 height 5
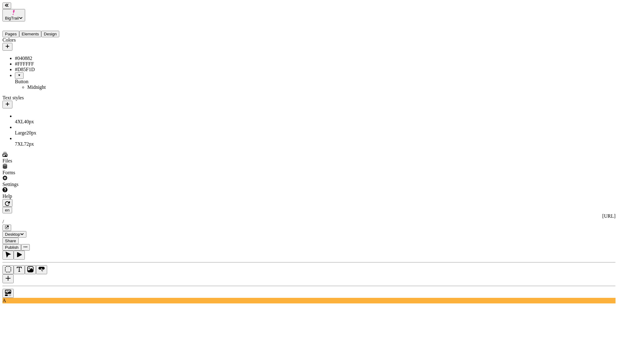
click at [10, 44] on icon "button" at bounding box center [7, 46] width 5 height 5
type input "#423545"
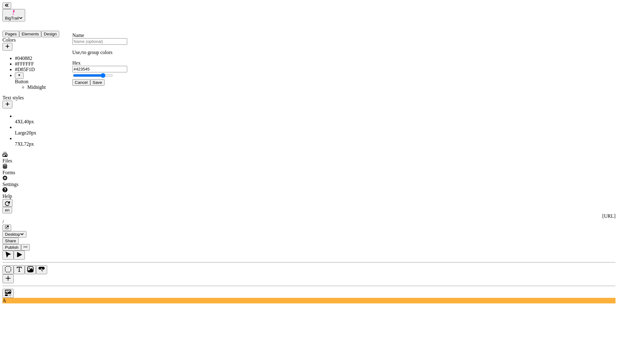
click at [88, 85] on span "Cancel" at bounding box center [81, 82] width 13 height 5
click at [27, 84] on div "Midnight" at bounding box center [52, 87] width 50 height 6
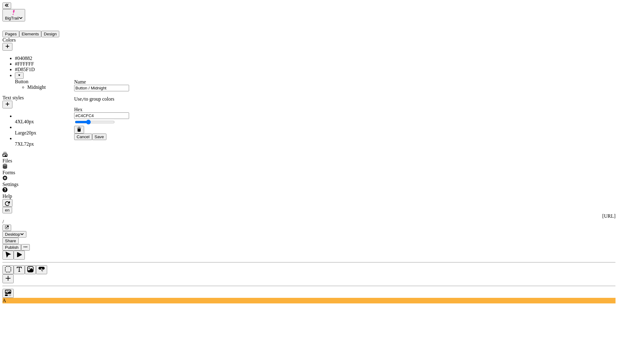
click at [101, 91] on input "Button / Midnight" at bounding box center [101, 88] width 55 height 7
click at [105, 91] on input "Button / Midnight" at bounding box center [101, 88] width 55 height 7
type input "Button / Sage"
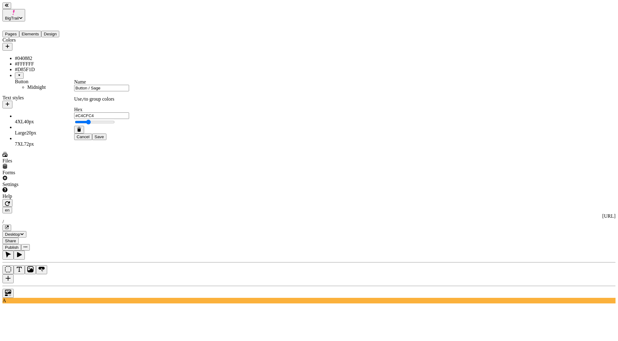
click at [92, 133] on button "Save" at bounding box center [99, 136] width 14 height 7
click at [32, 147] on div "Colors #040882 #FFFFFF #D85F1D Button Sage Text styles 4XL 40 px Large 20 px 7X…" at bounding box center [39, 92] width 74 height 110
click at [39, 79] on div "Button" at bounding box center [46, 82] width 62 height 6
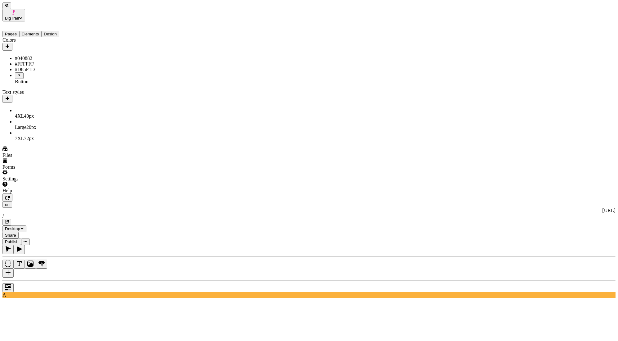
click at [40, 79] on div "Button" at bounding box center [46, 82] width 62 height 6
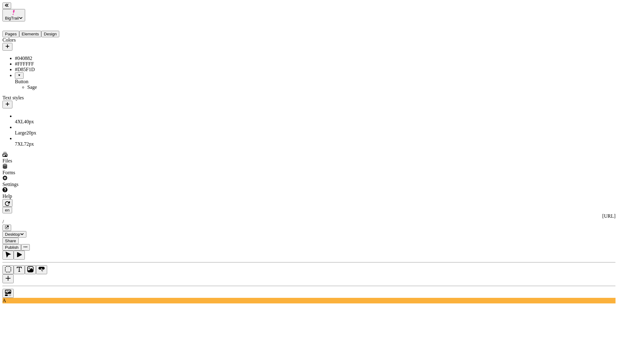
click at [76, 250] on div "A" at bounding box center [308, 276] width 613 height 53
click at [14, 274] on button "button" at bounding box center [7, 278] width 11 height 9
click at [600, 35] on div "Color" at bounding box center [596, 37] width 37 height 6
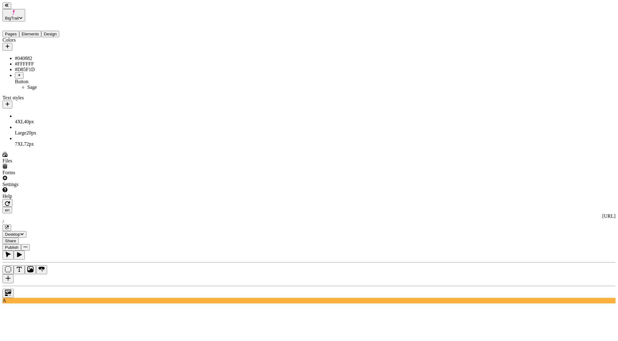
click at [522, 48] on input "text" at bounding box center [496, 51] width 55 height 7
type input "mid"
click at [39, 78] on div "Button" at bounding box center [46, 78] width 62 height 12
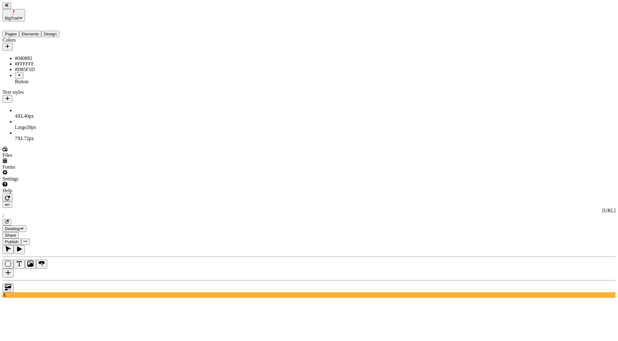
click at [39, 78] on div "Button" at bounding box center [46, 78] width 62 height 12
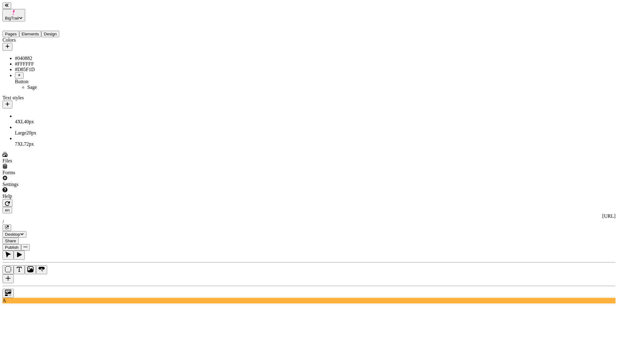
click at [29, 84] on div "Sage" at bounding box center [52, 87] width 50 height 6
click at [80, 132] on icon "button" at bounding box center [79, 129] width 5 height 5
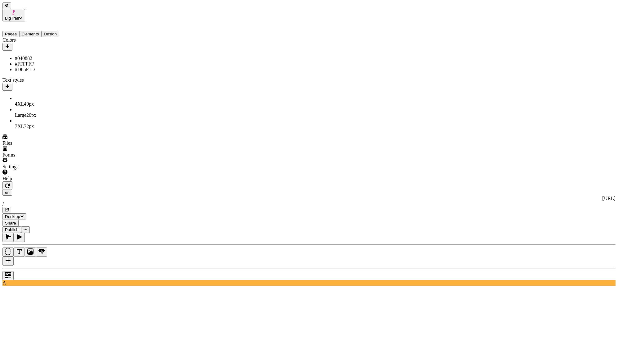
click at [10, 44] on icon "button" at bounding box center [7, 46] width 5 height 5
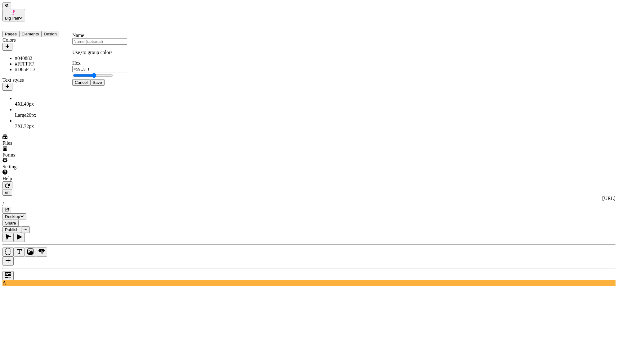
type input "#ADF1FF"
click at [102, 85] on span "Save" at bounding box center [97, 82] width 9 height 5
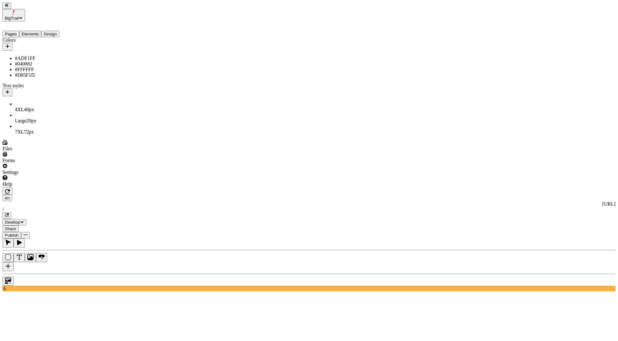
click at [10, 44] on icon "button" at bounding box center [7, 46] width 5 height 5
type input "#9AD6B4"
click at [102, 85] on span "Save" at bounding box center [97, 82] width 9 height 5
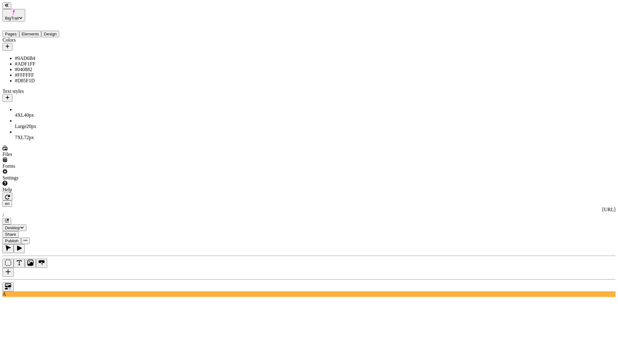
click at [9, 44] on icon "button" at bounding box center [8, 46] width 4 height 4
type input "#811881"
click at [88, 85] on span "Cancel" at bounding box center [81, 82] width 13 height 5
click at [63, 140] on div "Colors #9AD6B4 #ADF1FF #040882 #FFFFFF #D85F1D Text styles 4XL 40 px Large 20 p…" at bounding box center [39, 88] width 74 height 103
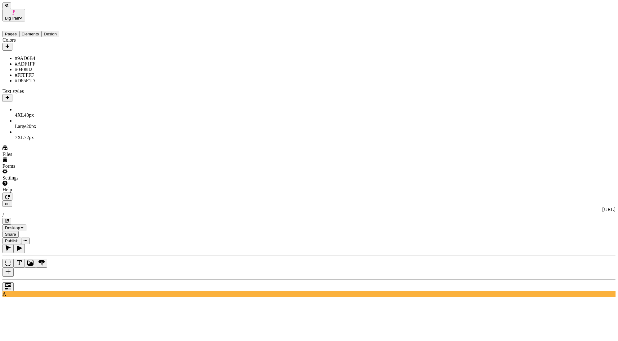
click at [55, 140] on div "Colors #9AD6B4 #ADF1FF #040882 #FFFFFF #D85F1D Text styles 4XL 40 px Large 20 p…" at bounding box center [39, 88] width 74 height 103
click at [50, 140] on div "Colors #9AD6B4 #ADF1FF #040882 #FFFFFF #D85F1D Text styles 4XL 40 px Large 20 p…" at bounding box center [39, 88] width 74 height 103
click at [10, 44] on icon "button" at bounding box center [7, 46] width 5 height 5
click at [97, 45] on input "text" at bounding box center [99, 41] width 55 height 7
type input "sage"
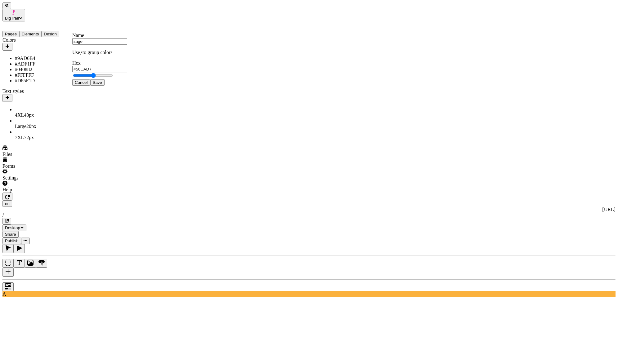
click at [102, 85] on span "Save" at bounding box center [97, 82] width 9 height 5
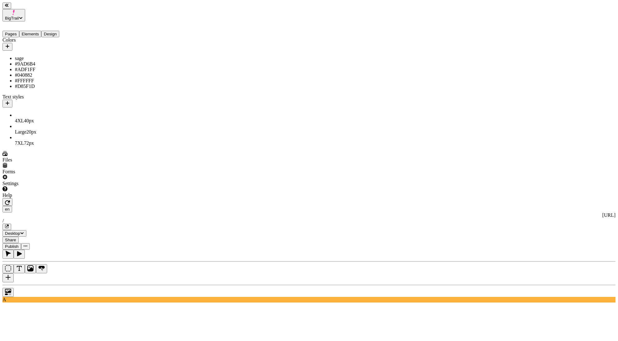
click at [43, 56] on div "sage" at bounding box center [46, 59] width 62 height 6
click at [82, 96] on button "button" at bounding box center [79, 92] width 10 height 8
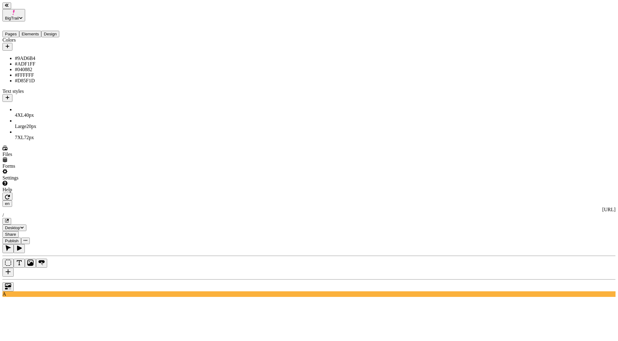
click at [66, 56] on div "#9AD6B4" at bounding box center [46, 59] width 62 height 6
type input "sage"
click at [104, 102] on span "Save" at bounding box center [99, 99] width 9 height 5
click at [65, 61] on div "#ADF1FF" at bounding box center [46, 64] width 62 height 6
type input "sky blue"
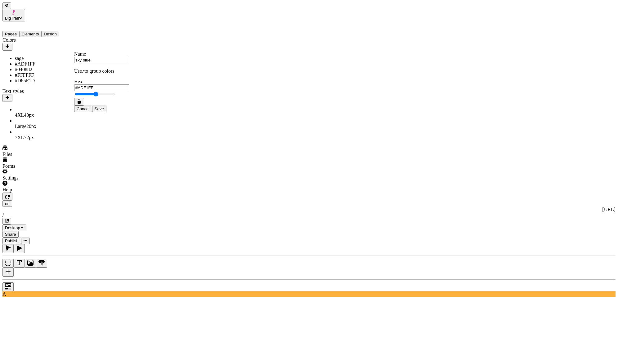
click at [104, 111] on span "Save" at bounding box center [99, 108] width 9 height 5
click at [51, 67] on div "#040882" at bounding box center [46, 70] width 62 height 6
type input "Midnight"
click at [92, 115] on button "Save" at bounding box center [99, 118] width 14 height 7
click at [66, 61] on div "sky blue" at bounding box center [46, 64] width 62 height 6
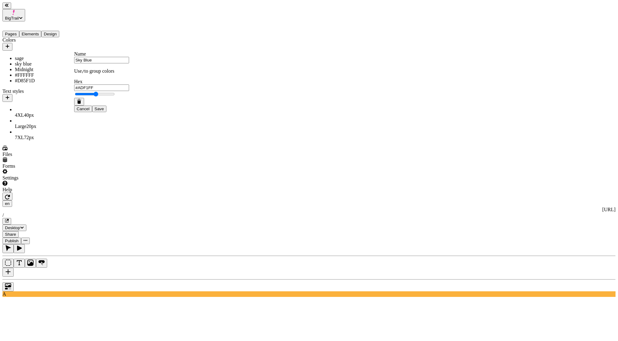
type input "Sky Blue"
click at [92, 105] on button "Save" at bounding box center [99, 108] width 14 height 7
click at [65, 56] on div "sage" at bounding box center [46, 59] width 62 height 6
click at [82, 54] on input "sage" at bounding box center [101, 50] width 55 height 7
type input "Sage"
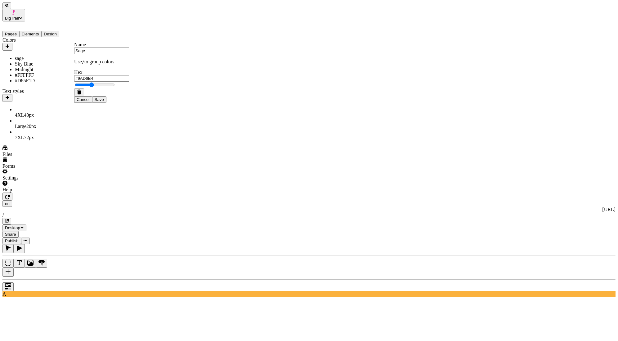
click at [92, 96] on button "Save" at bounding box center [99, 99] width 14 height 7
click at [64, 77] on div "#FFFFFF" at bounding box center [46, 75] width 62 height 6
type input "White"
click at [92, 124] on button "Save" at bounding box center [99, 127] width 14 height 7
click at [67, 81] on div "#D85F1D" at bounding box center [46, 81] width 62 height 6
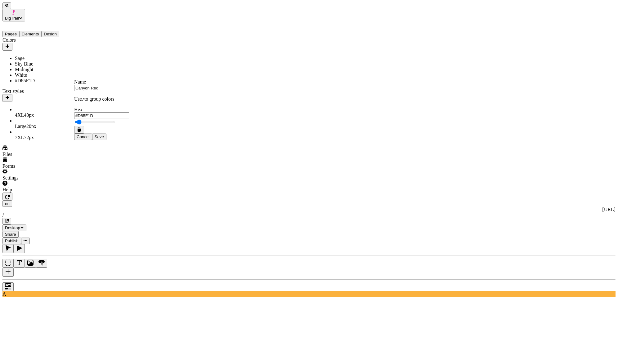
type input "Canyon Red"
click at [104, 139] on span "Save" at bounding box center [99, 136] width 9 height 5
click at [47, 140] on div "Colors Sage Sky Blue Midnight White Canyon Red Text styles 4XL 40 px Large 20 p…" at bounding box center [39, 88] width 74 height 103
click at [10, 44] on icon "button" at bounding box center [7, 46] width 5 height 5
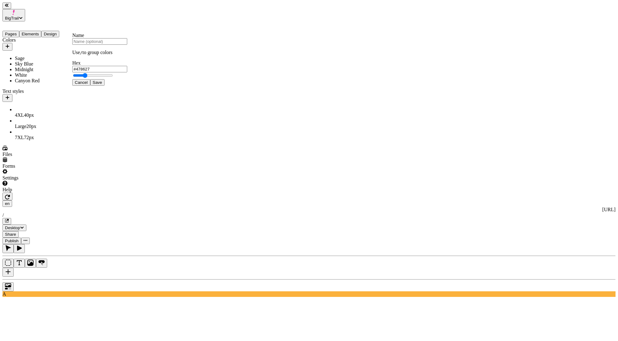
type input "#245E08"
click at [88, 85] on span "Cancel" at bounding box center [81, 82] width 13 height 5
click at [53, 140] on div "Colors Sage Sky Blue Midnight White Canyon Red Text styles 4XL 40 px Large 20 p…" at bounding box center [39, 88] width 74 height 103
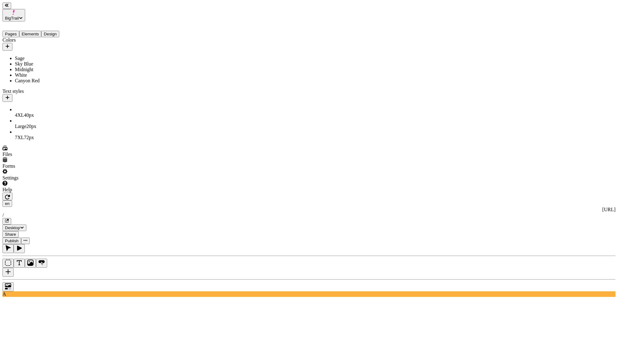
click at [85, 279] on div at bounding box center [308, 285] width 613 height 12
click at [10, 44] on icon "button" at bounding box center [7, 46] width 5 height 5
type input "#0B4709"
click at [100, 45] on input "text" at bounding box center [99, 41] width 55 height 7
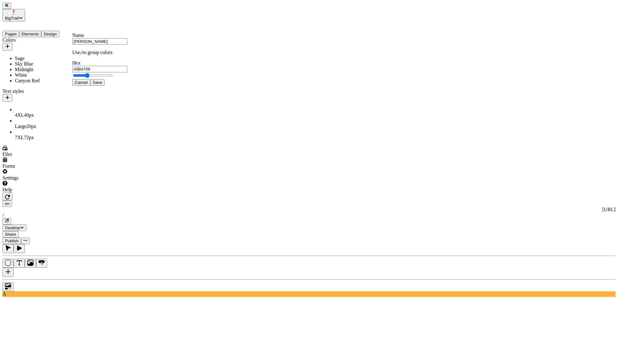
type input "Forrest"
click at [79, 279] on div at bounding box center [308, 285] width 613 height 12
click at [75, 192] on div at bounding box center [39, 192] width 74 height 0
click at [78, 279] on div at bounding box center [308, 285] width 613 height 12
click at [81, 279] on div at bounding box center [308, 285] width 613 height 12
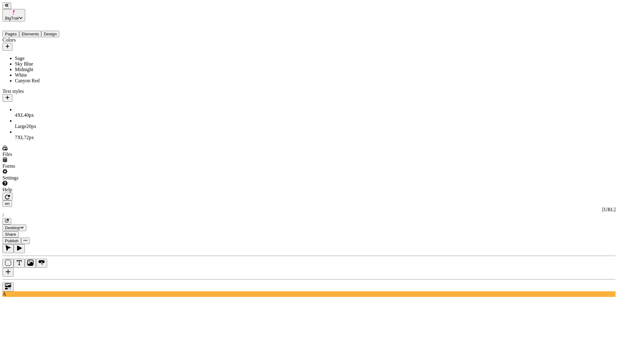
click at [77, 279] on div at bounding box center [308, 285] width 613 height 12
click at [82, 279] on div at bounding box center [308, 285] width 613 height 12
click at [9, 44] on icon "button" at bounding box center [8, 46] width 4 height 4
click at [88, 85] on span "Cancel" at bounding box center [81, 82] width 13 height 5
click at [77, 279] on div at bounding box center [308, 285] width 613 height 12
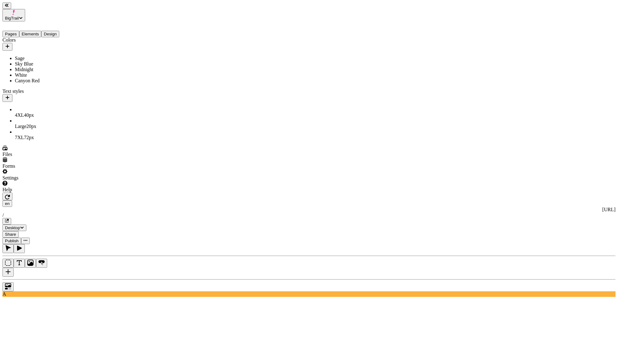
click at [10, 44] on icon "button" at bounding box center [7, 46] width 5 height 5
type input "#33570E"
click at [88, 85] on span "Cancel" at bounding box center [81, 82] width 13 height 5
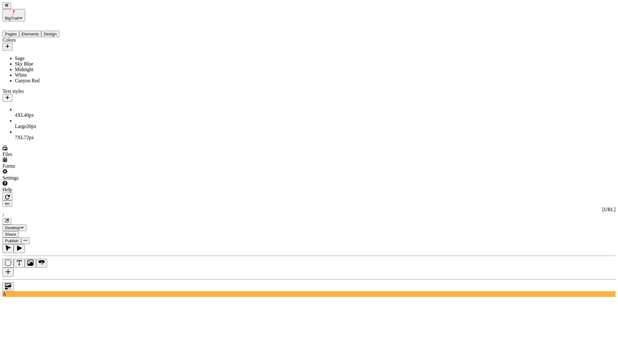
click at [83, 279] on div at bounding box center [308, 285] width 613 height 12
click at [10, 44] on icon "button" at bounding box center [7, 46] width 5 height 5
type input "#2C7A16"
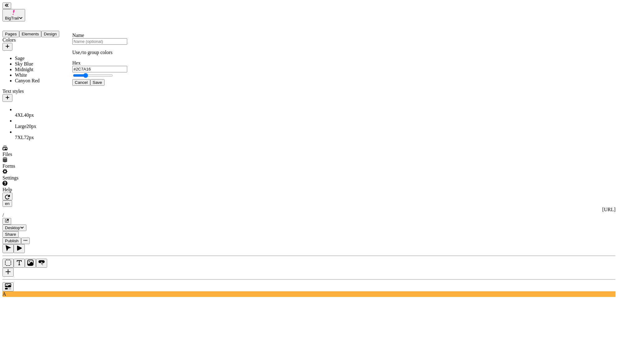
click at [88, 85] on span "Cancel" at bounding box center [81, 82] width 13 height 5
click at [9, 44] on icon "button" at bounding box center [8, 46] width 4 height 4
type input "#184D0B"
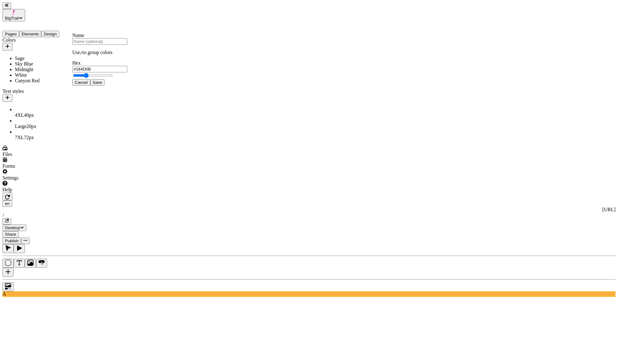
click at [102, 45] on input "text" at bounding box center [99, 41] width 55 height 7
type input "fOREST"
click at [82, 279] on div at bounding box center [308, 285] width 613 height 12
click at [10, 44] on icon "button" at bounding box center [7, 46] width 5 height 5
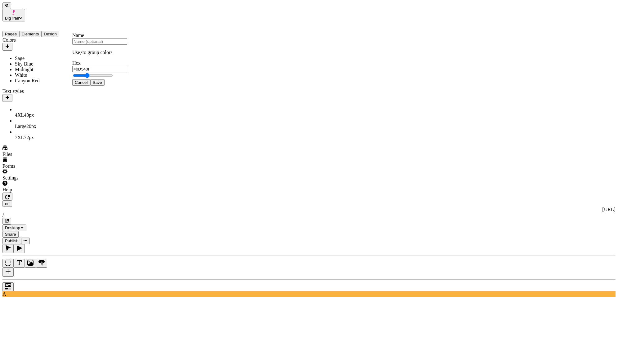
type input "#0D570F"
click at [102, 45] on input "text" at bounding box center [99, 41] width 55 height 7
type input "Forest Green"
click at [105, 86] on button "Save" at bounding box center [97, 82] width 14 height 7
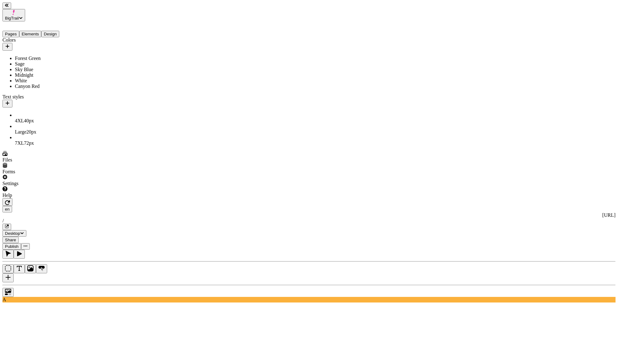
click at [28, 61] on div "Sage" at bounding box center [46, 64] width 62 height 6
click at [81, 63] on input "Sage" at bounding box center [101, 60] width 55 height 7
type input "Pastel / Sage"
click at [92, 105] on button "Save" at bounding box center [99, 108] width 14 height 7
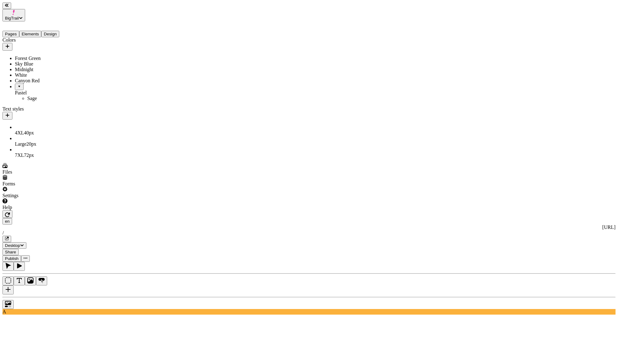
drag, startPoint x: 26, startPoint y: 57, endPoint x: 43, endPoint y: 105, distance: 50.5
click at [30, 86] on div "Pastel" at bounding box center [46, 84] width 62 height 12
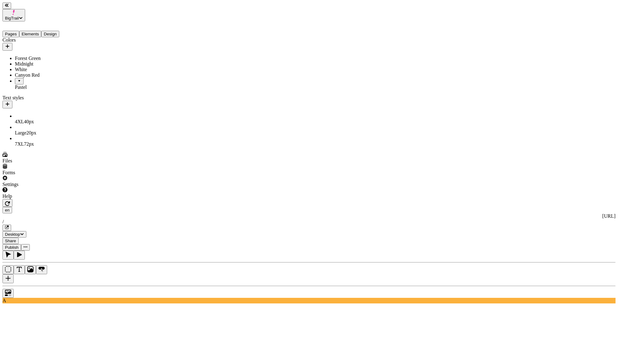
click at [30, 86] on div "Pastel" at bounding box center [46, 84] width 62 height 12
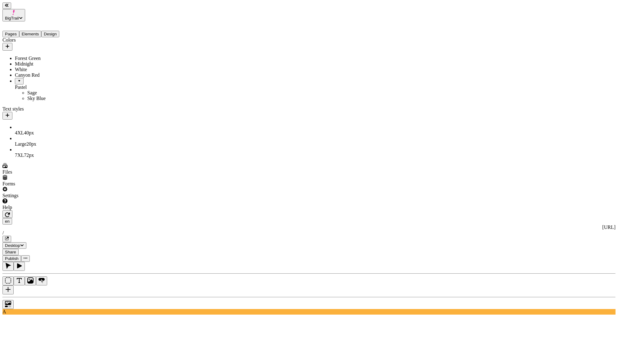
click at [17, 79] on div at bounding box center [19, 79] width 4 height 0
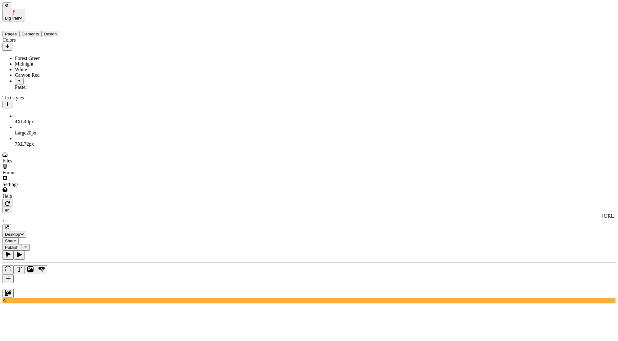
click at [17, 79] on div at bounding box center [19, 79] width 4 height 0
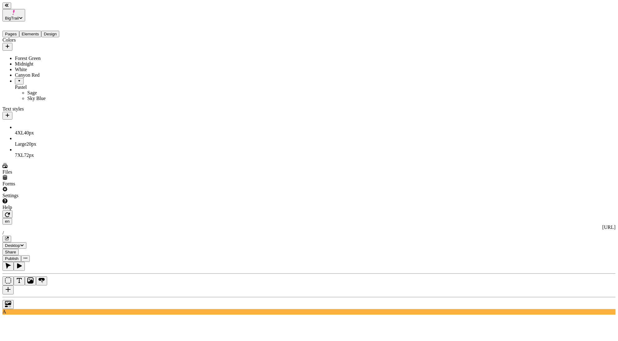
drag, startPoint x: 18, startPoint y: 93, endPoint x: 19, endPoint y: 81, distance: 12.1
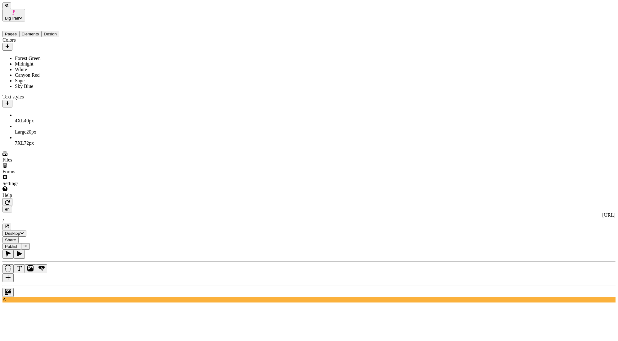
click at [23, 89] on div "Sky Blue" at bounding box center [46, 86] width 62 height 6
click at [22, 83] on div "Sage" at bounding box center [46, 81] width 62 height 6
click at [33, 146] on div "Colors Forest Green Midnight White Canyon Red Sage Sky Blue Text styles 4XL 40 …" at bounding box center [39, 91] width 74 height 109
click at [22, 146] on div "Colors Forest Green Midnight White Canyon Red Sage Sky Blue Text styles 4XL 40 …" at bounding box center [39, 91] width 74 height 109
click at [49, 39] on div "Colors" at bounding box center [39, 43] width 74 height 13
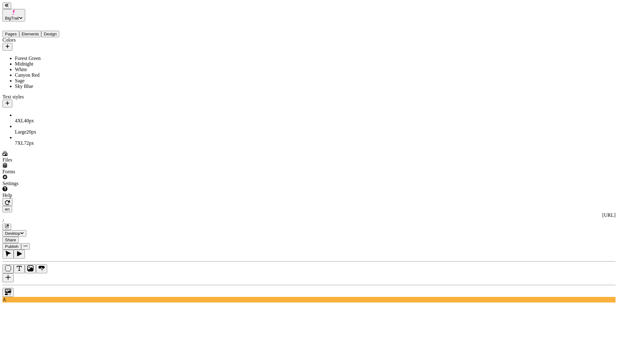
click at [77, 284] on div at bounding box center [308, 290] width 613 height 12
click at [60, 56] on div "Forest Green" at bounding box center [46, 59] width 62 height 6
click at [81, 91] on icon "button" at bounding box center [79, 90] width 4 height 2
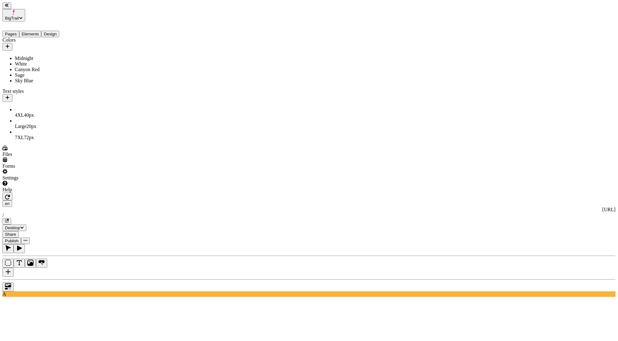
click at [43, 140] on div "Colors Midnight White Canyon Red Sage Sky Blue Text styles 4XL 40 px Large 20 p…" at bounding box center [39, 88] width 74 height 103
click at [10, 44] on icon "button" at bounding box center [7, 46] width 5 height 5
type input "#2A5C13"
click at [103, 45] on input "text" at bounding box center [99, 41] width 55 height 7
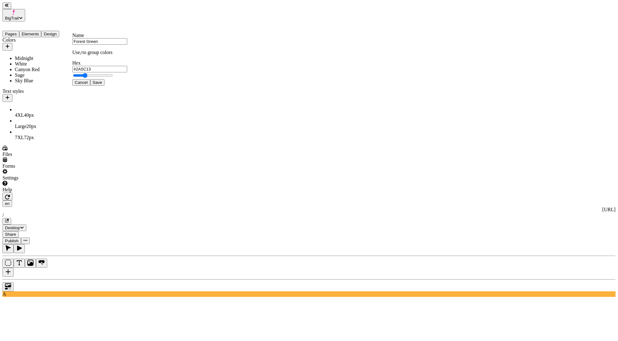
type input "Forest Green"
click at [102, 85] on span "Save" at bounding box center [97, 82] width 9 height 5
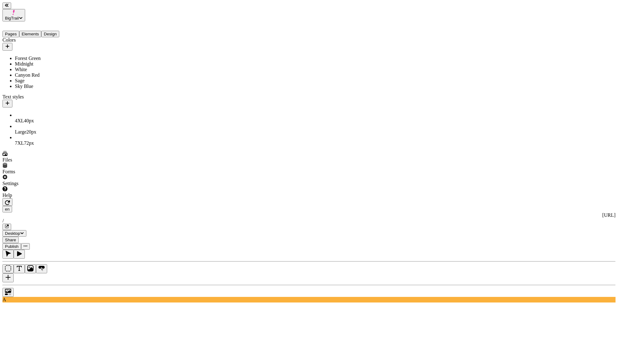
click at [35, 83] on div "Sage" at bounding box center [46, 81] width 62 height 6
click at [79, 91] on input "Sage" at bounding box center [101, 88] width 55 height 7
type input "Pastel / Sage"
click at [90, 139] on span "Cancel" at bounding box center [83, 136] width 13 height 5
click at [68, 56] on div "Forest Green" at bounding box center [46, 59] width 62 height 6
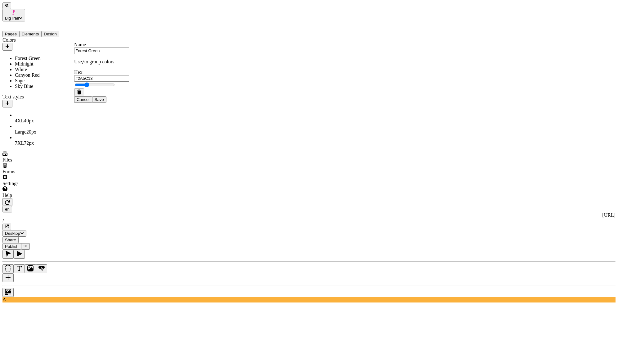
click at [81, 94] on icon "button" at bounding box center [79, 92] width 3 height 3
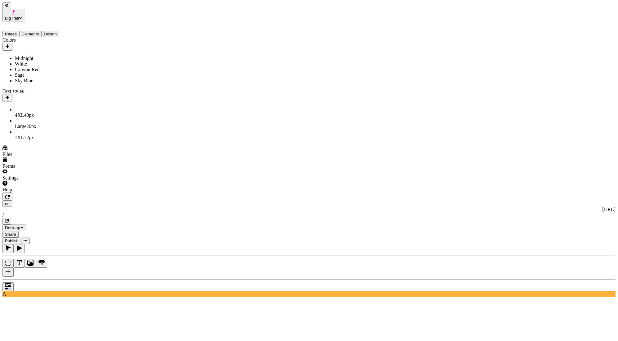
click at [34, 140] on div "Colors Midnight White Canyon Red Sage Sky Blue Text styles 4XL 40 px Large 20 p…" at bounding box center [39, 88] width 74 height 103
click at [79, 279] on div at bounding box center [308, 285] width 613 height 12
click at [41, 140] on div "Colors Midnight White Canyon Red Sage Sky Blue Text styles 4XL 40 px Large 20 p…" at bounding box center [39, 88] width 74 height 103
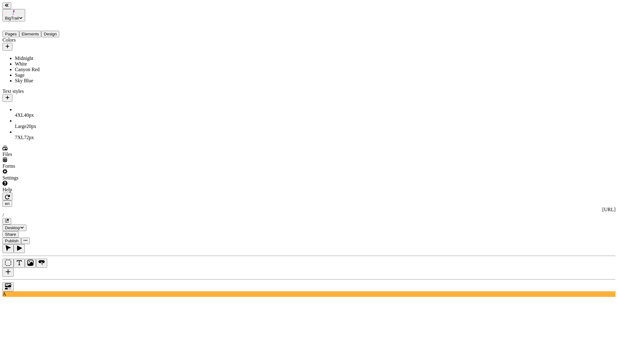
click at [35, 140] on div "Colors Midnight White Canyon Red Sage Sky Blue Text styles 4XL 40 px Large 20 p…" at bounding box center [39, 88] width 74 height 103
click at [59, 140] on div "Colors Midnight White Canyon Red Sage Sky Blue Text styles 4XL 40 px Large 20 p…" at bounding box center [39, 88] width 74 height 103
click at [85, 279] on div at bounding box center [308, 285] width 613 height 12
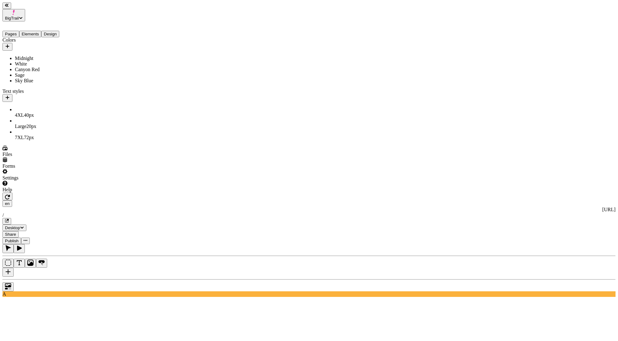
click at [58, 140] on div "Colors Midnight White Canyon Red Sage Sky Blue Text styles 4XL 40 px Large 20 p…" at bounding box center [39, 88] width 74 height 103
click at [12, 43] on button "button" at bounding box center [7, 47] width 10 height 8
type input "#0F5714"
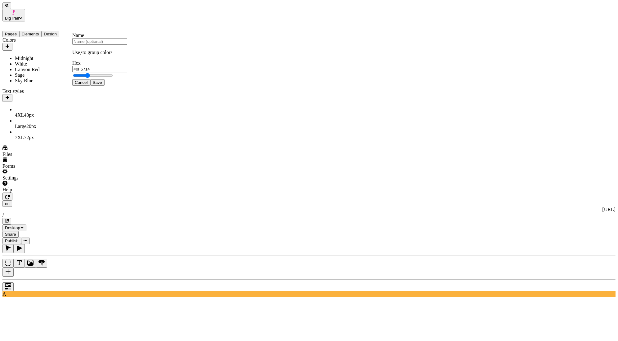
click at [105, 45] on input "text" at bounding box center [99, 41] width 55 height 7
type input "Forest Green"
click at [102, 85] on span "Save" at bounding box center [97, 82] width 9 height 5
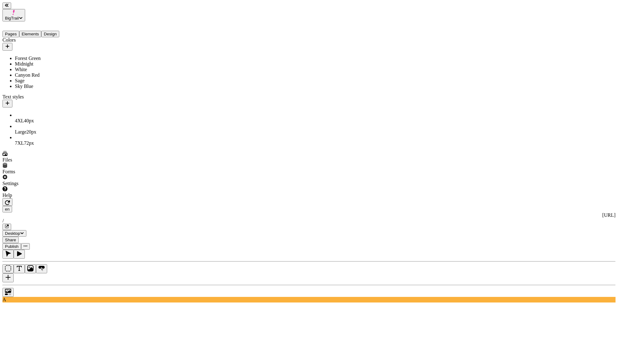
click at [51, 146] on div "Colors Forest Green Midnight White Canyon Red Sage Sky Blue Text styles 4XL 40 …" at bounding box center [39, 91] width 74 height 109
drag, startPoint x: 29, startPoint y: 47, endPoint x: 29, endPoint y: 98, distance: 50.6
drag, startPoint x: 26, startPoint y: 66, endPoint x: 25, endPoint y: 97, distance: 30.7
click at [25, 67] on div "Sage" at bounding box center [46, 70] width 62 height 6
click at [79, 73] on input "Sage" at bounding box center [101, 69] width 55 height 7
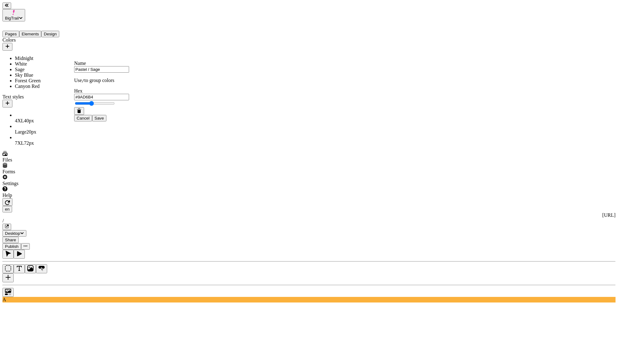
type input "Pastel / Sage"
click at [106, 121] on button "Save" at bounding box center [99, 118] width 14 height 7
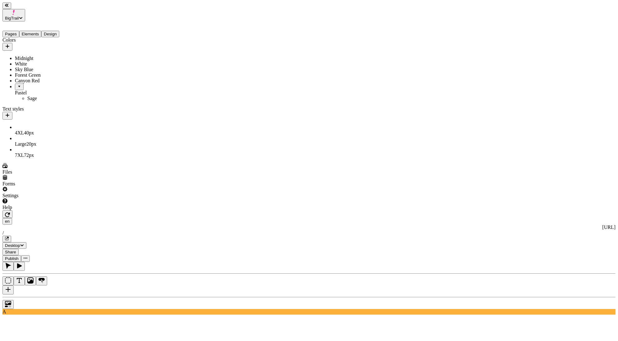
drag, startPoint x: 25, startPoint y: 65, endPoint x: 29, endPoint y: 96, distance: 32.2
click at [17, 79] on div at bounding box center [19, 79] width 4 height 0
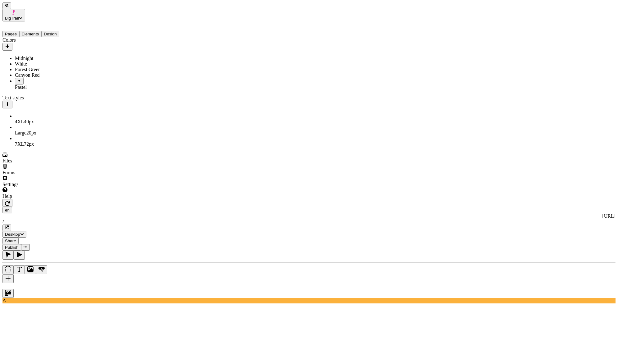
click at [17, 79] on div at bounding box center [19, 79] width 4 height 0
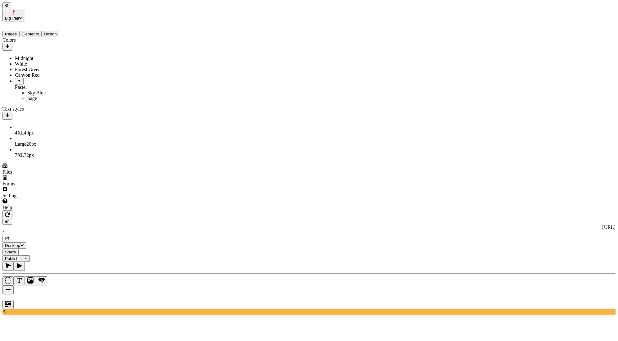
click at [594, 34] on div "Color" at bounding box center [596, 37] width 37 height 6
click at [511, 48] on input "text" at bounding box center [496, 51] width 55 height 7
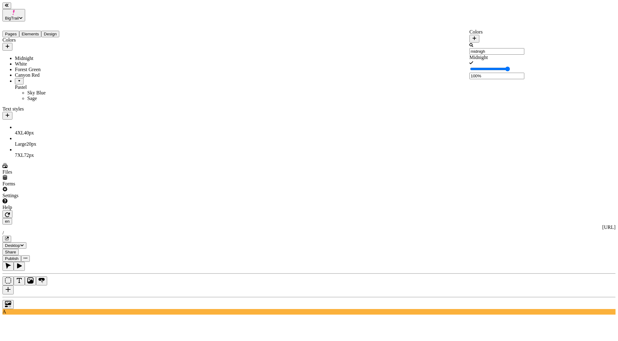
type input "midnight"
type input "pastel"
click at [490, 71] on div "Sage" at bounding box center [496, 69] width 55 height 6
click at [51, 158] on div "Colors Midnight White Forest Green Canyon Red Pastel Sky Blue Sage Text styles …" at bounding box center [39, 97] width 74 height 121
click at [80, 297] on div at bounding box center [308, 303] width 613 height 12
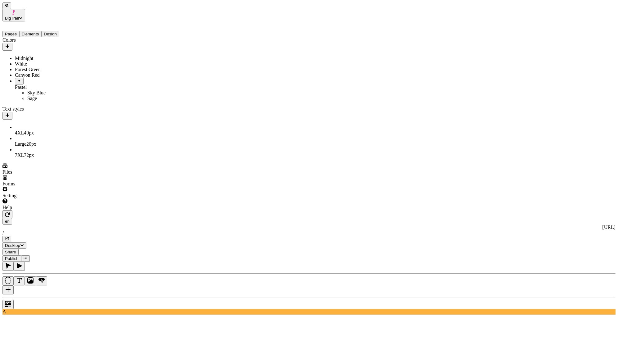
click at [72, 158] on div "Colors Midnight White Forest Green Canyon Red Pastel Sky Blue Sage Text styles …" at bounding box center [39, 97] width 74 height 121
click at [83, 297] on div at bounding box center [308, 303] width 613 height 12
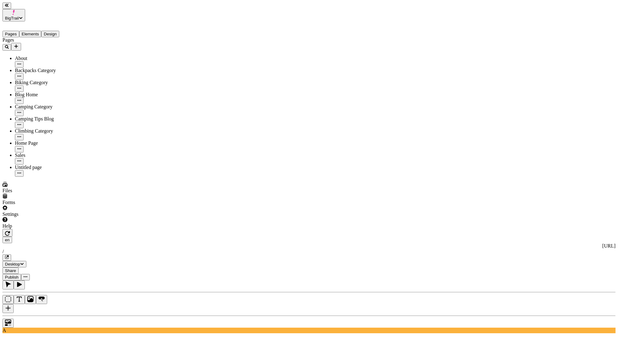
click at [16, 31] on button "Pages" at bounding box center [10, 34] width 17 height 7
click at [34, 31] on button "Elements" at bounding box center [30, 34] width 22 height 7
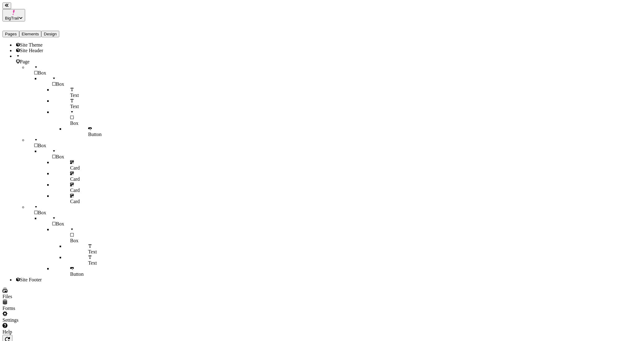
click at [56, 31] on button "Design" at bounding box center [50, 34] width 18 height 7
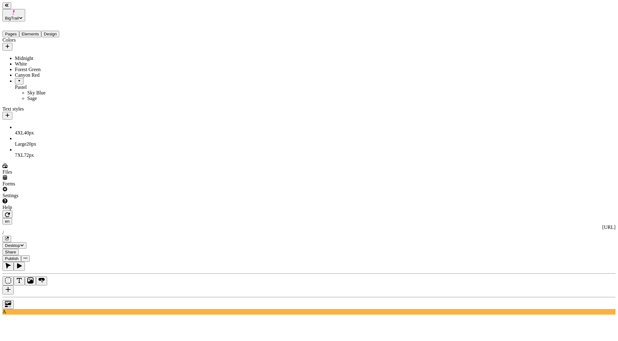
click at [10, 44] on icon "button" at bounding box center [7, 46] width 5 height 5
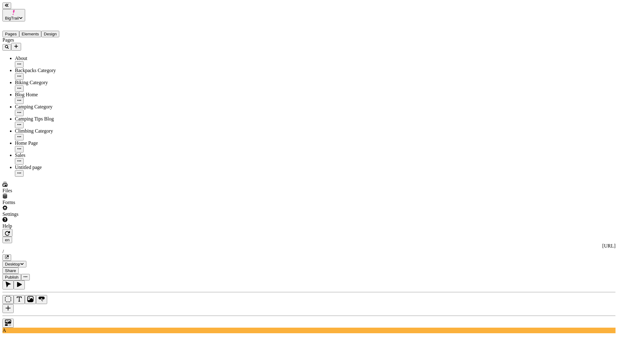
click at [16, 31] on button "Pages" at bounding box center [10, 34] width 17 height 7
click at [19, 16] on span "BigTrail" at bounding box center [12, 18] width 14 height 5
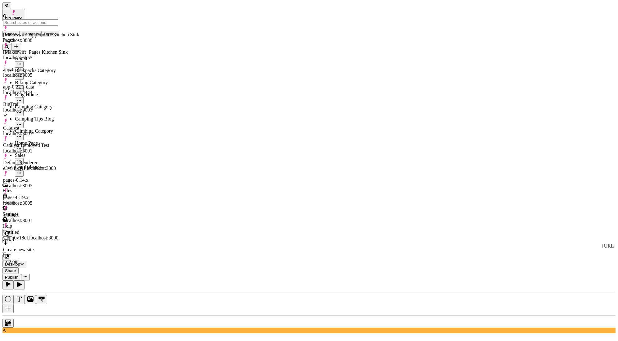
click at [78, 315] on div at bounding box center [308, 321] width 613 height 12
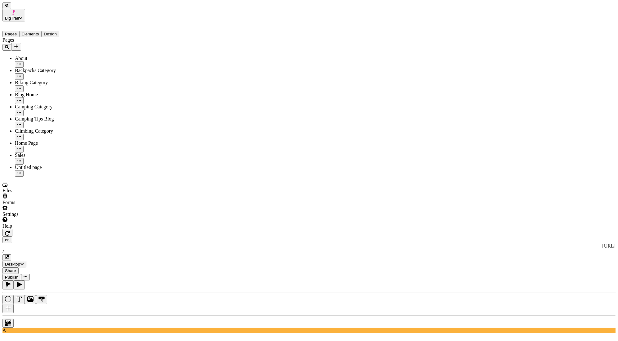
click at [19, 16] on span "BigTrail" at bounding box center [12, 18] width 14 height 5
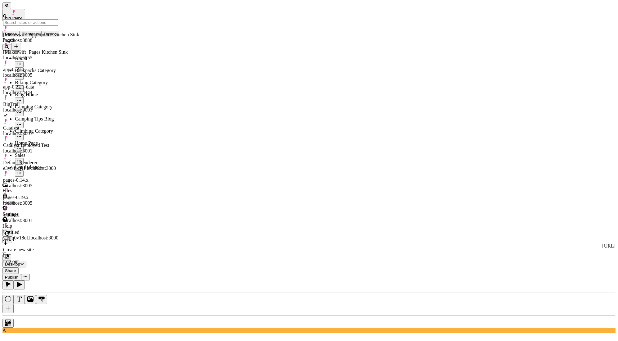
click at [19, 16] on span "BigTrail" at bounding box center [12, 18] width 14 height 5
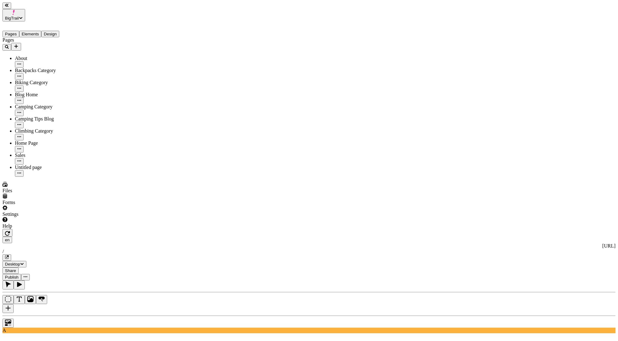
click at [19, 16] on span "BigTrail" at bounding box center [12, 18] width 14 height 5
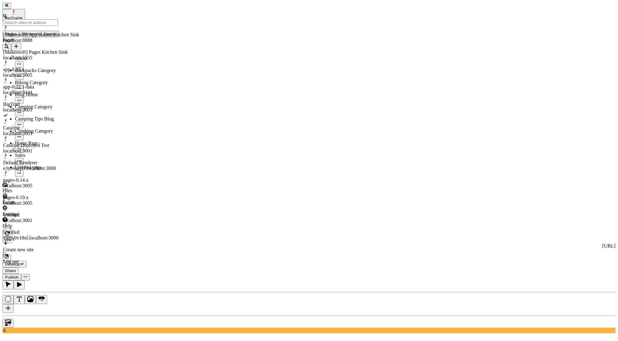
click at [19, 16] on span "BigTrail" at bounding box center [12, 18] width 14 height 5
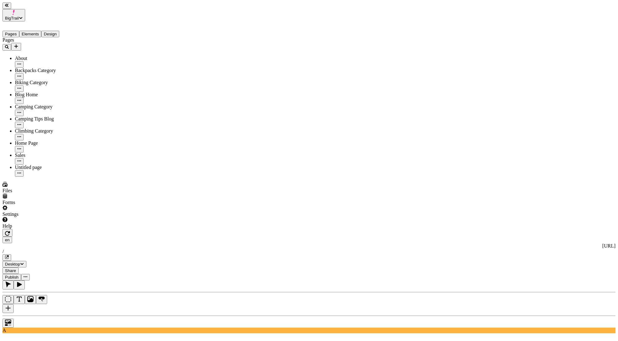
click at [19, 16] on span "BigTrail" at bounding box center [12, 18] width 14 height 5
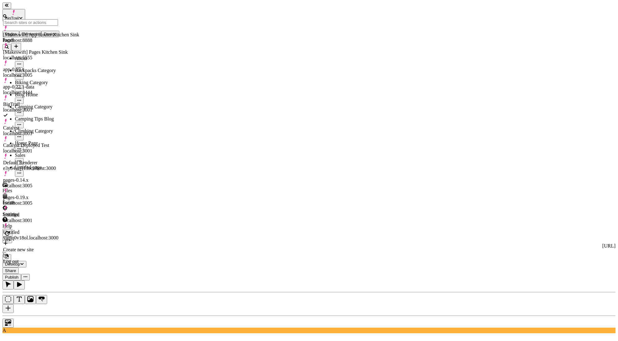
click at [19, 16] on span "BigTrail" at bounding box center [12, 18] width 14 height 5
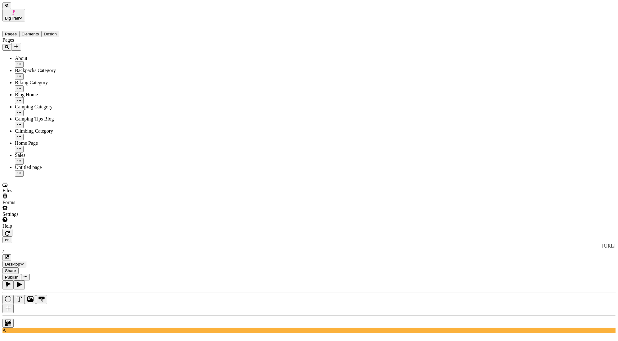
click at [11, 10] on icon "button" at bounding box center [13, 12] width 5 height 5
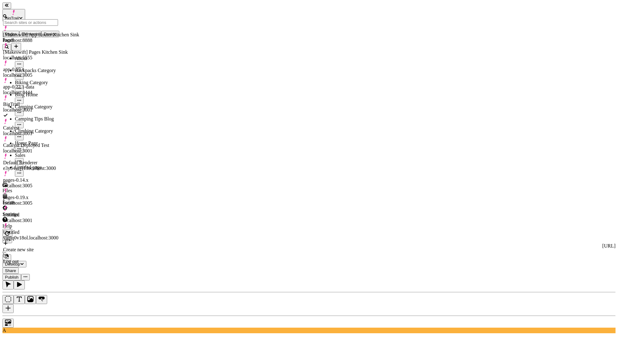
click at [11, 10] on icon "button" at bounding box center [13, 12] width 5 height 5
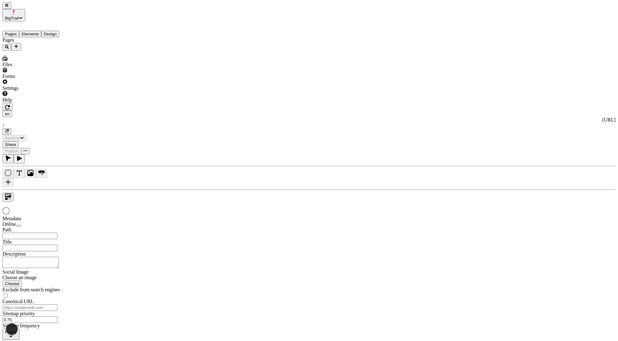
type input "/"
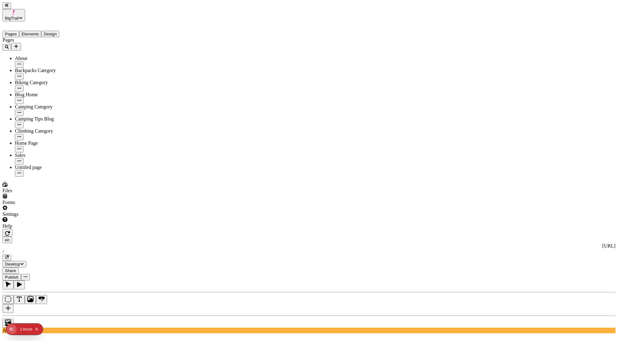
click at [19, 16] on span "BigTrail" at bounding box center [12, 18] width 14 height 5
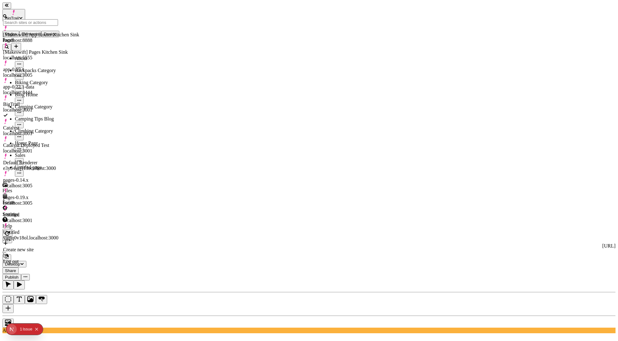
click at [15, 177] on div "Pages About Backpacks Category Biking Category Blog Home Camping Category Campi…" at bounding box center [39, 106] width 74 height 139
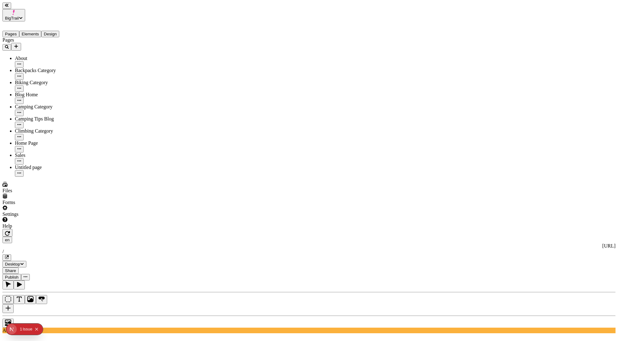
click at [37, 330] on icon "Collapse issues badge" at bounding box center [37, 329] width 4 height 4
click at [35, 217] on div "Settings" at bounding box center [39, 211] width 74 height 12
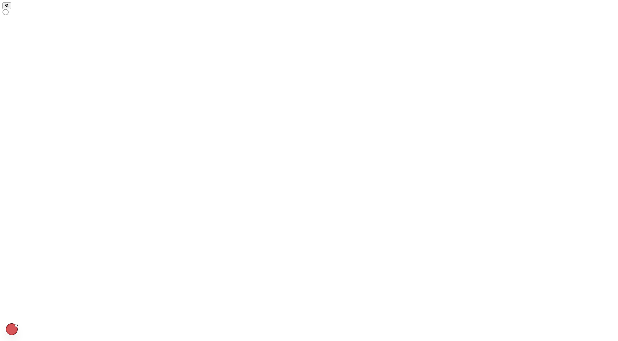
click at [42, 10] on div at bounding box center [47, 9] width 90 height 14
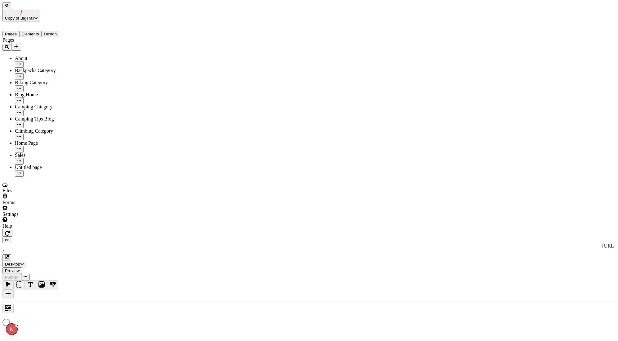
type input "/"
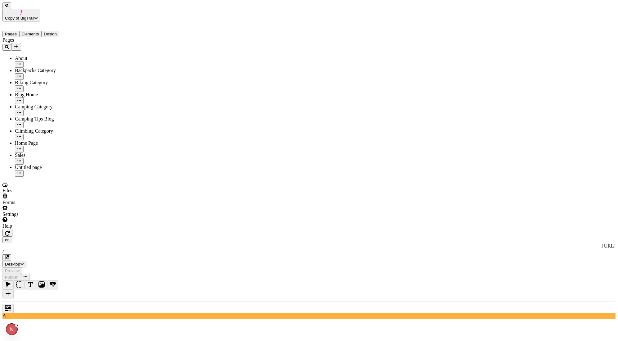
click at [45, 217] on div "Settings" at bounding box center [47, 211] width 90 height 12
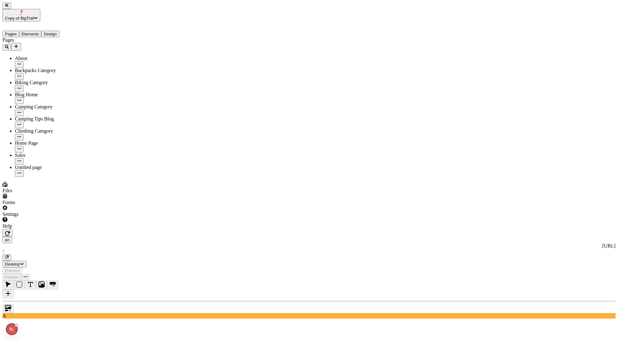
click at [39, 31] on button "Elements" at bounding box center [30, 34] width 22 height 7
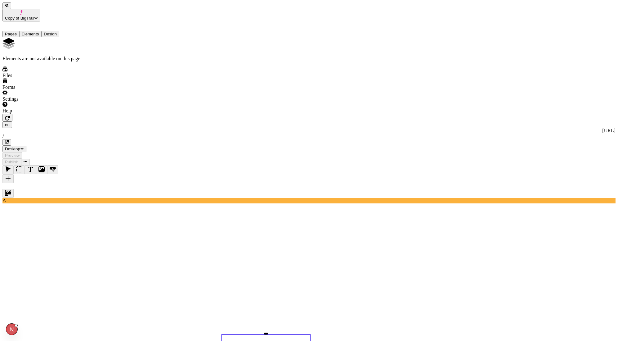
click at [67, 28] on div "Pages Elements Design" at bounding box center [47, 29] width 90 height 16
click at [59, 31] on button "Design" at bounding box center [50, 34] width 18 height 7
click at [42, 31] on button "Elements" at bounding box center [30, 34] width 22 height 7
click at [59, 31] on button "Design" at bounding box center [50, 34] width 18 height 7
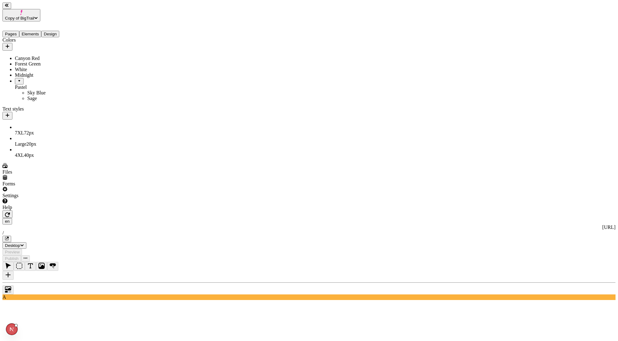
click at [49, 198] on div "Settings" at bounding box center [47, 192] width 90 height 12
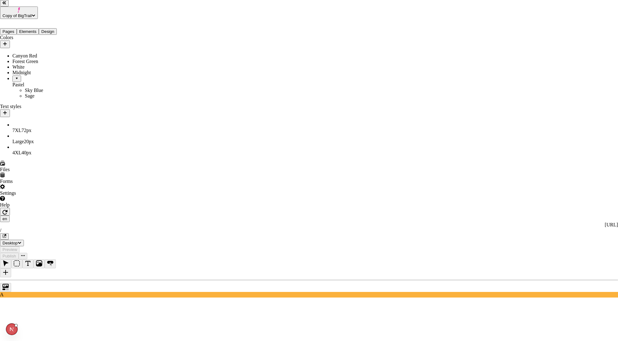
type input "BigTrail [Staging]"
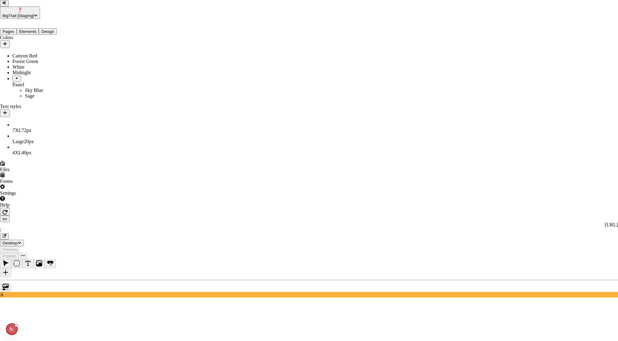
type input "http://localhost:3002/"
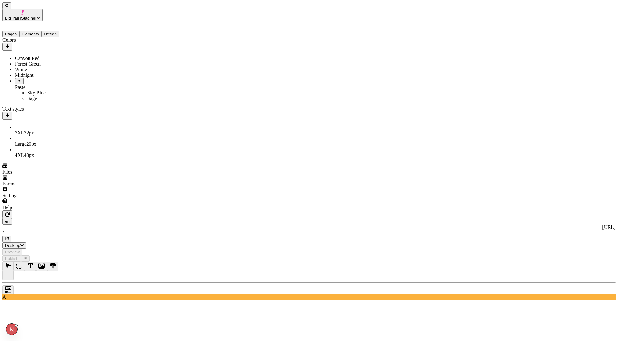
click at [10, 212] on icon "button" at bounding box center [7, 214] width 5 height 5
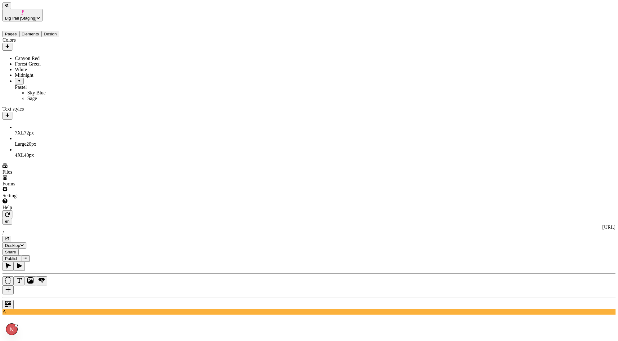
click at [591, 52] on div "Image" at bounding box center [596, 57] width 37 height 12
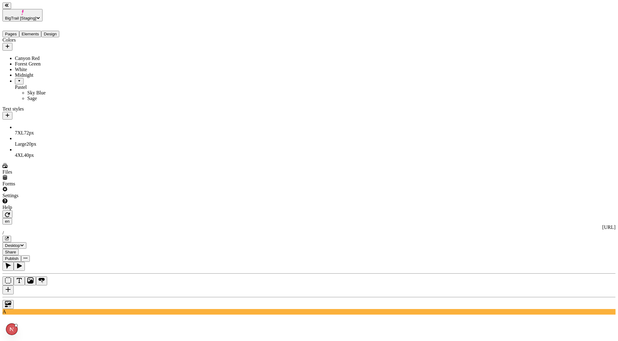
type input "100"
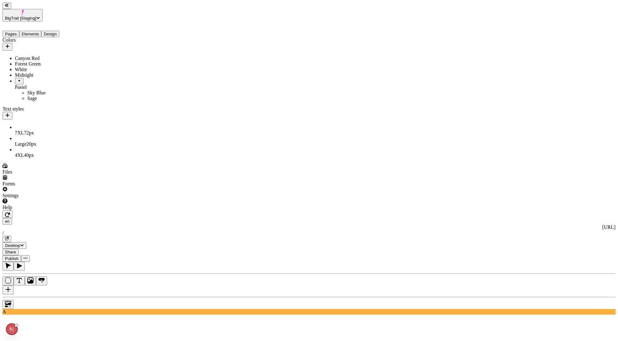
type input "10"
type input "300"
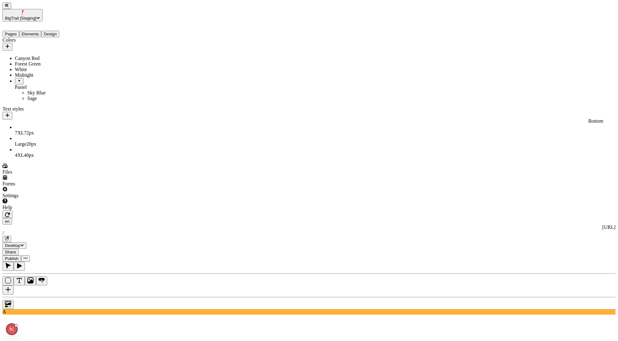
type input "300"
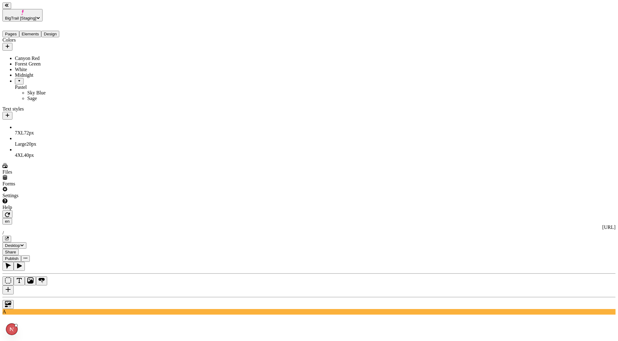
click at [564, 153] on div "Secondary" at bounding box center [581, 153] width 67 height 6
click at [563, 161] on div "Tertiary" at bounding box center [581, 158] width 67 height 6
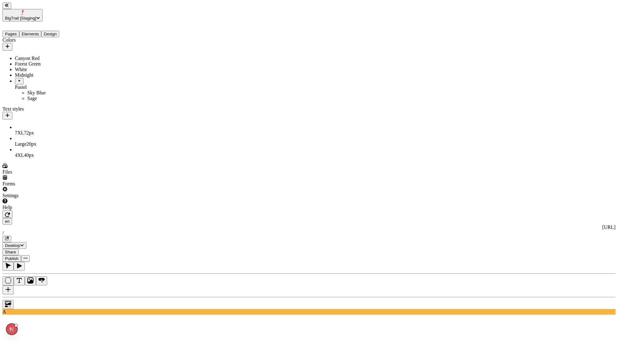
click at [598, 46] on div "Gradient" at bounding box center [596, 49] width 37 height 6
drag, startPoint x: 561, startPoint y: 33, endPoint x: 561, endPoint y: 48, distance: 15.5
drag, startPoint x: 560, startPoint y: 48, endPoint x: 561, endPoint y: 33, distance: 14.6
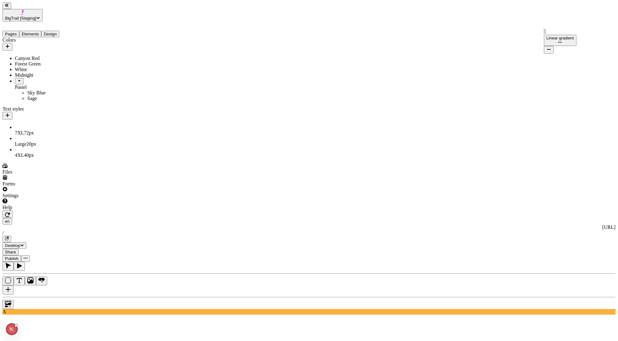
click at [474, 34] on button "button" at bounding box center [471, 34] width 5 height 2
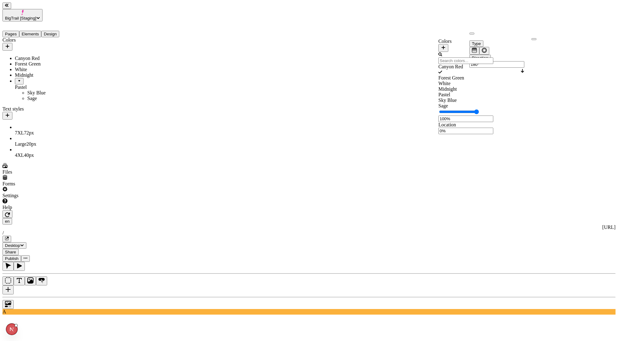
click at [460, 92] on div "Midnight" at bounding box center [465, 89] width 55 height 6
click at [100, 297] on div at bounding box center [308, 303] width 613 height 12
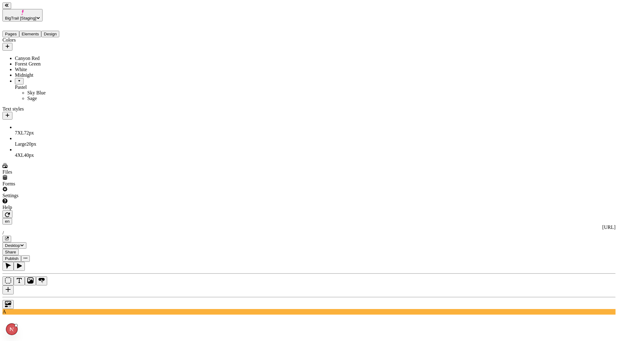
click at [474, 34] on button "button" at bounding box center [471, 34] width 5 height 2
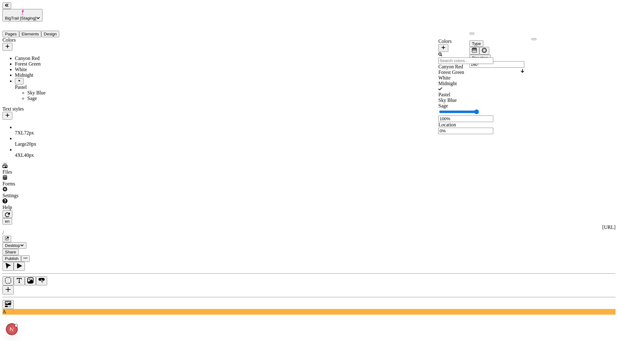
click at [466, 103] on div "Sky Blue" at bounding box center [465, 100] width 55 height 6
click at [94, 297] on div at bounding box center [308, 303] width 613 height 12
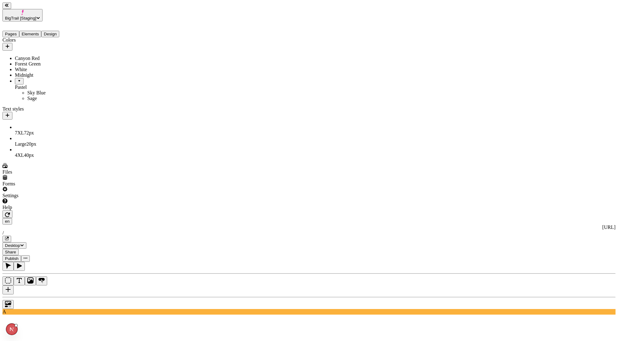
click at [570, 133] on span "72 px" at bounding box center [575, 135] width 10 height 5
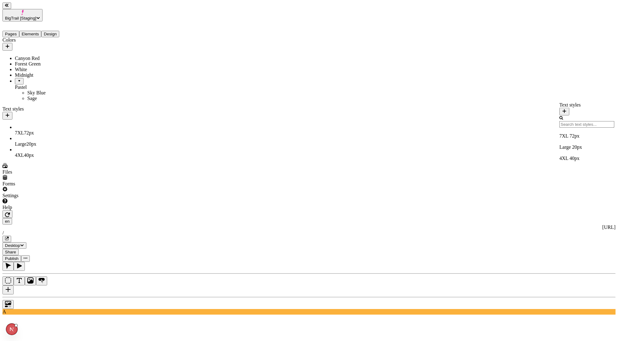
type input "72"
type textarea "Shop our new fishing gear collection."
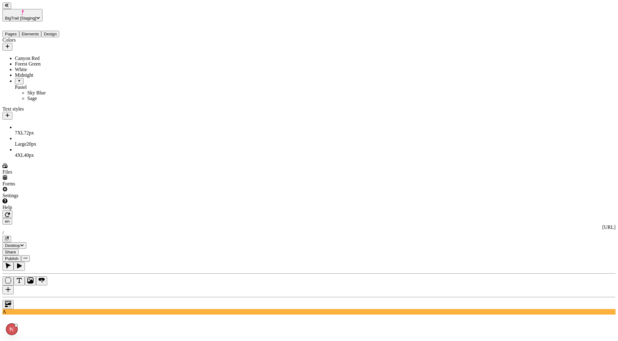
type input "Shop now"
click at [36, 16] on span "BigTrail [Staging]" at bounding box center [20, 18] width 31 height 5
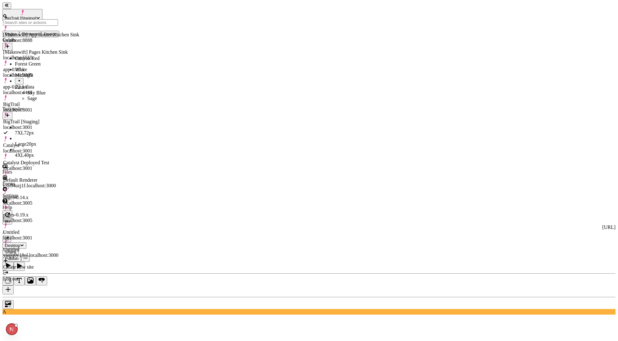
click at [28, 95] on div "BigTrail localhost:3001" at bounding box center [41, 103] width 76 height 17
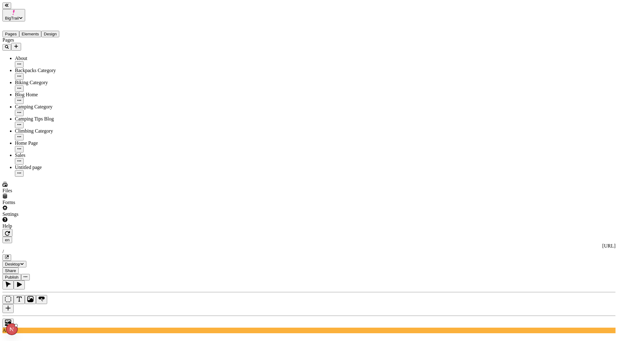
click at [19, 16] on span "BigTrail" at bounding box center [12, 18] width 14 height 5
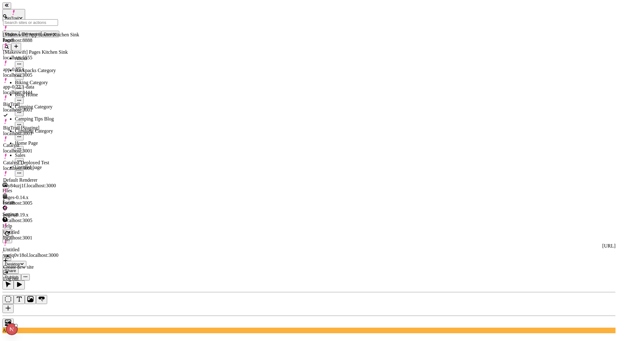
click at [53, 125] on div "BigTrail [Staging] localhost:3001" at bounding box center [41, 130] width 76 height 11
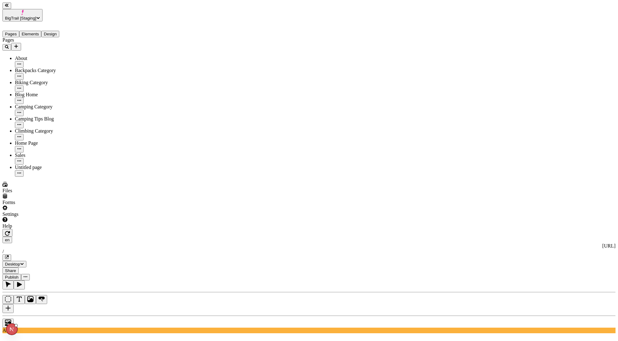
click at [42, 31] on button "Elements" at bounding box center [30, 34] width 22 height 7
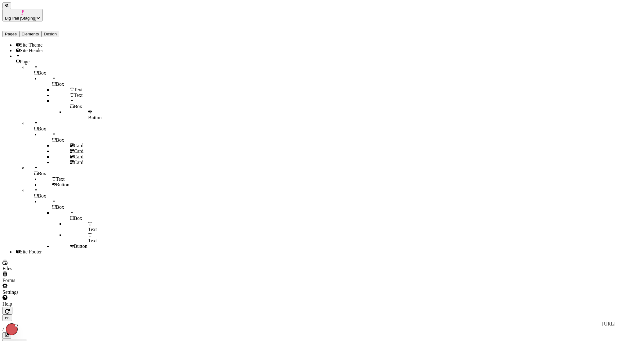
click at [42, 42] on div "Site Theme" at bounding box center [53, 45] width 77 height 6
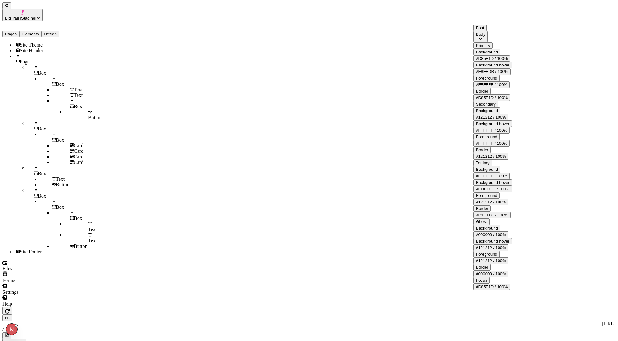
click at [510, 88] on button "#FFFFFF / 100%" at bounding box center [491, 84] width 36 height 7
click at [508, 120] on button "#121212 / 100%" at bounding box center [490, 117] width 35 height 7
click at [501, 192] on div "Midnight" at bounding box center [497, 189] width 55 height 6
click at [512, 107] on div "Secondary" at bounding box center [492, 104] width 38 height 7
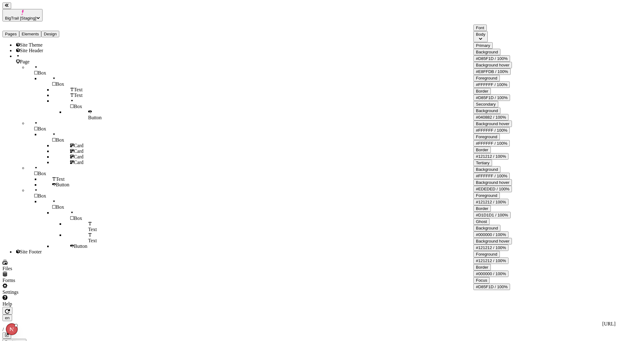
click at [510, 179] on button "#FFFFFF / 100%" at bounding box center [491, 175] width 36 height 7
click at [498, 248] on div "Forest Green" at bounding box center [497, 246] width 55 height 6
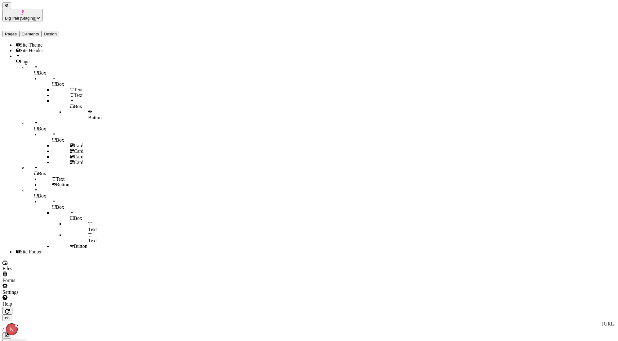
click at [561, 150] on div "Secondary" at bounding box center [581, 147] width 67 height 6
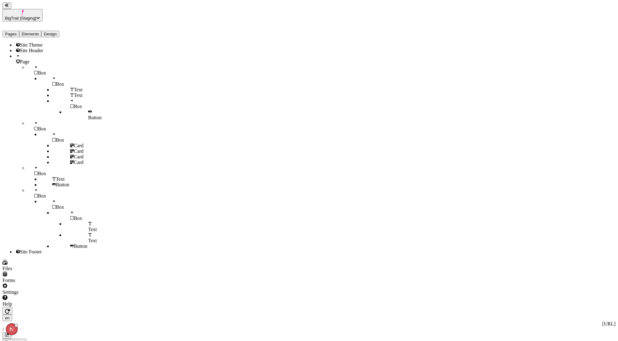
click at [45, 42] on div "Site Theme" at bounding box center [53, 45] width 77 height 6
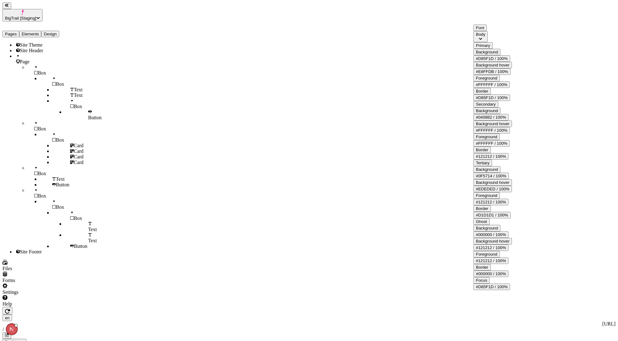
click at [511, 75] on button "#E8FFDB / 100%" at bounding box center [491, 71] width 37 height 7
click at [500, 118] on div "Canyon Red" at bounding box center [497, 118] width 55 height 6
click at [496, 76] on div "Background #D85F1D / 100% Background hover #D85F1D / 100% Foreground #FFFFFF / …" at bounding box center [492, 75] width 38 height 52
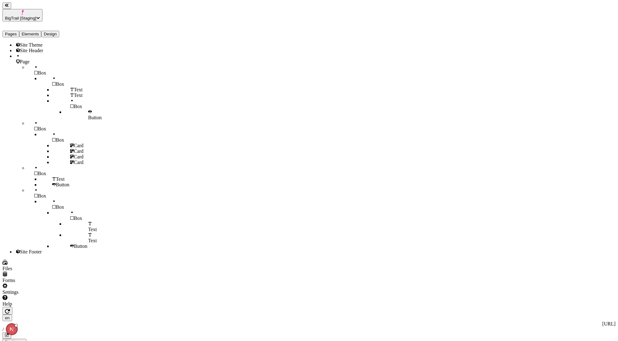
click at [568, 144] on div "Primary" at bounding box center [581, 142] width 67 height 6
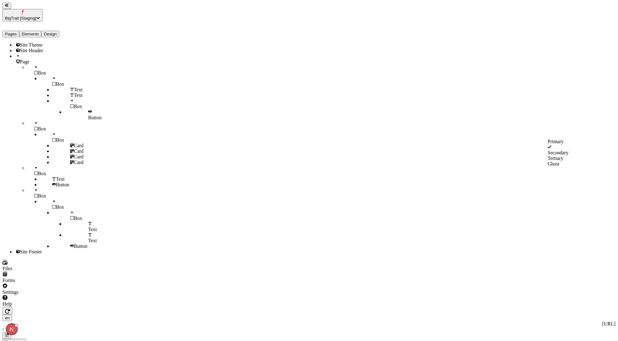
click at [561, 155] on div "Secondary" at bounding box center [581, 153] width 67 height 6
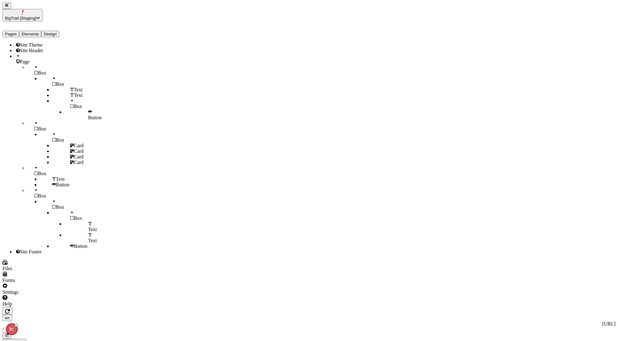
click at [534, 192] on div "Midnight" at bounding box center [544, 189] width 55 height 6
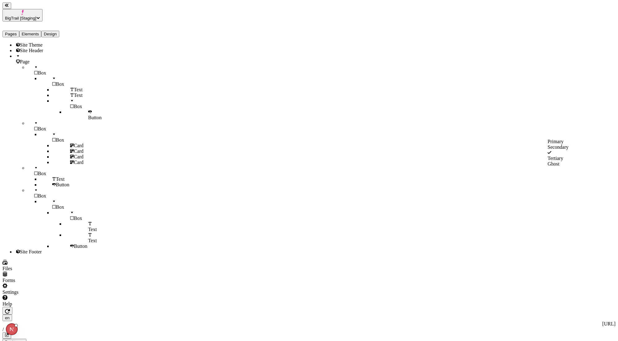
click at [562, 144] on div "Primary" at bounding box center [581, 142] width 67 height 6
type input "200"
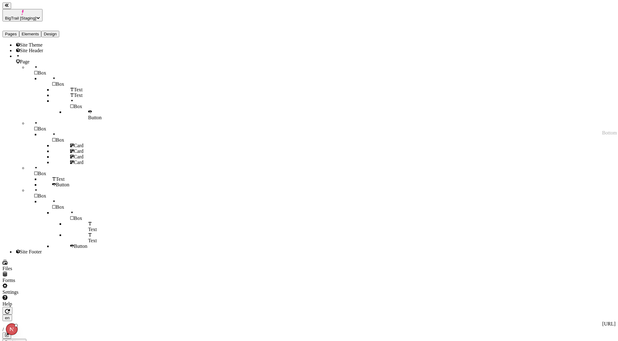
type input "200"
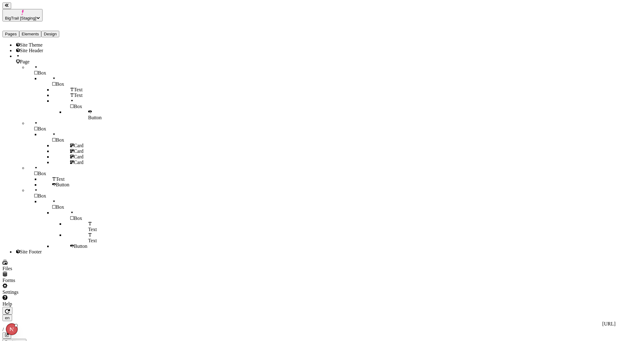
click at [31, 11] on button "BigTrail [Staging]" at bounding box center [22, 15] width 40 height 12
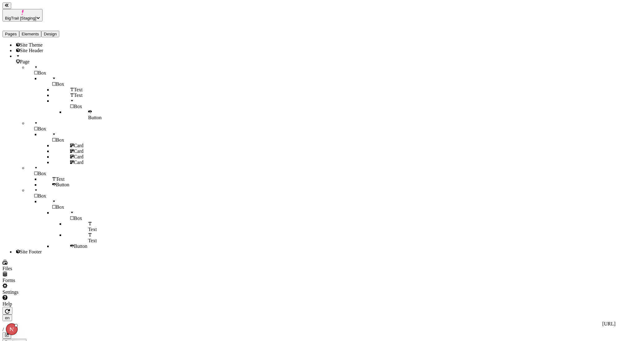
click at [59, 31] on button "Design" at bounding box center [50, 34] width 18 height 7
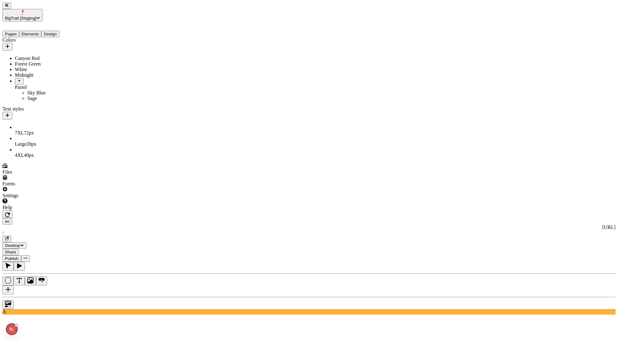
click at [49, 56] on div "Canyon Red" at bounding box center [53, 59] width 77 height 6
click at [102, 54] on input "Canyon Red" at bounding box center [116, 50] width 55 height 7
type input "Red"
type input "c"
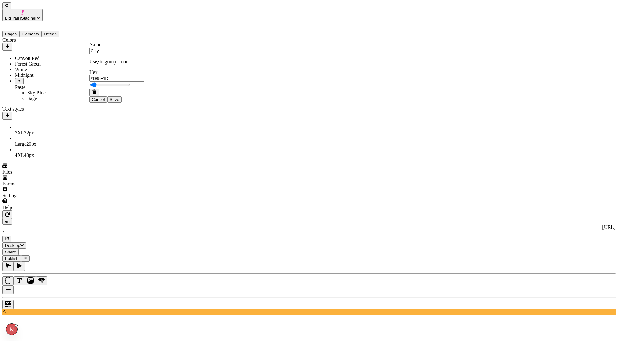
type input "Clay"
click at [136, 81] on input "#D8331D" at bounding box center [116, 78] width 55 height 7
type input "#B66A50"
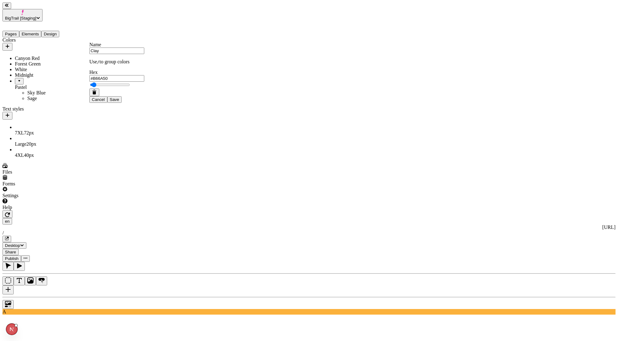
click at [144, 103] on div "Cancel Save" at bounding box center [116, 95] width 55 height 14
click at [122, 103] on button "Save" at bounding box center [114, 99] width 14 height 7
click at [99, 297] on div at bounding box center [308, 303] width 613 height 12
click at [42, 75] on div "Midnight" at bounding box center [53, 75] width 77 height 6
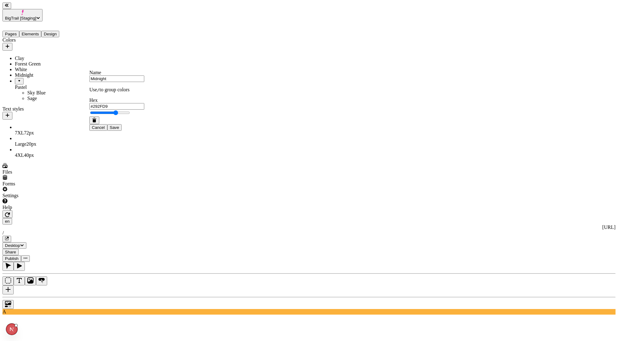
type input "#000000"
click at [119, 130] on span "Save" at bounding box center [114, 127] width 9 height 5
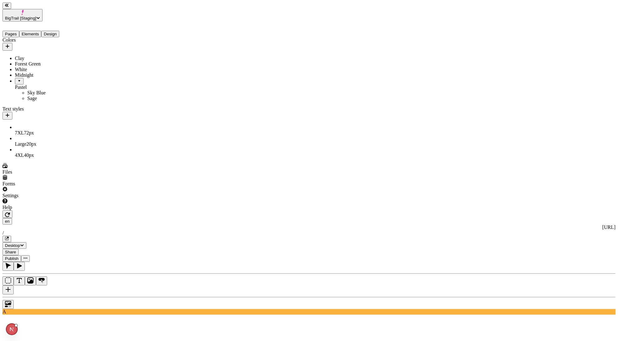
click at [96, 297] on div at bounding box center [308, 303] width 613 height 12
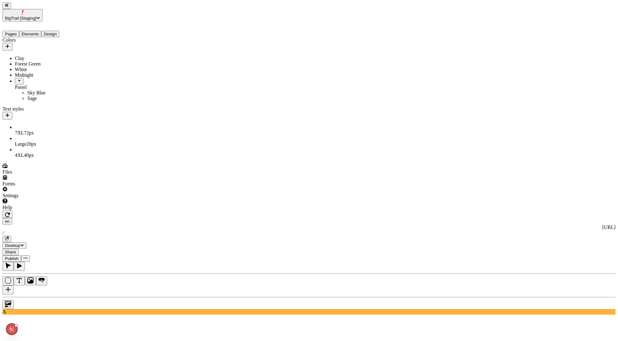
click at [36, 16] on span "BigTrail [Staging]" at bounding box center [20, 18] width 31 height 5
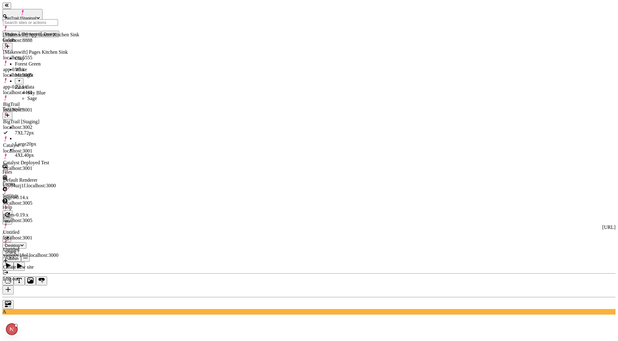
click at [51, 95] on div "BigTrail localhost:3001" at bounding box center [41, 103] width 76 height 17
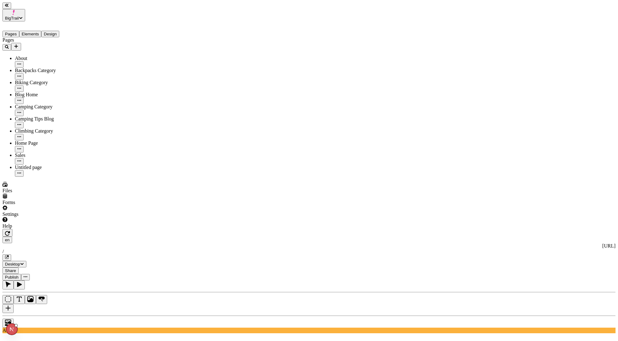
click at [19, 16] on span "BigTrail" at bounding box center [12, 18] width 14 height 5
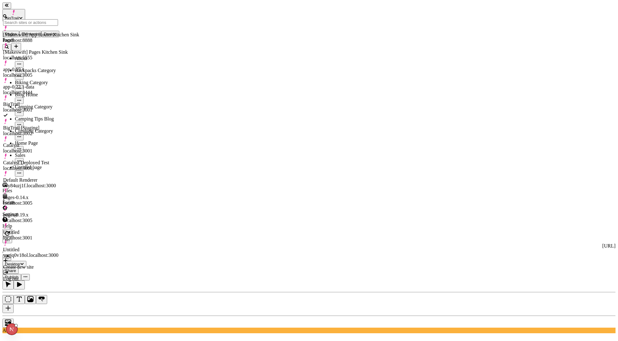
click at [51, 125] on div "BigTrail [Staging] localhost:3002" at bounding box center [41, 130] width 76 height 11
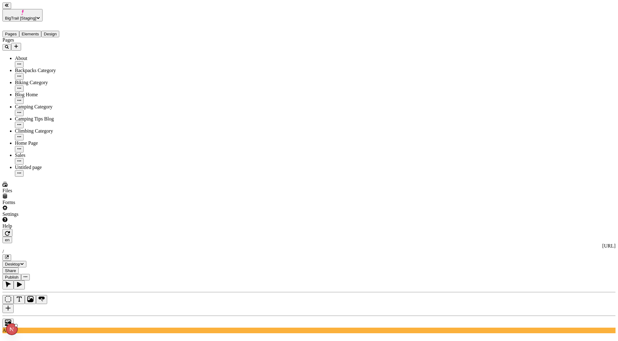
click at [37, 31] on button "Elements" at bounding box center [30, 34] width 22 height 7
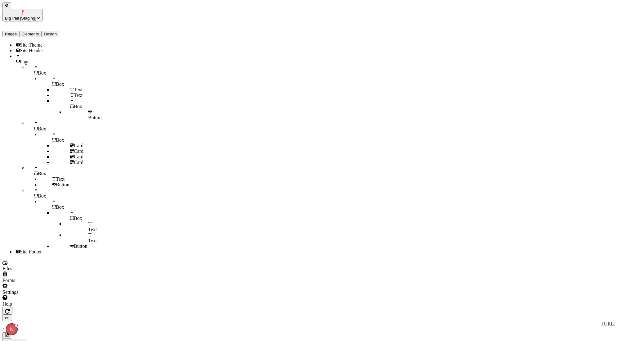
click at [17, 31] on button "Pages" at bounding box center [10, 34] width 17 height 7
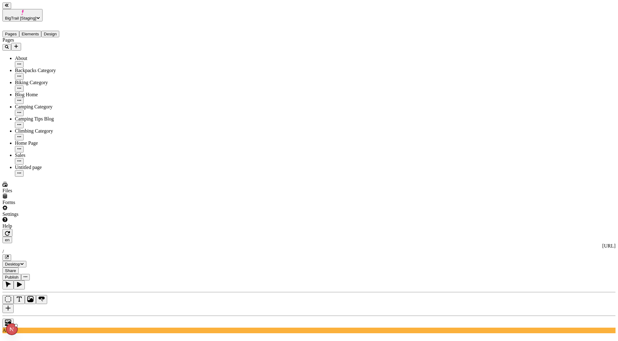
click at [570, 161] on span "40 px" at bounding box center [575, 163] width 10 height 5
type input "40"
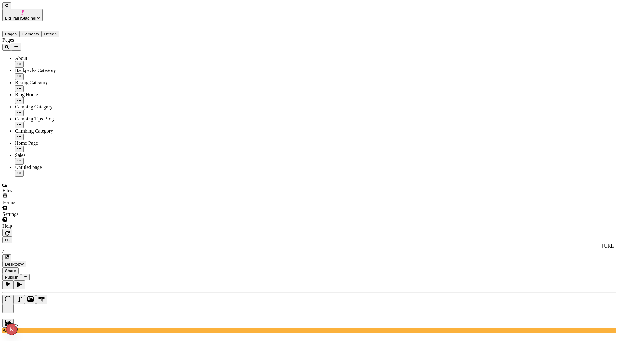
click at [101, 315] on div at bounding box center [308, 321] width 613 height 12
click at [559, 133] on div "7XL 72 px" at bounding box center [586, 136] width 55 height 6
type input "72"
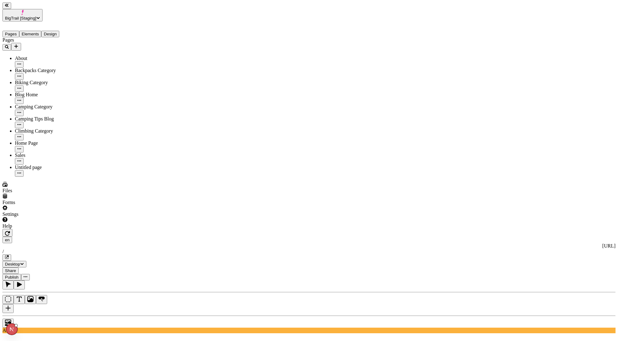
click at [96, 315] on div at bounding box center [308, 321] width 613 height 12
click at [42, 31] on button "Elements" at bounding box center [30, 34] width 22 height 7
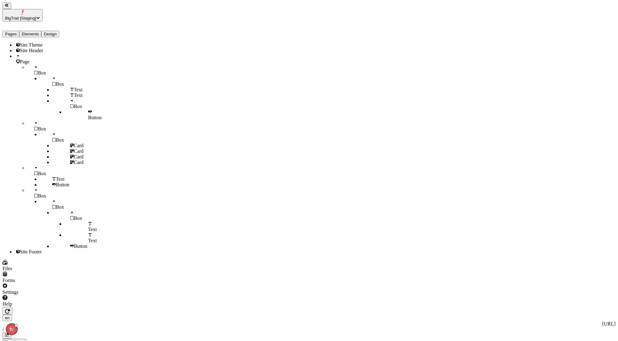
click at [59, 31] on button "Design" at bounding box center [50, 34] width 18 height 7
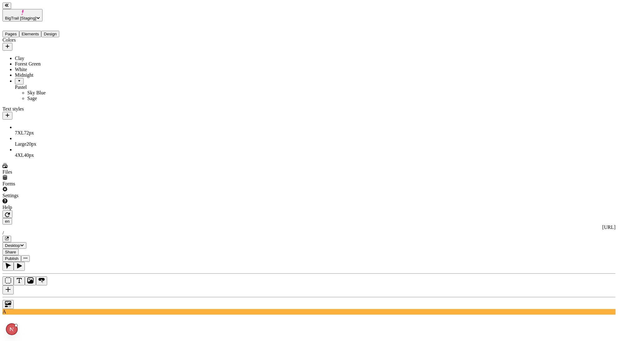
drag, startPoint x: 24, startPoint y: 94, endPoint x: 20, endPoint y: 79, distance: 15.0
drag, startPoint x: 24, startPoint y: 100, endPoint x: 20, endPoint y: 90, distance: 11.3
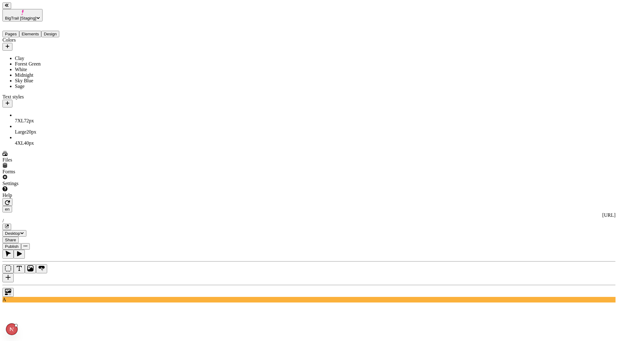
click at [21, 83] on div "Sky Blue" at bounding box center [53, 81] width 77 height 6
type input "#64DED4"
click at [108, 91] on input "Sky Blue" at bounding box center [116, 88] width 55 height 7
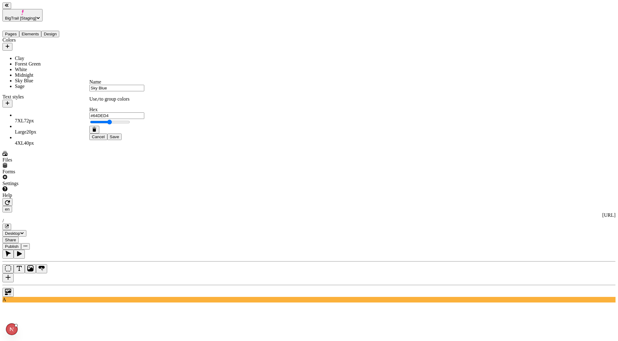
click at [108, 91] on input "Sky Blue" at bounding box center [116, 88] width 55 height 7
type input "Teal"
click at [119, 139] on span "Save" at bounding box center [114, 136] width 9 height 5
click at [100, 284] on div at bounding box center [308, 290] width 613 height 12
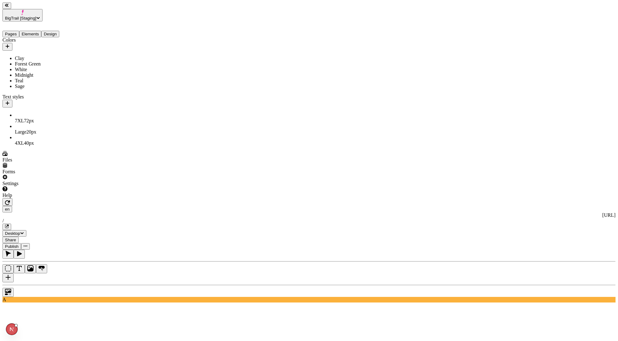
click at [25, 16] on span "BigTrail [Staging]" at bounding box center [20, 18] width 31 height 5
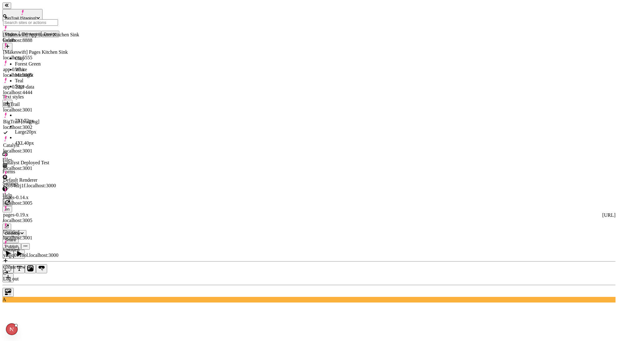
click at [46, 95] on div "BigTrail localhost:3001" at bounding box center [41, 103] width 76 height 17
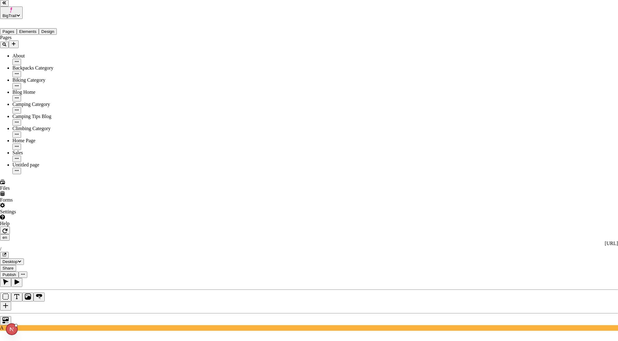
click at [343, 150] on span "Midnight" at bounding box center [339, 147] width 19 height 5
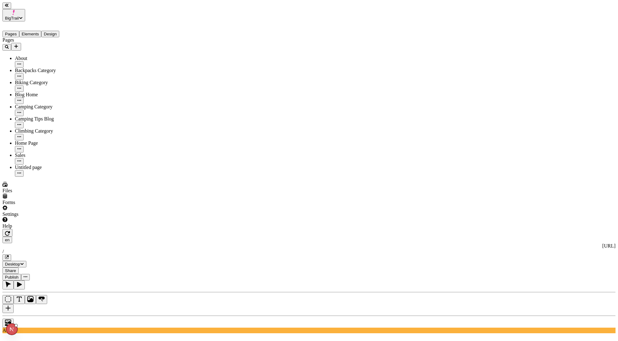
click at [474, 34] on button "button" at bounding box center [471, 34] width 5 height 2
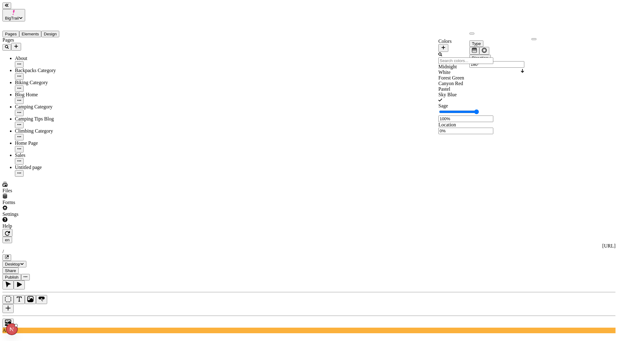
click at [454, 68] on div "Midnight" at bounding box center [465, 67] width 55 height 6
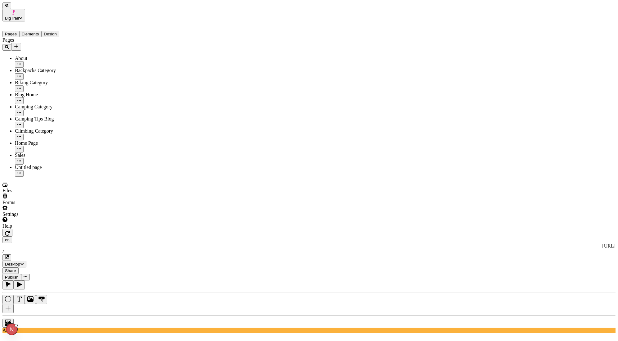
click at [59, 31] on button "Design" at bounding box center [50, 34] width 18 height 7
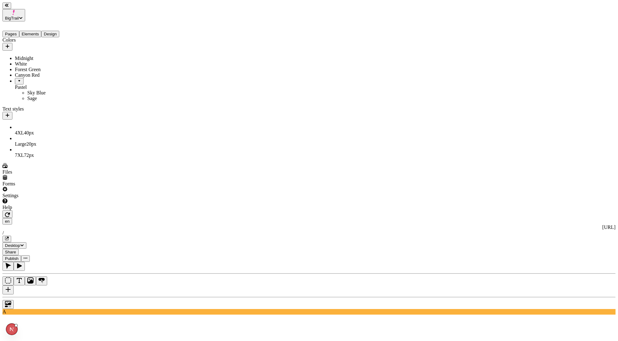
click at [18, 56] on div "Midnight" at bounding box center [53, 59] width 77 height 6
type input "#02043D"
click at [119, 102] on span "Save" at bounding box center [114, 99] width 9 height 5
click at [99, 297] on div at bounding box center [308, 303] width 613 height 12
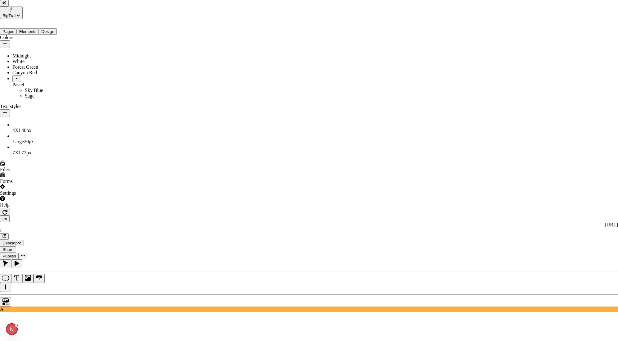
click at [347, 150] on span "Midnight" at bounding box center [339, 147] width 19 height 5
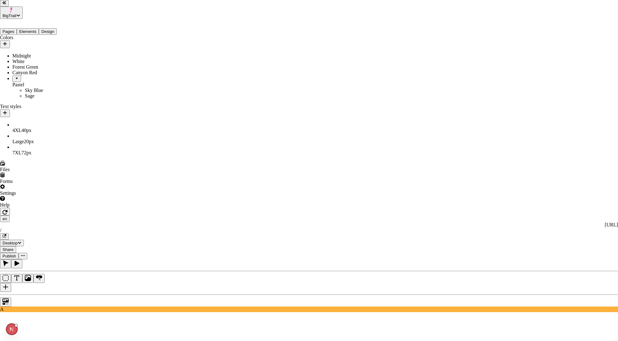
click at [342, 150] on div "Midnight" at bounding box center [347, 148] width 34 height 6
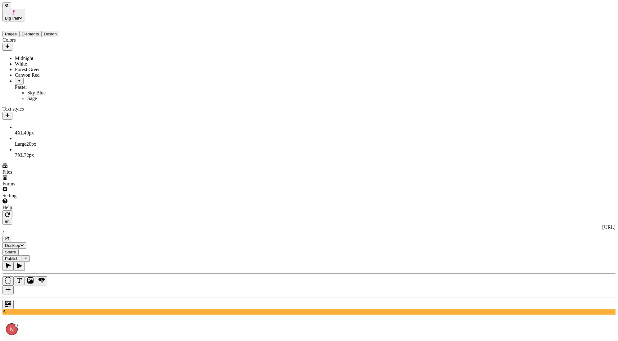
click at [14, 285] on button "button" at bounding box center [7, 289] width 11 height 9
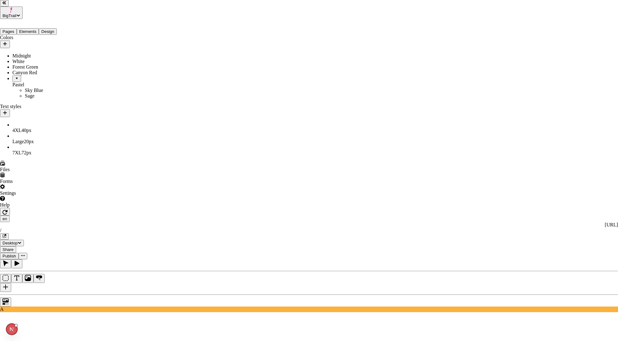
click at [339, 148] on div "Midnight" at bounding box center [347, 148] width 34 height 6
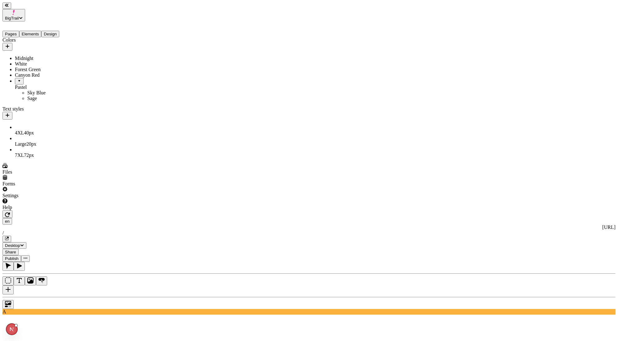
click at [14, 285] on button "button" at bounding box center [7, 289] width 11 height 9
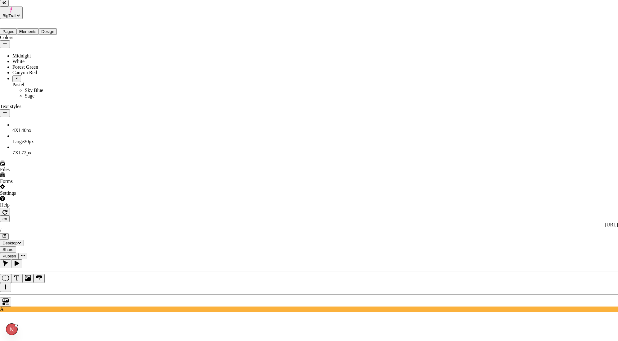
click at [268, 145] on div "Delete" at bounding box center [258, 151] width 22 height 12
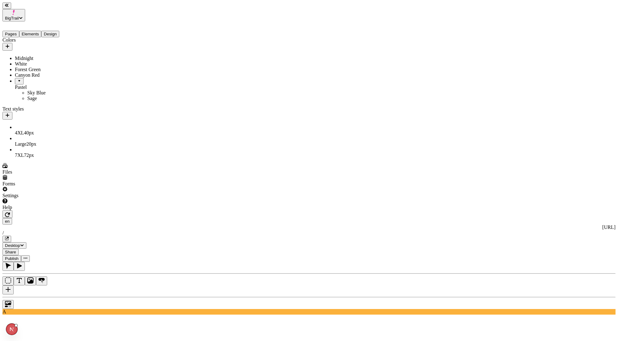
click at [10, 44] on icon "button" at bounding box center [7, 46] width 5 height 5
click at [109, 45] on input "text" at bounding box center [114, 41] width 55 height 7
type input "Sea Blue"
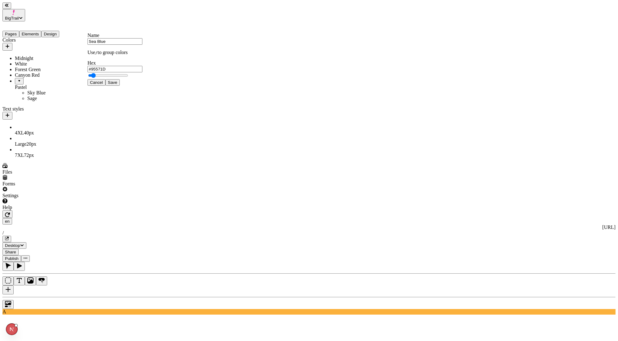
click at [117, 85] on span "Save" at bounding box center [112, 82] width 9 height 5
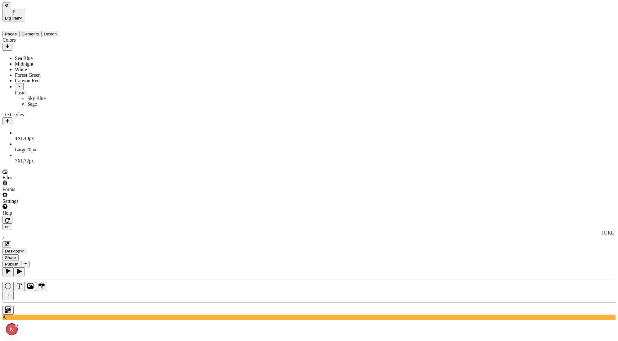
click at [38, 56] on div "Sea Blue" at bounding box center [53, 59] width 77 height 6
type input "#8EABDE"
click at [119, 102] on span "Save" at bounding box center [114, 99] width 9 height 5
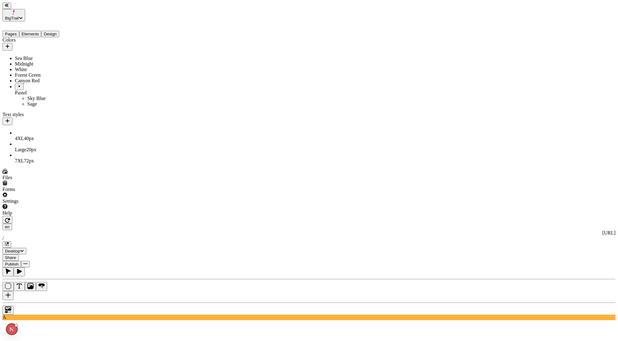
click at [474, 34] on button "button" at bounding box center [471, 34] width 5 height 2
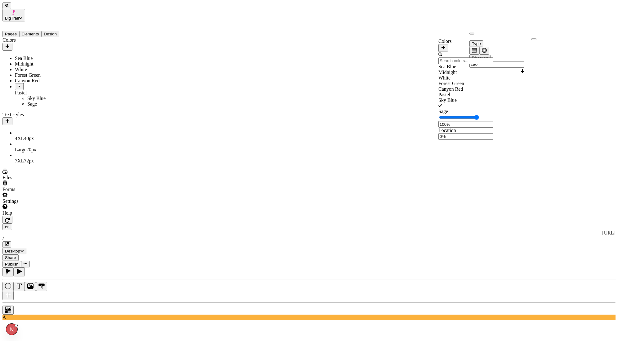
click at [461, 69] on div "Sea Blue" at bounding box center [465, 67] width 55 height 6
click at [94, 302] on div at bounding box center [308, 308] width 613 height 12
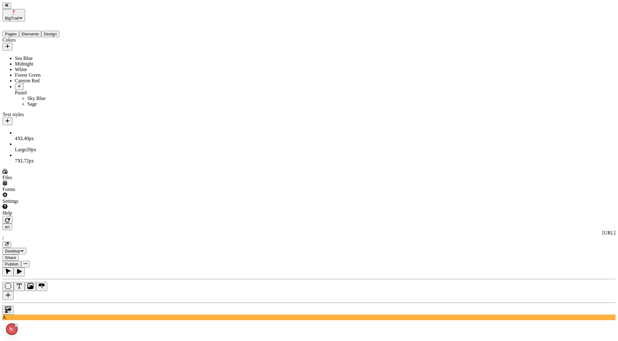
click at [39, 56] on div "Sea Blue" at bounding box center [53, 59] width 77 height 6
type input "#8EADDE"
click at [122, 103] on button "Save" at bounding box center [114, 99] width 14 height 7
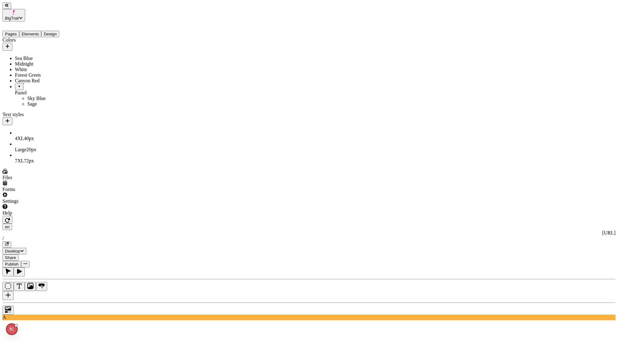
click at [96, 302] on div at bounding box center [308, 308] width 613 height 12
click at [79, 56] on div "Sea Blue" at bounding box center [53, 59] width 77 height 6
type input "G"
type input "f"
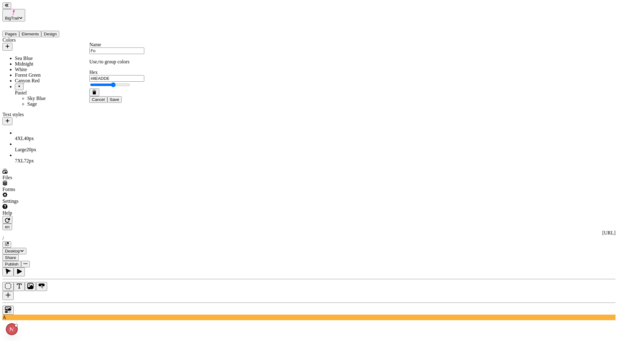
type input "F"
type input "Haze"
click at [107, 96] on button "Save" at bounding box center [114, 99] width 14 height 7
click at [74, 163] on div "Colors Haze Midnight White Forest Green Canyon Red Pastel Sky Blue Sage Text st…" at bounding box center [47, 100] width 90 height 126
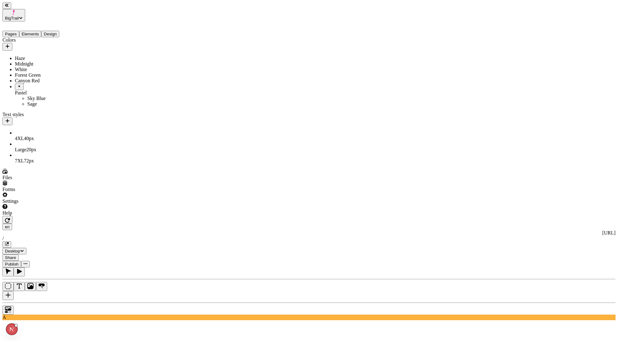
click at [19, 16] on span "BigTrail" at bounding box center [12, 18] width 14 height 5
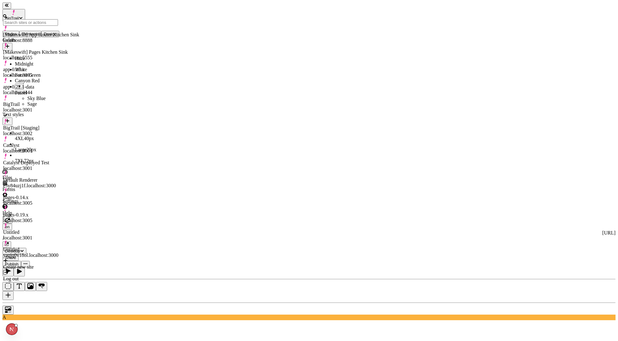
click at [58, 125] on div "BigTrail [Staging] localhost:3002" at bounding box center [41, 130] width 76 height 11
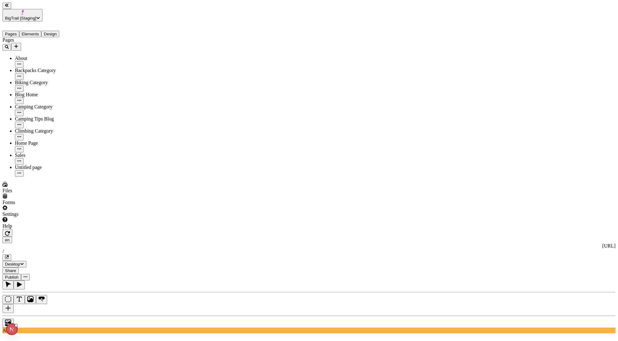
type input "1"
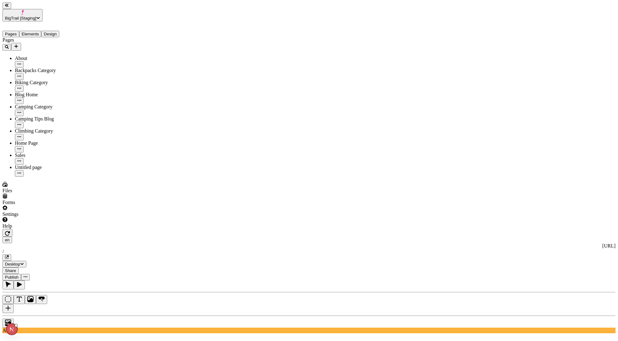
click at [530, 149] on span "Alt + Click" at bounding box center [535, 154] width 11 height 11
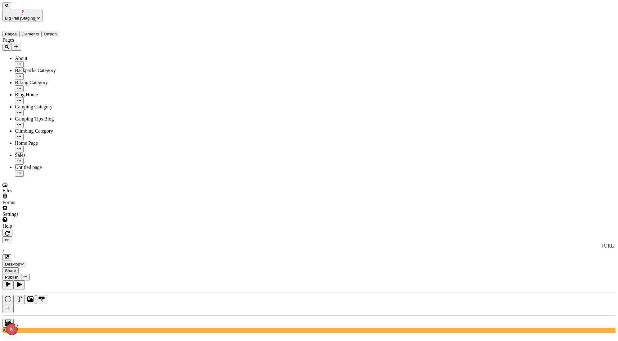
type input "0"
type input "10"
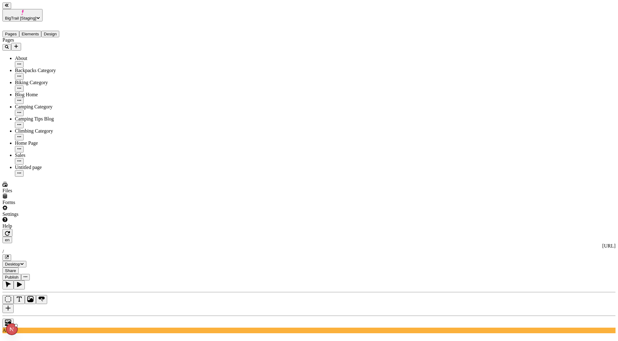
click at [592, 34] on div "Color" at bounding box center [596, 37] width 37 height 6
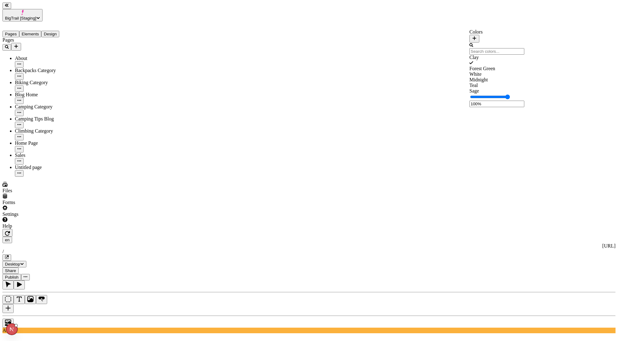
type textarea "Shop now"
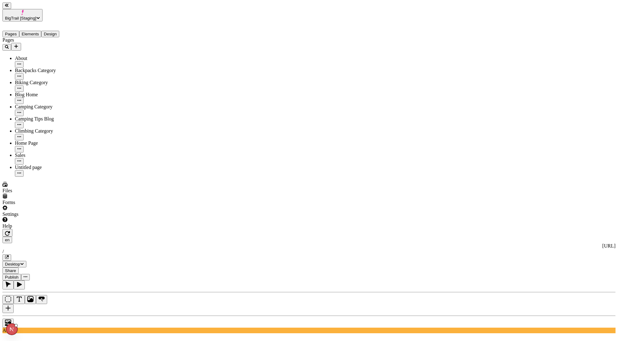
type input "10"
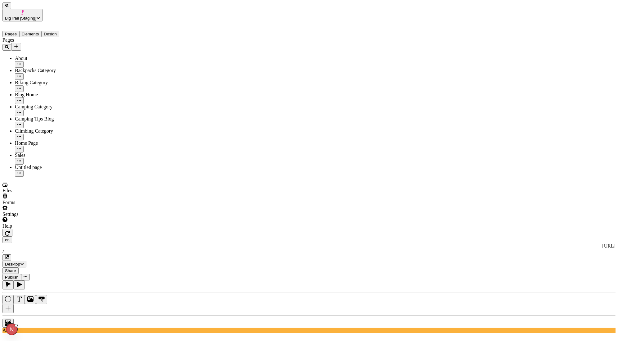
type input "160"
click at [559, 150] on div "4XL 40 px" at bounding box center [586, 155] width 55 height 11
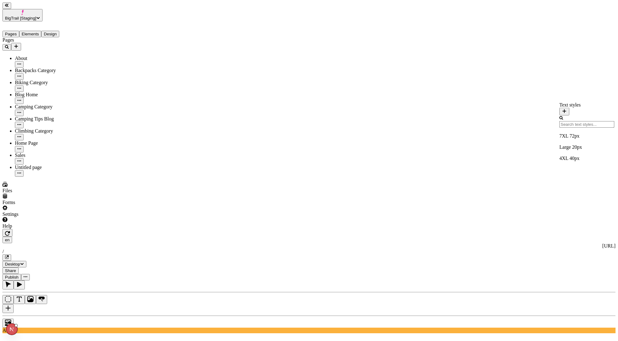
type input "40"
click at [562, 144] on div "Large 20 px" at bounding box center [586, 147] width 55 height 6
click at [563, 155] on div "4XL 40 px" at bounding box center [586, 160] width 55 height 11
click at [560, 144] on div "Large 20 px" at bounding box center [586, 147] width 55 height 6
click at [559, 135] on div "7XL 72 px" at bounding box center [586, 132] width 55 height 11
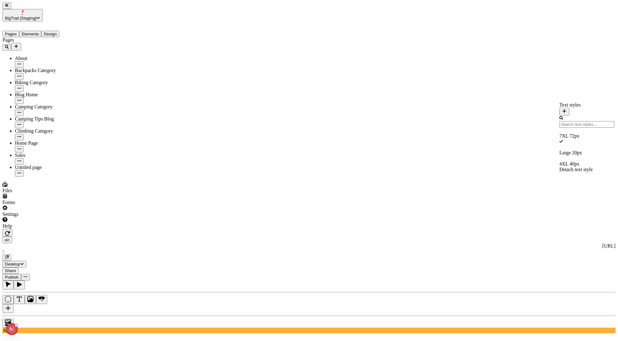
click at [559, 161] on div "4XL 40 px" at bounding box center [586, 164] width 55 height 6
click at [559, 144] on div "Large 20 px" at bounding box center [586, 147] width 55 height 6
type input "20"
type input "0"
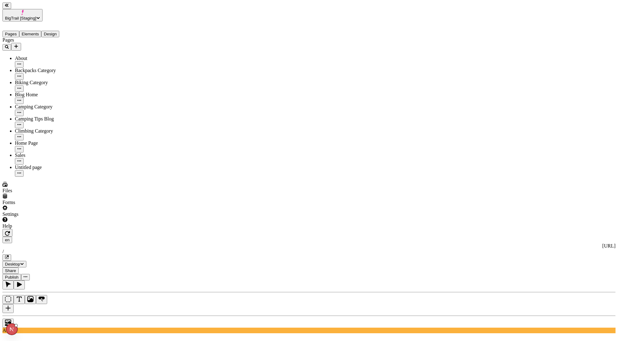
click at [564, 148] on span "Medium" at bounding box center [556, 144] width 17 height 5
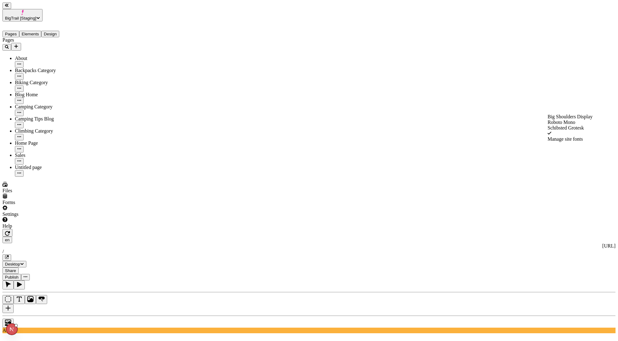
click at [566, 119] on span "Big Shoulders Display" at bounding box center [570, 116] width 45 height 5
click at [566, 129] on span "Roboto Mono" at bounding box center [562, 127] width 28 height 5
click at [566, 119] on span "Big Shoulders Display" at bounding box center [570, 116] width 45 height 5
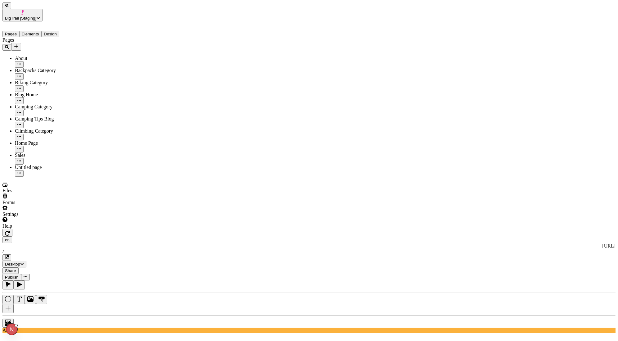
click at [564, 131] on span "Extra-bold" at bounding box center [559, 128] width 23 height 5
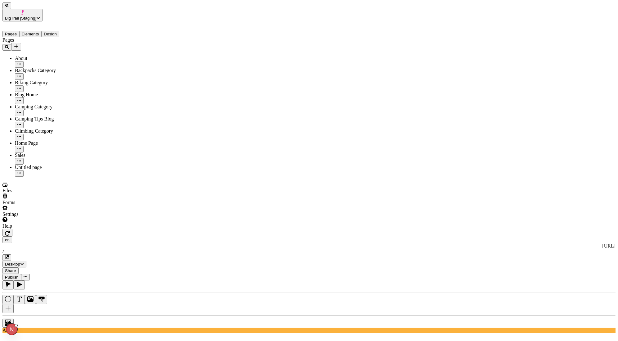
click at [36, 16] on span "BigTrail [Staging]" at bounding box center [20, 18] width 31 height 5
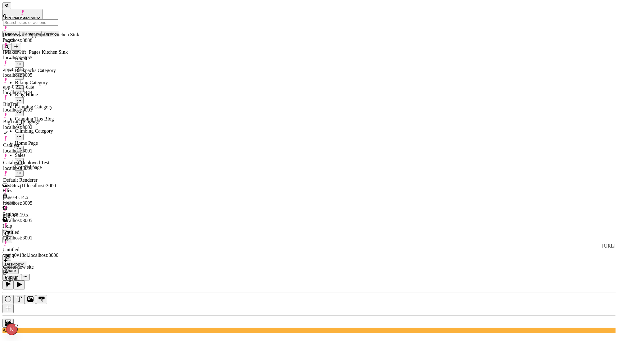
click at [45, 95] on div "BigTrail localhost:3001" at bounding box center [41, 103] width 76 height 17
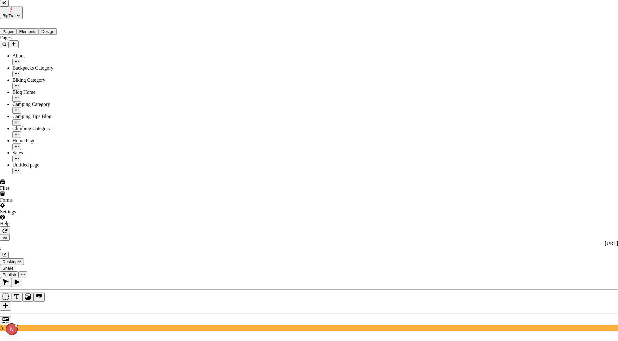
click at [343, 169] on div "Midnight" at bounding box center [347, 166] width 34 height 6
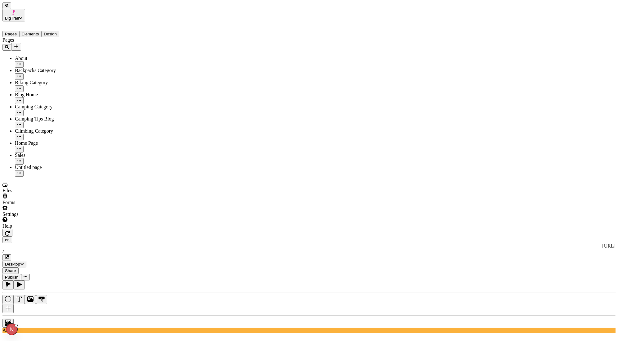
click at [41, 21] on div "Pages Elements Design" at bounding box center [47, 29] width 90 height 16
click at [41, 31] on button "Elements" at bounding box center [30, 34] width 22 height 7
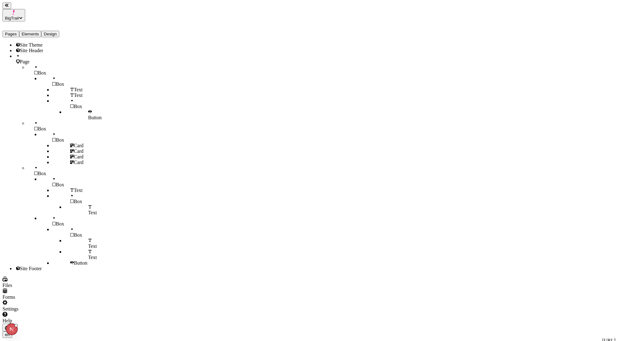
click at [59, 31] on button "Design" at bounding box center [50, 34] width 18 height 7
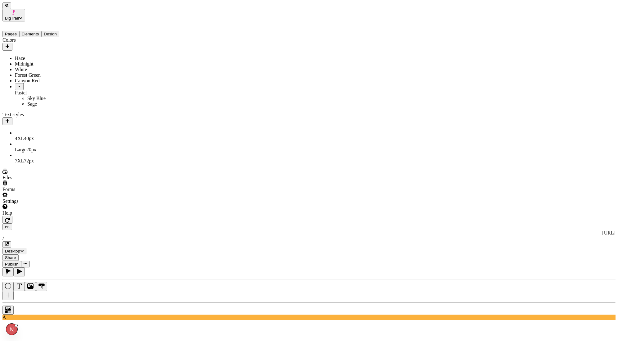
click at [62, 56] on div "Haze" at bounding box center [53, 59] width 77 height 6
type input "#6F86AB"
click at [119, 102] on span "Save" at bounding box center [114, 99] width 9 height 5
click at [96, 302] on div at bounding box center [308, 308] width 613 height 12
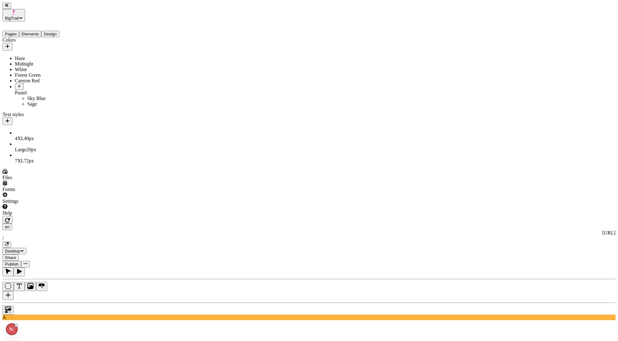
click at [12, 16] on span "BigTrail" at bounding box center [12, 18] width 14 height 5
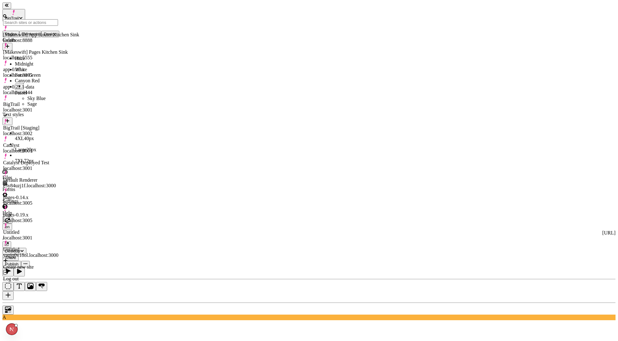
click at [47, 125] on div "BigTrail [Staging] localhost:3002" at bounding box center [41, 130] width 76 height 11
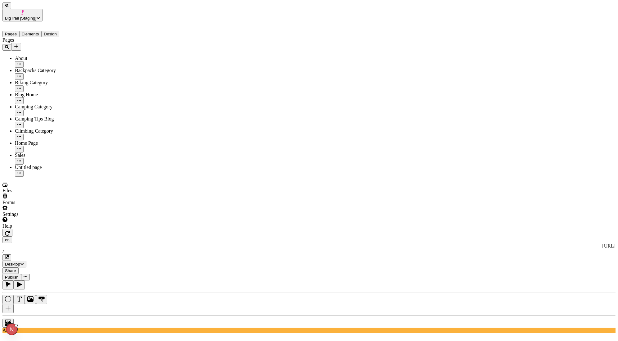
type input "10"
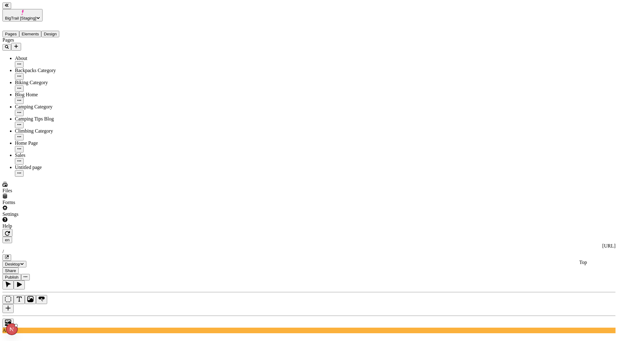
type input "5"
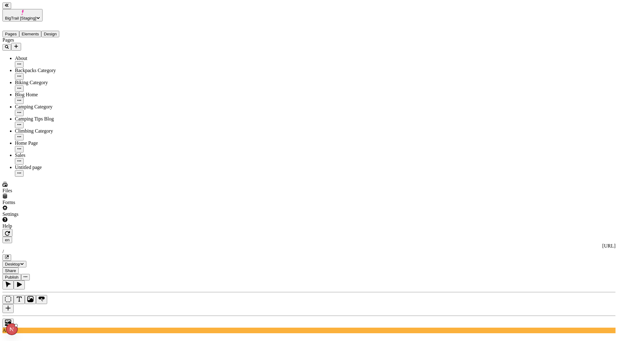
type input "38"
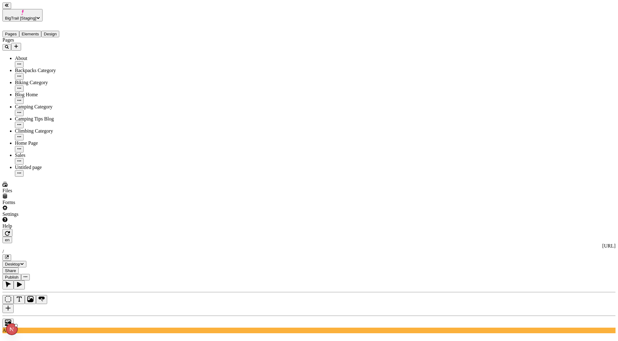
click at [94, 315] on div at bounding box center [308, 321] width 613 height 12
click at [36, 16] on span "BigTrail [Staging]" at bounding box center [20, 18] width 31 height 5
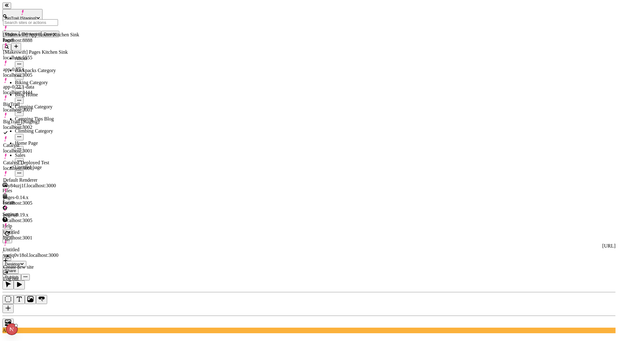
click at [36, 16] on span "BigTrail [Staging]" at bounding box center [20, 18] width 31 height 5
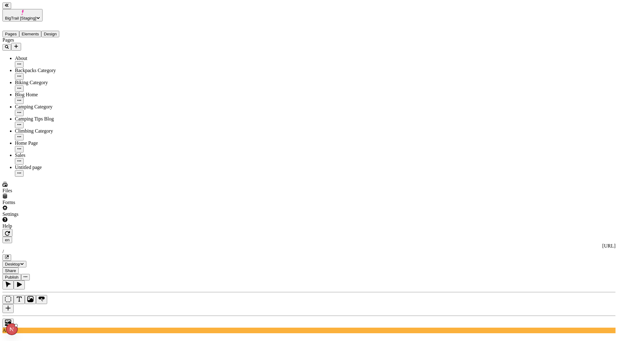
click at [36, 16] on span "BigTrail [Staging]" at bounding box center [20, 18] width 31 height 5
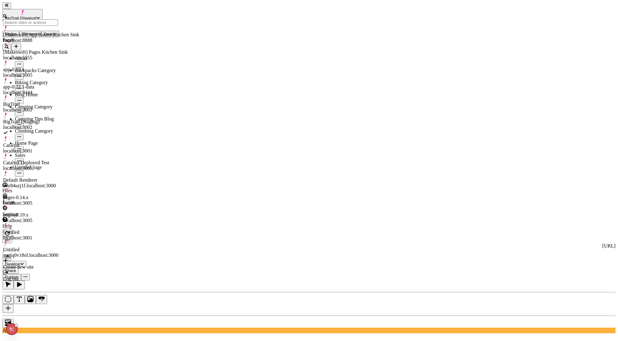
click at [36, 16] on span "BigTrail [Staging]" at bounding box center [20, 18] width 31 height 5
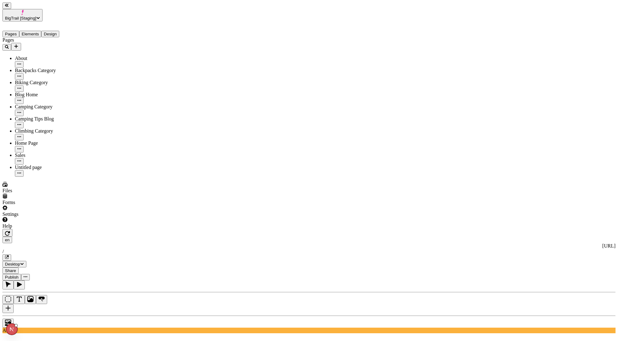
click at [40, 164] on div "Pages About Backpacks Category Biking Category Blog Home Camping Category Campi…" at bounding box center [47, 106] width 90 height 139
click at [42, 11] on button "BigTrail [Staging]" at bounding box center [22, 15] width 40 height 12
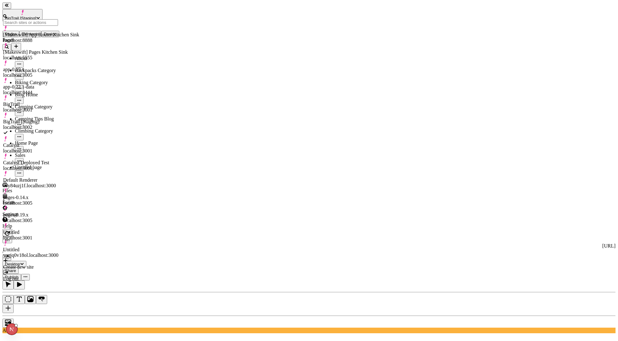
click at [36, 16] on span "BigTrail [Staging]" at bounding box center [20, 18] width 31 height 5
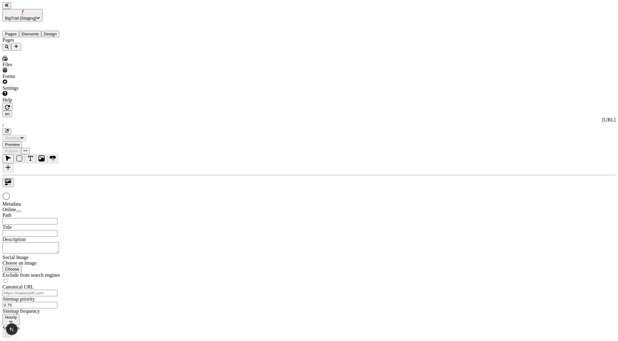
type input "/"
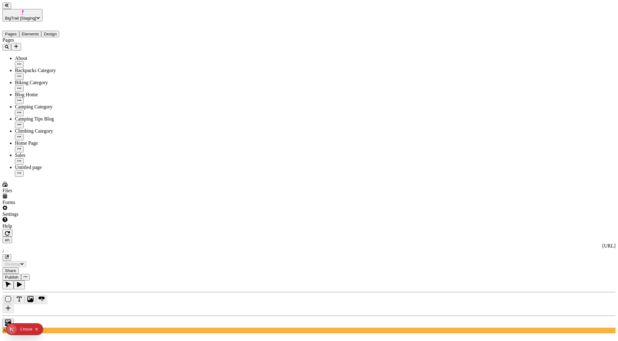
click at [36, 16] on span "BigTrail [Staging]" at bounding box center [20, 18] width 31 height 5
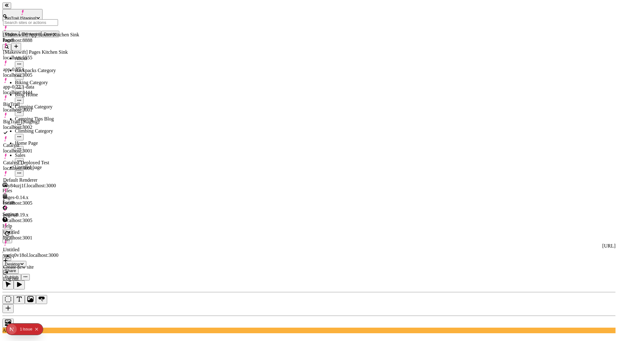
click at [36, 16] on span "BigTrail [Staging]" at bounding box center [20, 18] width 31 height 5
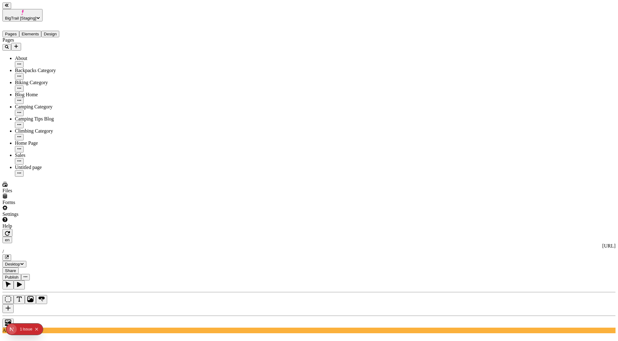
click at [36, 16] on span "BigTrail [Staging]" at bounding box center [20, 18] width 31 height 5
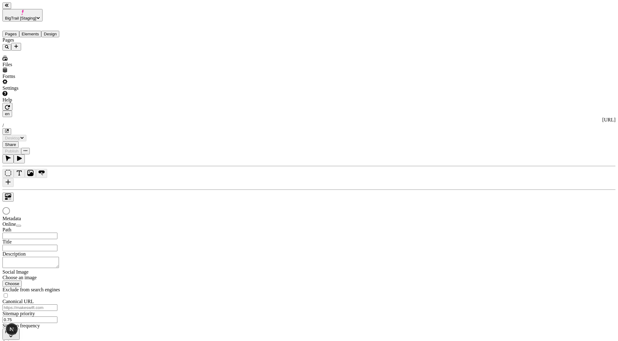
type input "/"
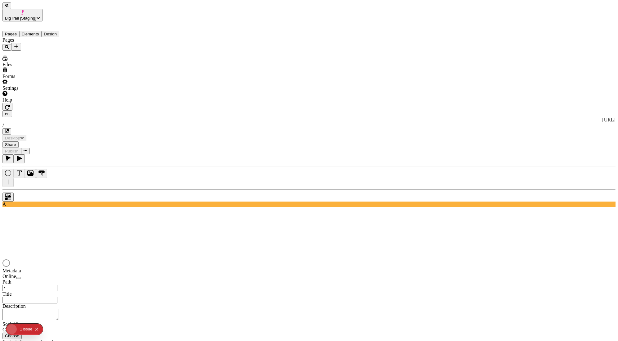
click at [36, 16] on span "BigTrail [Staging]" at bounding box center [20, 18] width 31 height 5
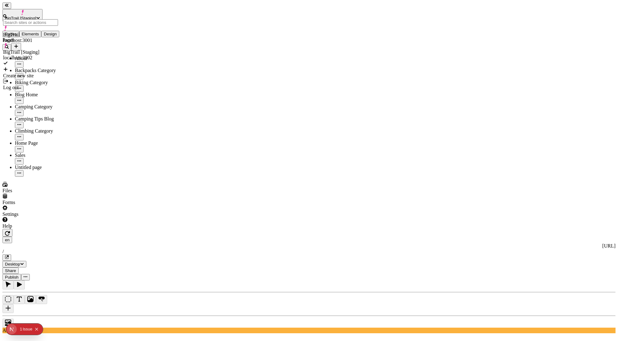
click at [35, 163] on div "Pages About Backpacks Category Biking Category Blog Home Camping Category Campi…" at bounding box center [39, 106] width 74 height 139
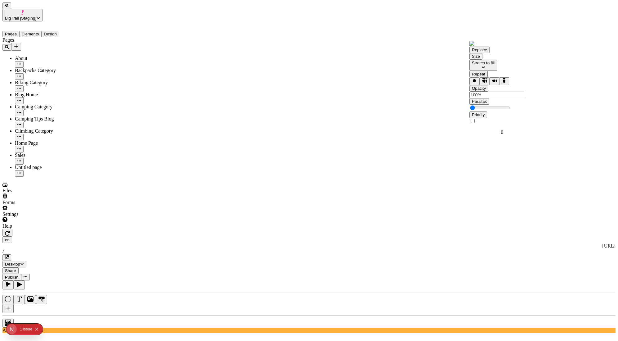
click at [84, 315] on div at bounding box center [308, 321] width 613 height 12
click at [20, 16] on span "BigTrail [Staging]" at bounding box center [20, 18] width 31 height 5
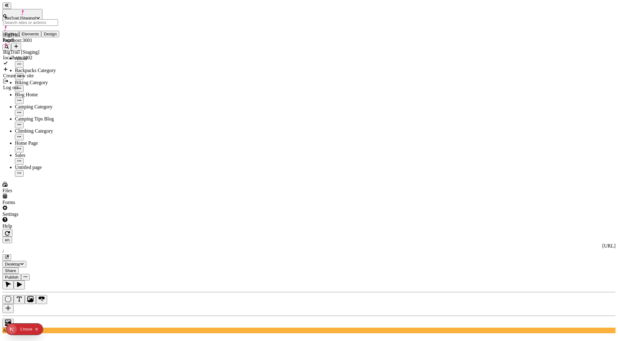
click at [33, 26] on div "BigTrail localhost:3001" at bounding box center [30, 34] width 55 height 17
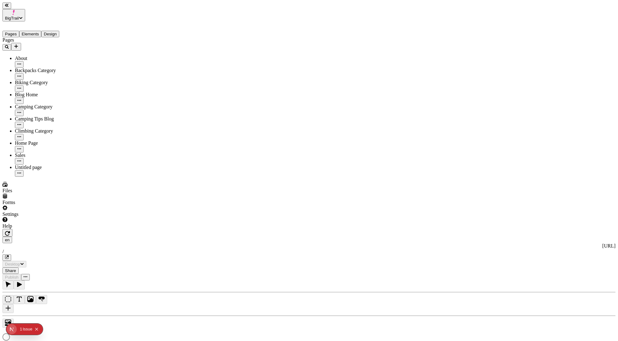
type input "/"
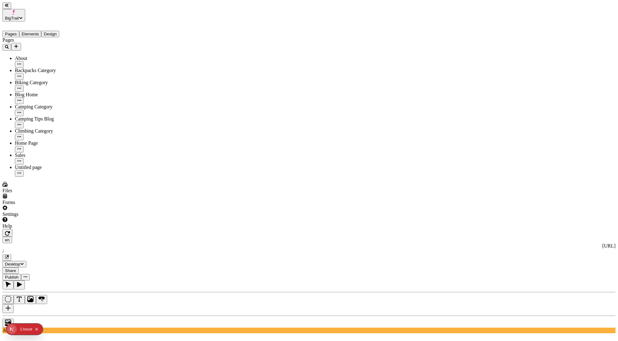
click at [11, 16] on span "BigTrail" at bounding box center [12, 18] width 14 height 5
click at [56, 56] on div "BigTrail [Staging] localhost:3002" at bounding box center [30, 61] width 55 height 11
click at [36, 16] on span "BigTrail [Staging]" at bounding box center [20, 18] width 31 height 5
click at [40, 26] on div "BigTrail localhost:3001" at bounding box center [30, 34] width 55 height 17
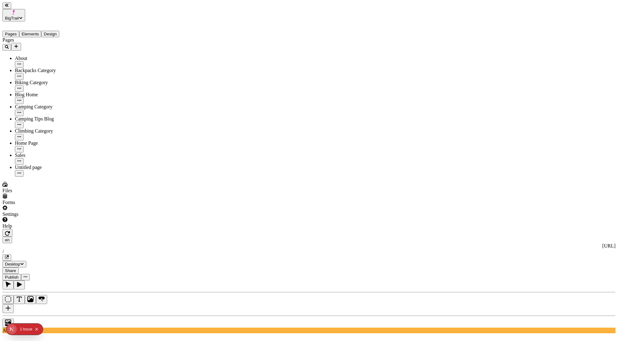
click at [19, 16] on span "BigTrail" at bounding box center [12, 18] width 14 height 5
click at [58, 56] on div "BigTrail [Staging] localhost:3002" at bounding box center [30, 61] width 55 height 11
click at [21, 147] on icon "button" at bounding box center [19, 149] width 4 height 4
click at [104, 174] on span "Duplicate" at bounding box center [93, 176] width 19 height 5
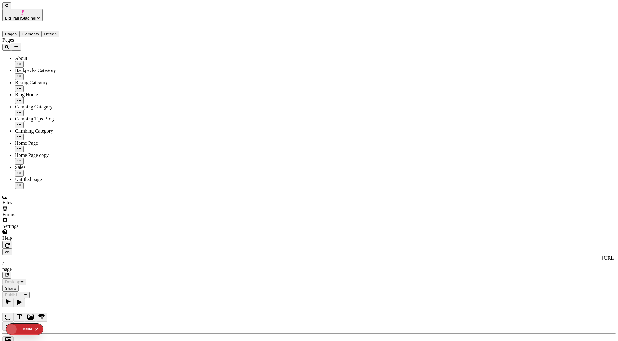
type input "/page"
click at [24, 158] on button "button" at bounding box center [19, 161] width 9 height 7
click at [88, 123] on icon at bounding box center [86, 120] width 4 height 4
click at [114, 130] on input "Home Page copy" at bounding box center [113, 126] width 55 height 7
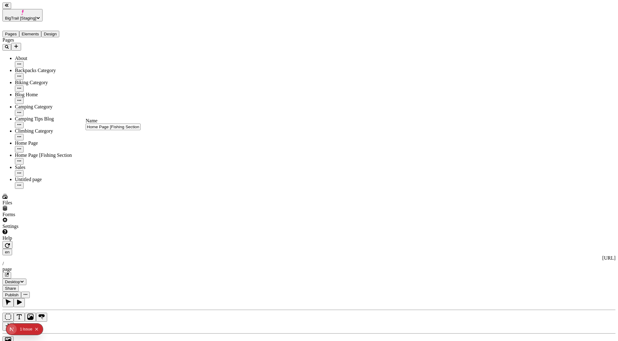
type input "Home Page [Fishing Section]"
click at [59, 172] on div "Pages About Backpacks Category Biking Category Blog Home Camping Category Campi…" at bounding box center [47, 112] width 90 height 151
click at [94, 333] on div at bounding box center [308, 339] width 613 height 12
click at [74, 189] on div "Pages About Backpacks Category Biking Category Blog Home Camping Category Campi…" at bounding box center [47, 112] width 90 height 151
click at [98, 333] on div at bounding box center [308, 339] width 613 height 12
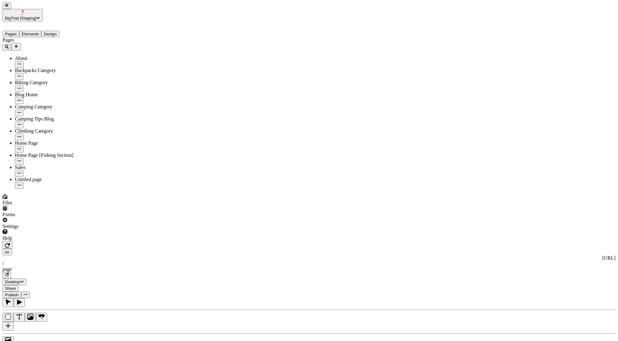
click at [98, 333] on div at bounding box center [308, 339] width 613 height 12
click at [42, 12] on button "BigTrail [Staging]" at bounding box center [22, 15] width 40 height 12
click at [23, 32] on div "BigTrail" at bounding box center [30, 35] width 55 height 6
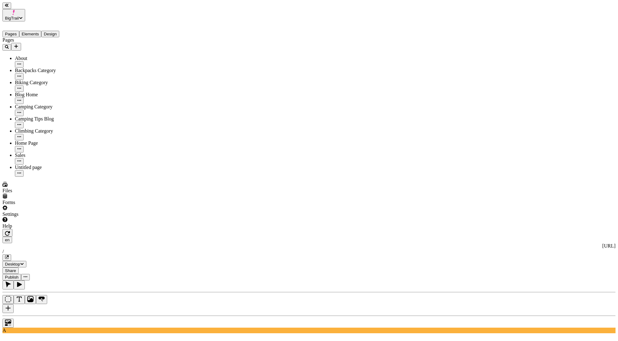
click at [17, 16] on span "BigTrail" at bounding box center [12, 18] width 14 height 5
click at [40, 56] on div "BigTrail [Staging]" at bounding box center [30, 59] width 55 height 6
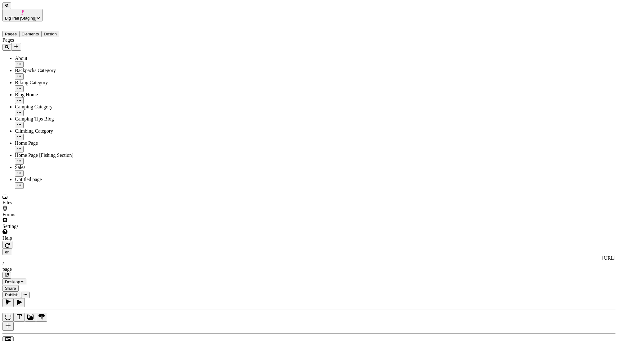
click at [93, 333] on div at bounding box center [308, 339] width 613 height 12
click at [95, 333] on div at bounding box center [308, 339] width 613 height 12
click at [98, 333] on div at bounding box center [308, 339] width 613 height 12
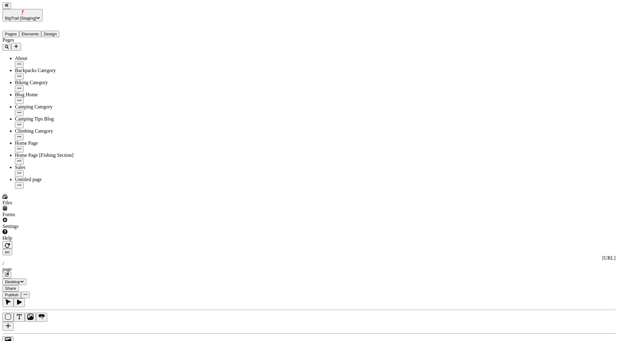
click at [595, 26] on div "Copy ⌘ C" at bounding box center [604, 29] width 19 height 11
click at [86, 187] on div "Pages About Backpacks Category Biking Category Blog Home Camping Category Campi…" at bounding box center [47, 112] width 90 height 151
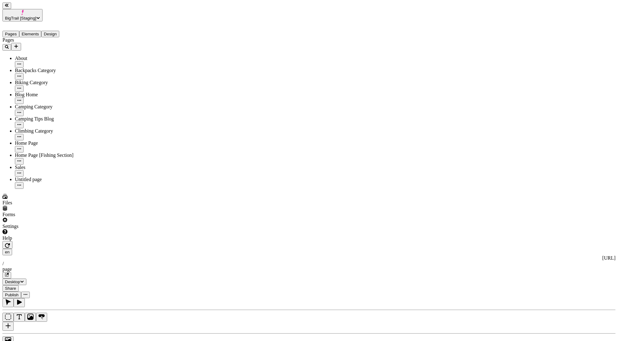
click at [595, 27] on div "Copy ⌘ C" at bounding box center [604, 29] width 19 height 11
click at [42, 11] on button "BigTrail [Staging]" at bounding box center [22, 15] width 40 height 12
click at [46, 32] on div "BigTrail localhost:3001" at bounding box center [30, 37] width 55 height 11
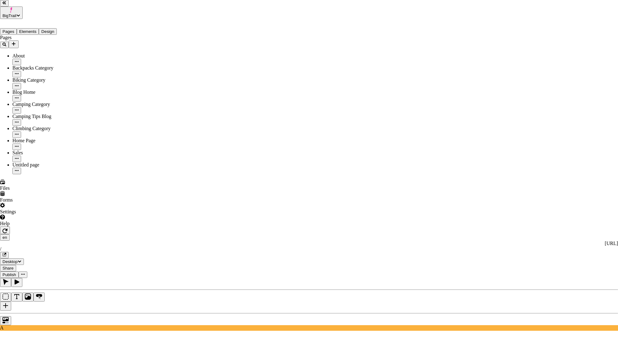
click at [348, 168] on span "Midnight" at bounding box center [339, 165] width 19 height 5
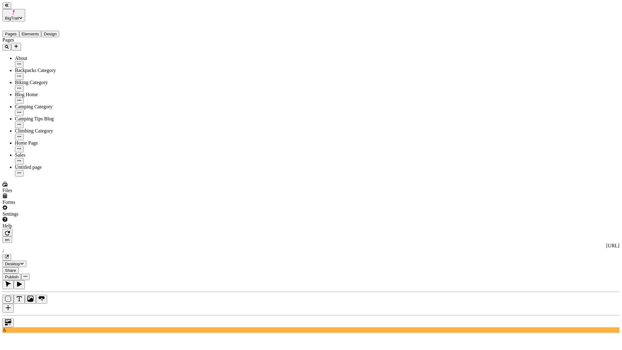
click at [74, 150] on div "Pages About Backpacks Category Biking Category Blog Home Camping Category Campi…" at bounding box center [47, 106] width 90 height 139
click at [19, 16] on span "BigTrail" at bounding box center [12, 18] width 14 height 5
click at [12, 229] on button "button" at bounding box center [7, 233] width 10 height 8
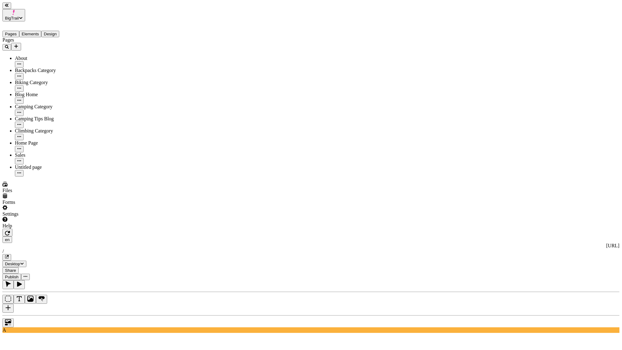
click at [20, 13] on button "BigTrail" at bounding box center [13, 15] width 23 height 12
click at [33, 56] on div "BigTrail [Staging]" at bounding box center [30, 59] width 55 height 6
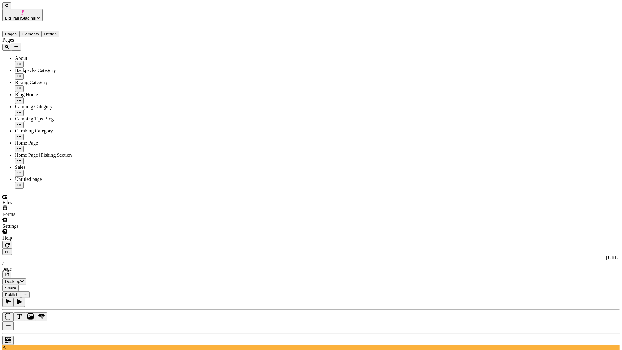
click at [599, 27] on div "Copy ⌘ C" at bounding box center [608, 29] width 19 height 11
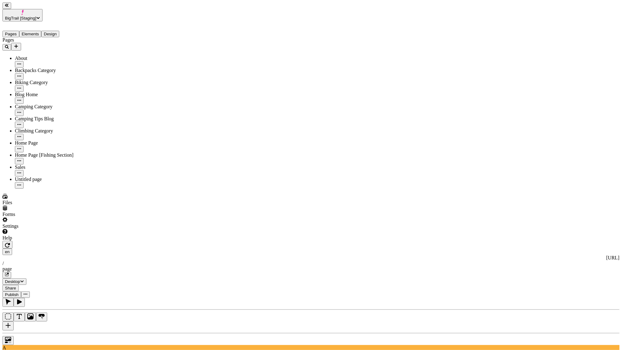
click at [42, 12] on button "BigTrail [Staging]" at bounding box center [22, 15] width 40 height 12
click at [58, 32] on div "BigTrail localhost:3001" at bounding box center [30, 37] width 55 height 11
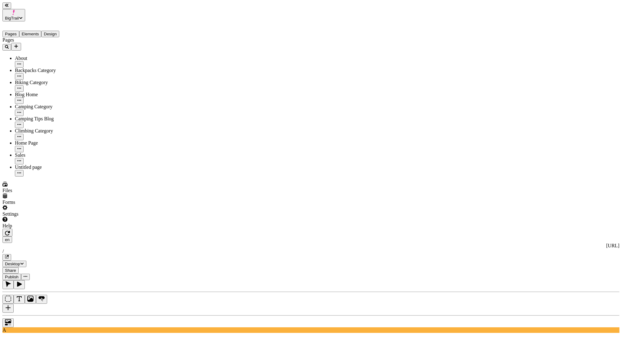
click at [20, 9] on button "BigTrail" at bounding box center [13, 15] width 23 height 12
click at [43, 56] on div "BigTrail [Staging]" at bounding box center [30, 59] width 55 height 6
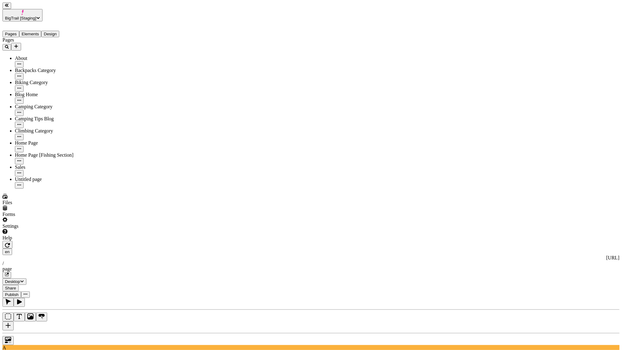
click at [599, 26] on div "Copy ⌘ C" at bounding box center [608, 29] width 19 height 11
click at [36, 16] on span "BigTrail [Staging]" at bounding box center [20, 18] width 31 height 5
click at [58, 26] on div "BigTrail localhost:3001" at bounding box center [30, 34] width 55 height 17
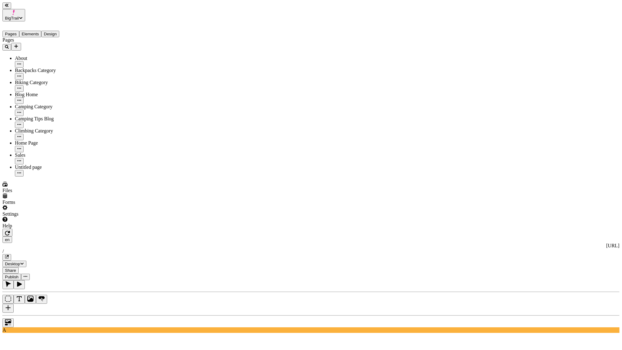
click at [25, 14] on button "BigTrail" at bounding box center [13, 15] width 23 height 12
click at [47, 49] on div "BigTrail [Staging] localhost:3002" at bounding box center [30, 57] width 55 height 17
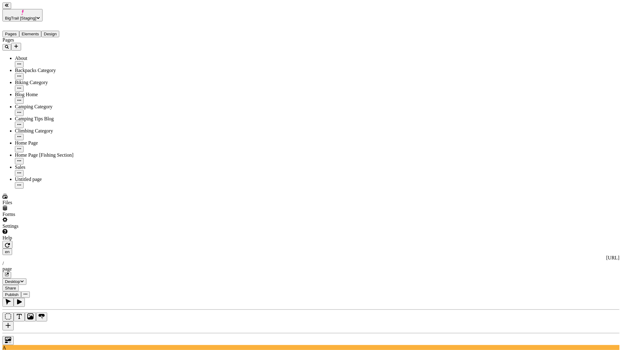
click at [599, 27] on div "Copy ⌘ C" at bounding box center [608, 29] width 19 height 11
click at [36, 16] on span "BigTrail [Staging]" at bounding box center [20, 18] width 31 height 5
click at [48, 32] on div "BigTrail localhost:3001" at bounding box center [30, 37] width 55 height 11
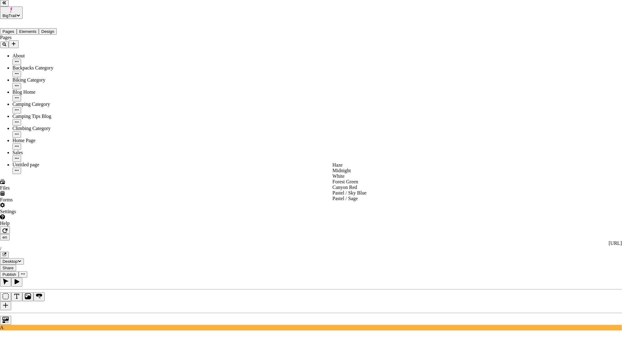
click at [347, 173] on span "Midnight" at bounding box center [342, 170] width 19 height 5
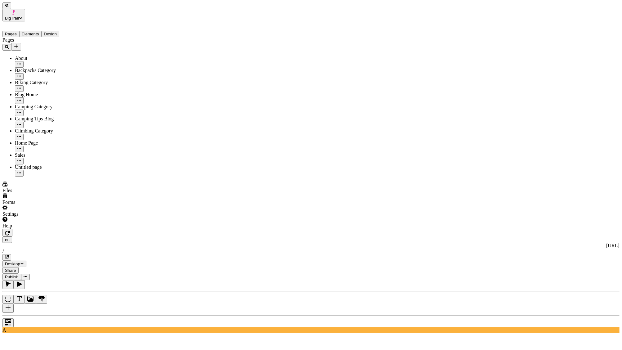
click at [19, 16] on span "BigTrail" at bounding box center [12, 18] width 14 height 5
click at [45, 56] on div "BigTrail [Staging] localhost:3002" at bounding box center [30, 61] width 55 height 11
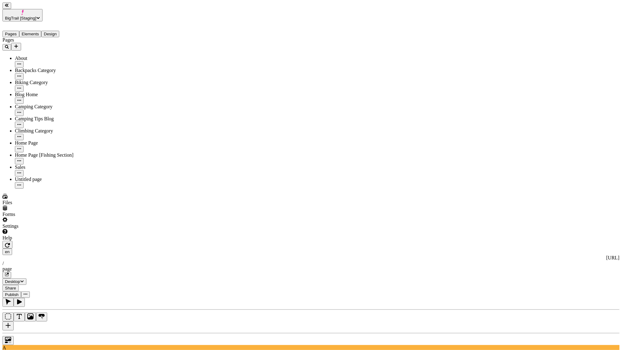
click at [604, 27] on div "Copy ⌘ C" at bounding box center [608, 29] width 19 height 11
click at [36, 16] on span "BigTrail [Staging]" at bounding box center [20, 18] width 31 height 5
click at [58, 32] on div "BigTrail localhost:3001" at bounding box center [30, 37] width 55 height 11
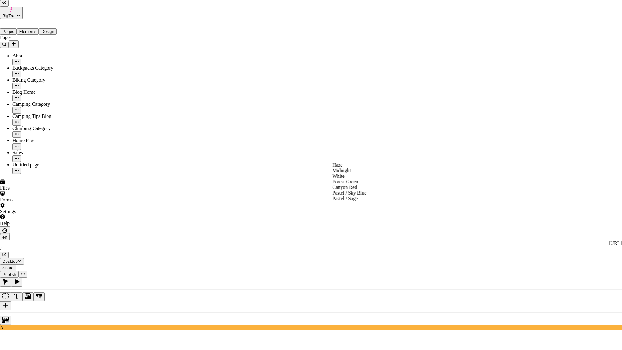
click at [351, 173] on span "Midnight" at bounding box center [342, 170] width 19 height 5
